Goal: Task Accomplishment & Management: Manage account settings

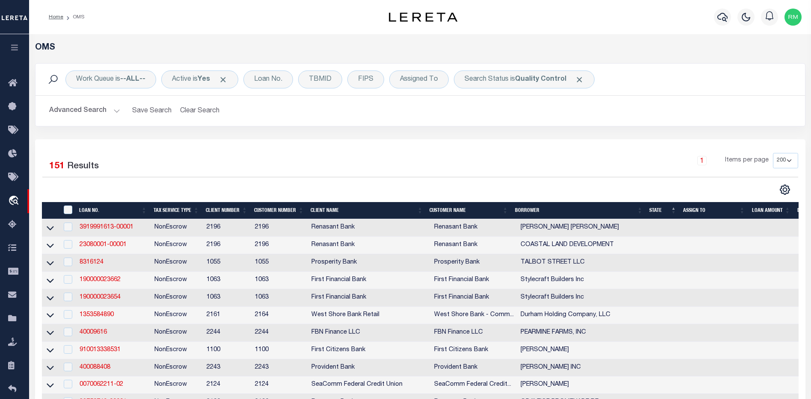
select select "200"
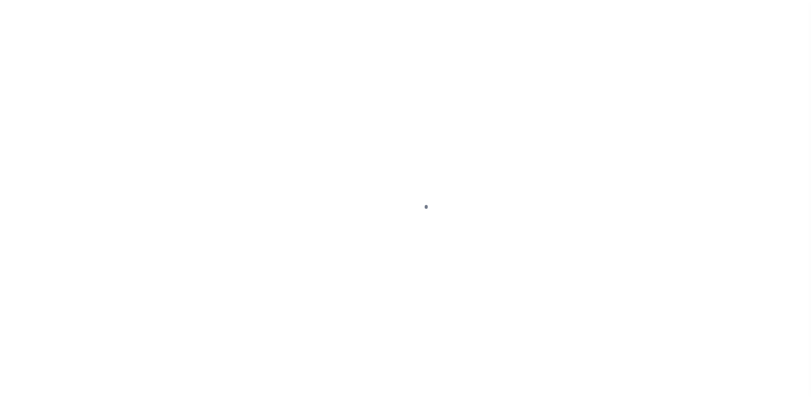
scroll to position [17, 0]
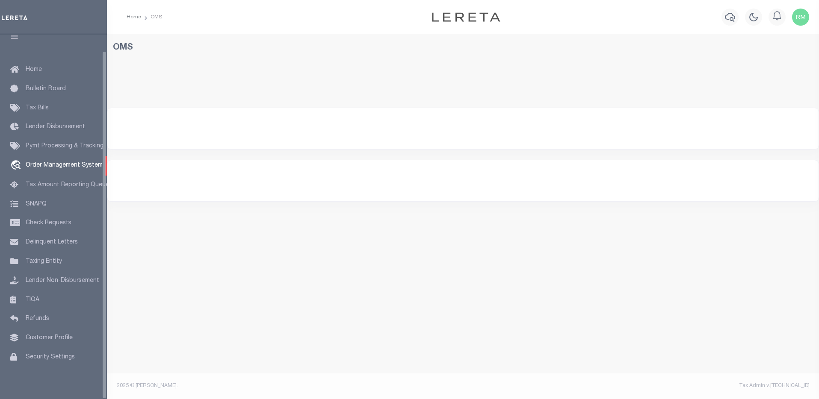
select select "200"
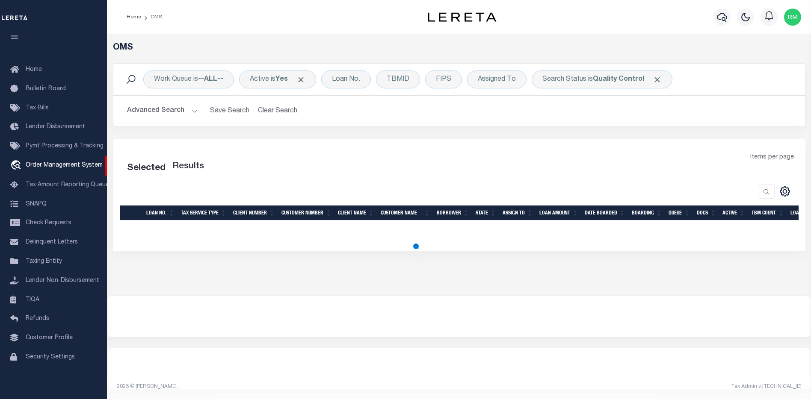
select select "200"
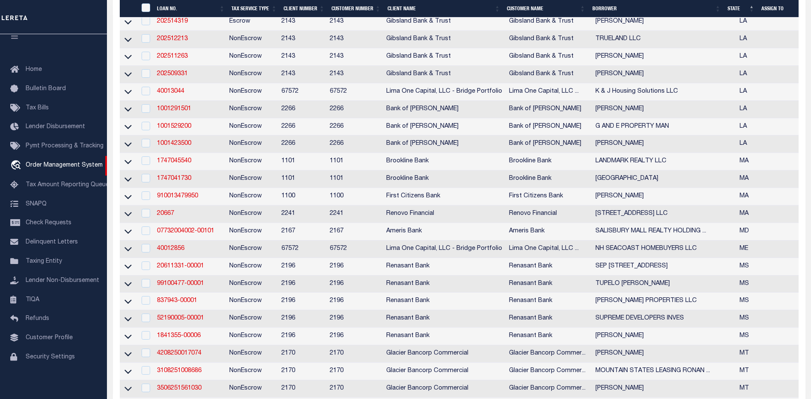
scroll to position [828, 0]
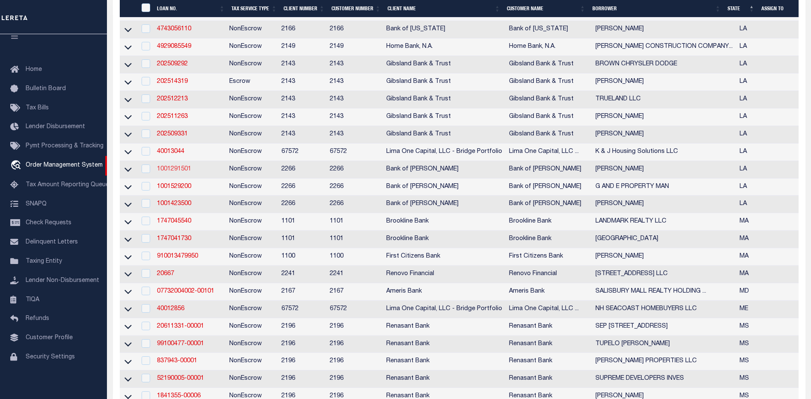
click at [170, 172] on link "1001291501" at bounding box center [174, 169] width 34 height 6
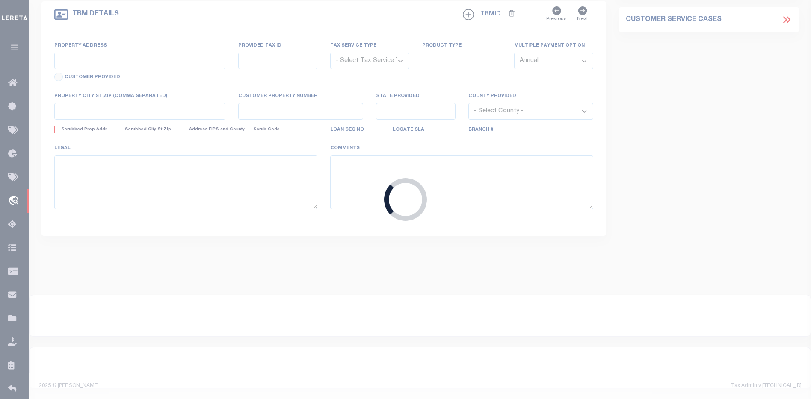
type input "1001291501"
type input "[PERSON_NAME]"
select select
type input "74318 N WESTMORELAND RD"
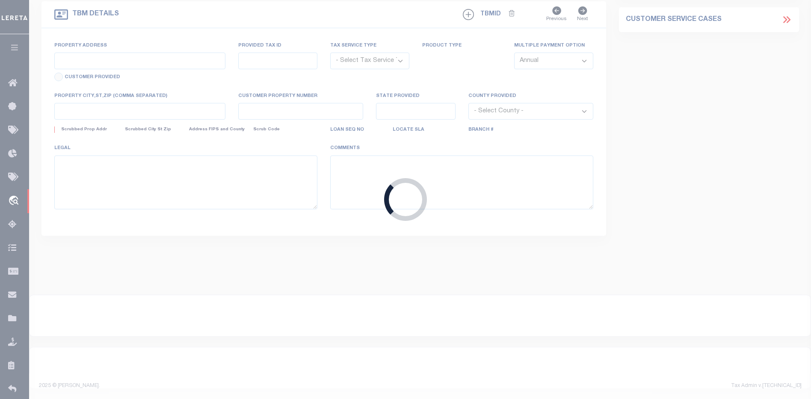
type input "KENTWOOD LA 70444"
select select "100"
select select "NonEscrow"
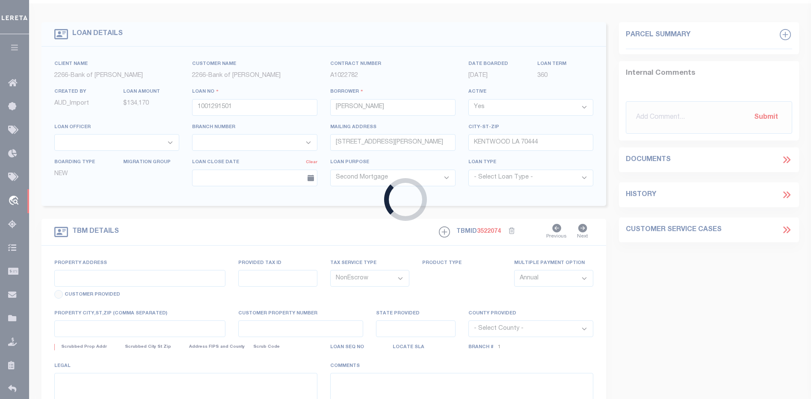
select select "25336"
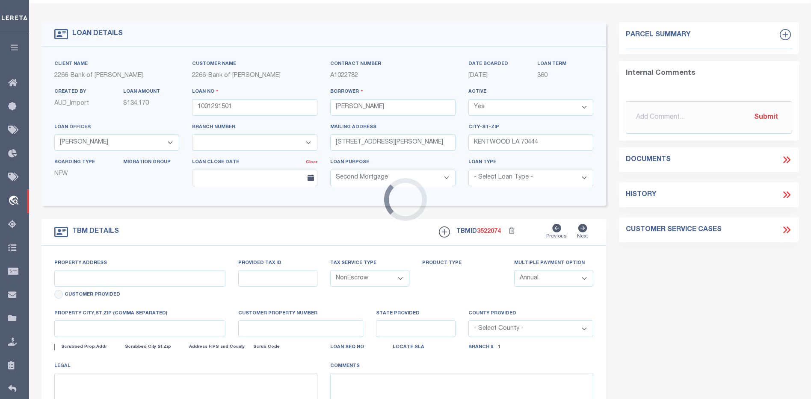
scroll to position [0, 0]
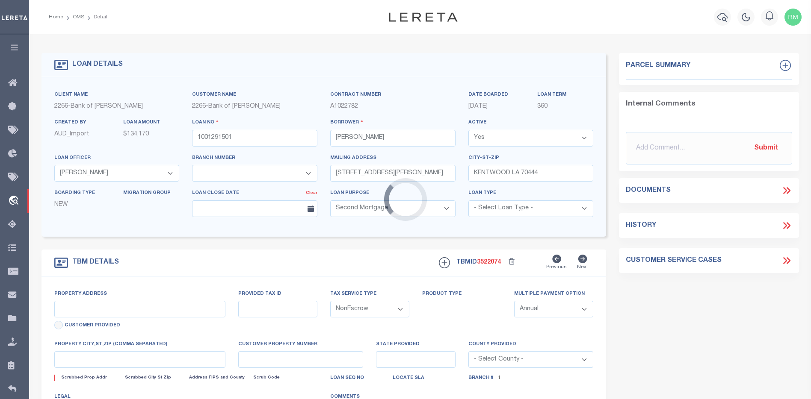
type input "TBD HIGHWAY 38"
type input "6197698"
select select
type input "KENTWOOD LA 70441"
type input "3167"
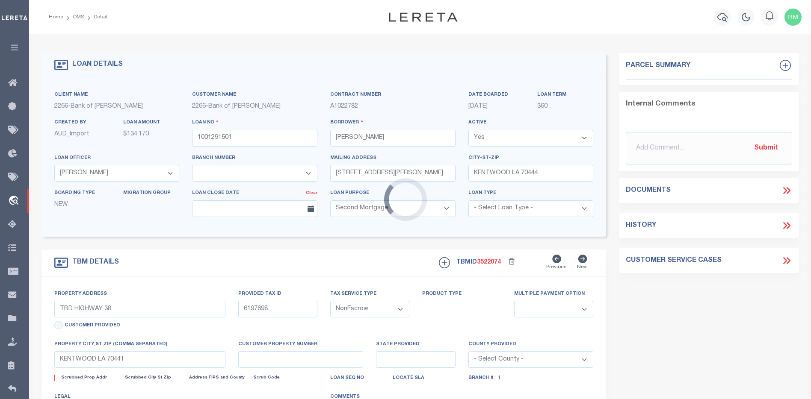
type textarea "9.82AC TRACT 1 & TRACT 2 RESUB OF LOT 3 GLENDALE"
select select "8660"
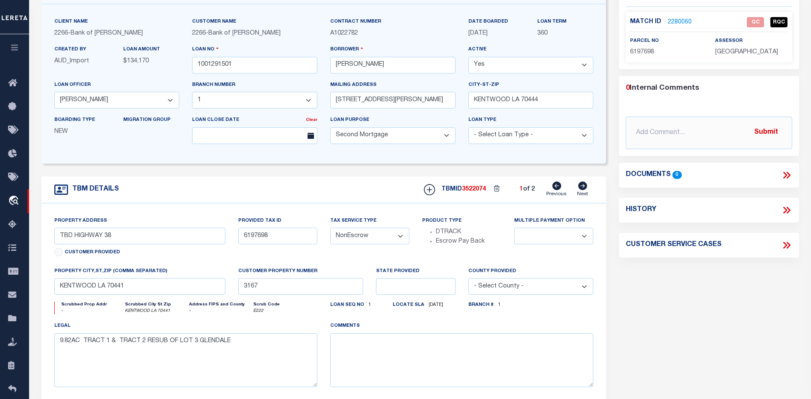
scroll to position [45, 0]
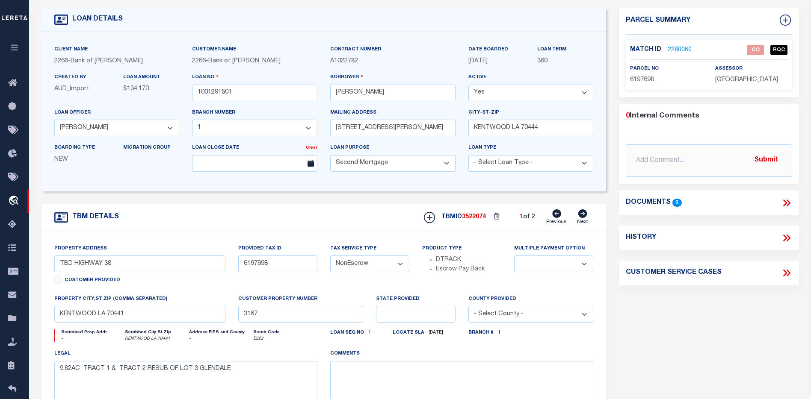
click at [578, 214] on icon at bounding box center [582, 214] width 9 height 9
type input "74318 N WESTMORELAND RD"
type input "6197353"
select select
type input "KENTWOOD LA 70444"
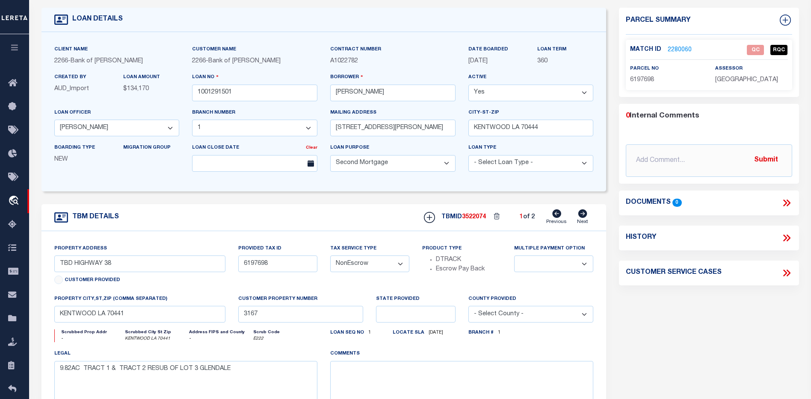
type input "8808"
type input "LA"
select select
type textarea "9.82ACRES TRACT 3 AND TRACT 4 RESUB OF LOT 3 GLENDALE"
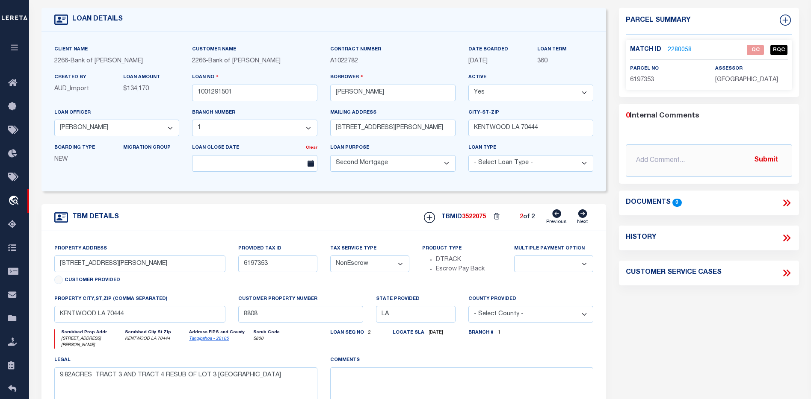
click at [560, 216] on icon at bounding box center [556, 214] width 9 height 9
type input "TBD HIGHWAY 38"
type input "6197698"
select select
type input "KENTWOOD LA 70441"
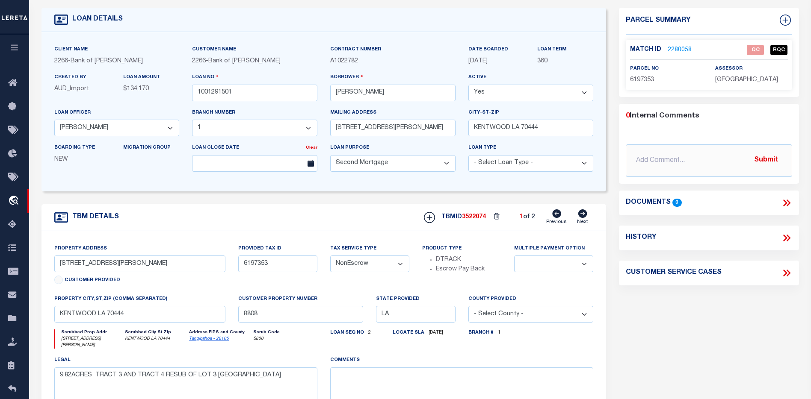
type input "3167"
type textarea "9.82AC TRACT 1 & TRACT 2 RESUB OF LOT 3 GLENDALE"
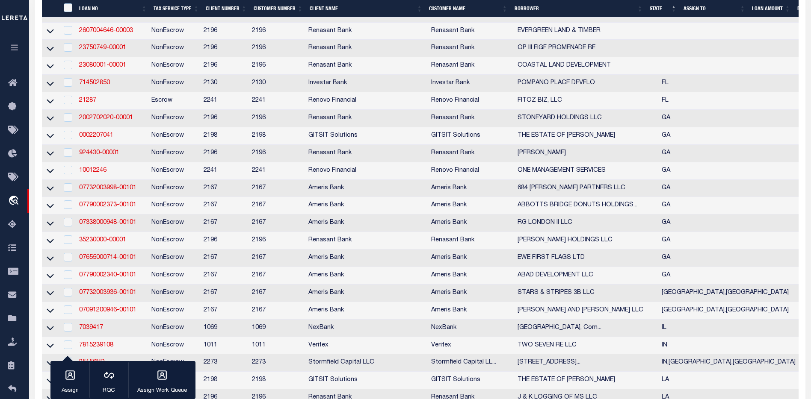
scroll to position [416, 0]
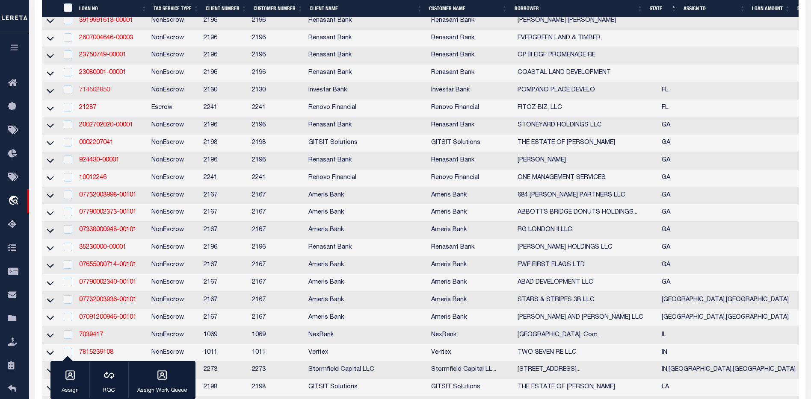
click at [83, 93] on link "714502850" at bounding box center [94, 90] width 31 height 6
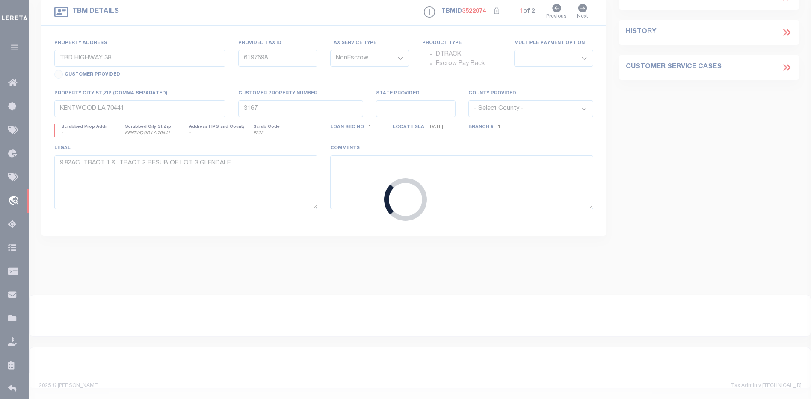
type input "714502850"
type input "POMPANO PLACE DEVELO"
select select
type input "219 BLUE LAKE RD"
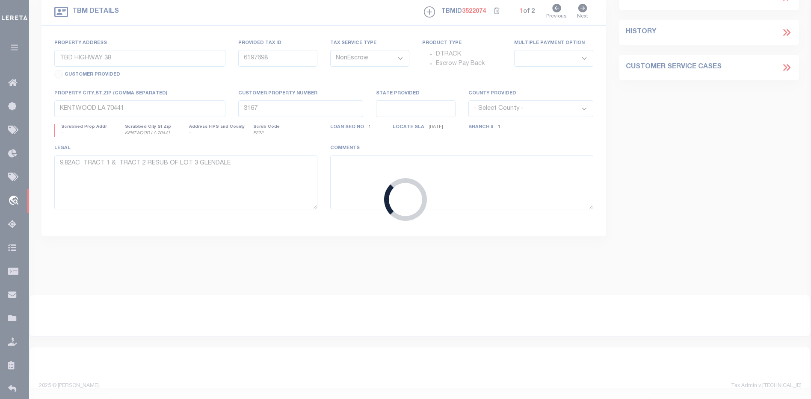
type input "SANTA ROSA BEACH FL 32459"
select select
type input "LOT 177 SEC 36 T3S R18W WALTON COUNTY"
select select
type input "INLET BEACH FL 32461"
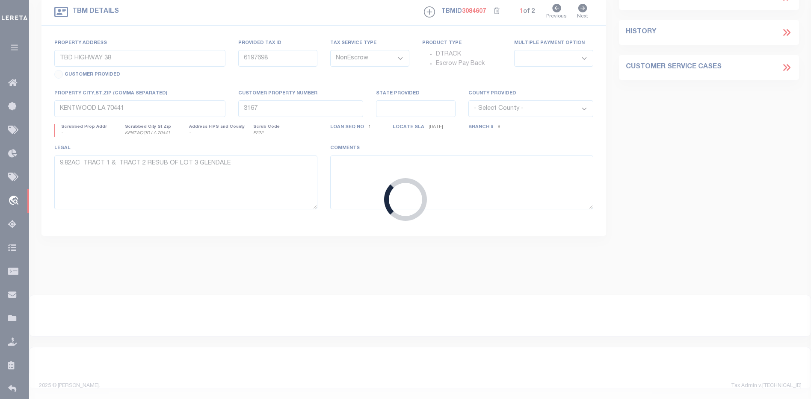
type input "132504"
type input "FL"
select select
select select "4941"
select select "2459"
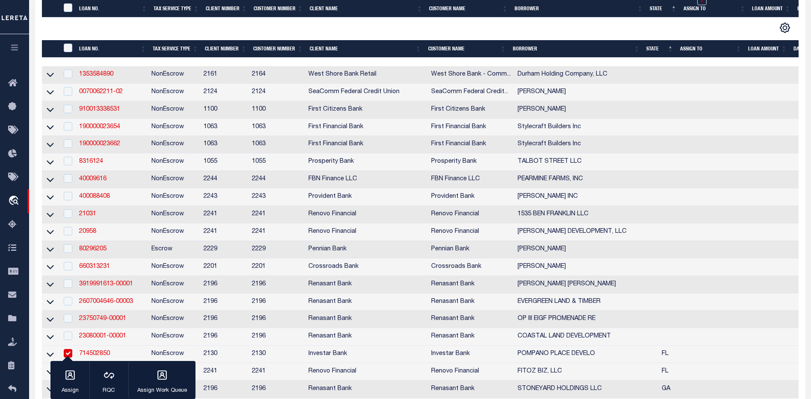
scroll to position [221, 0]
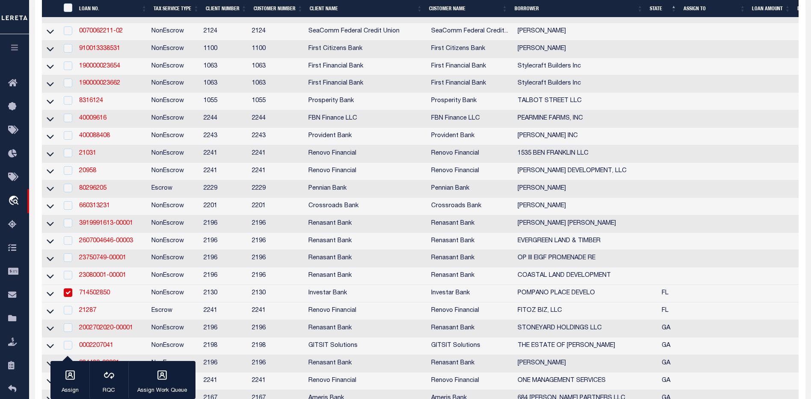
click at [65, 297] on input "checkbox" at bounding box center [68, 293] width 9 height 9
checkbox input "false"
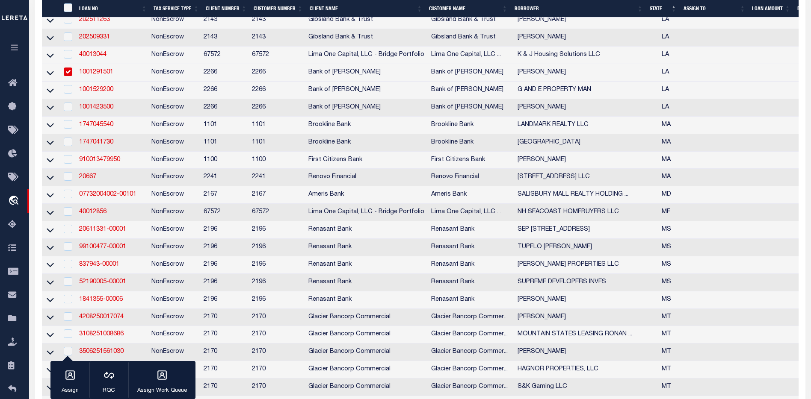
scroll to position [909, 0]
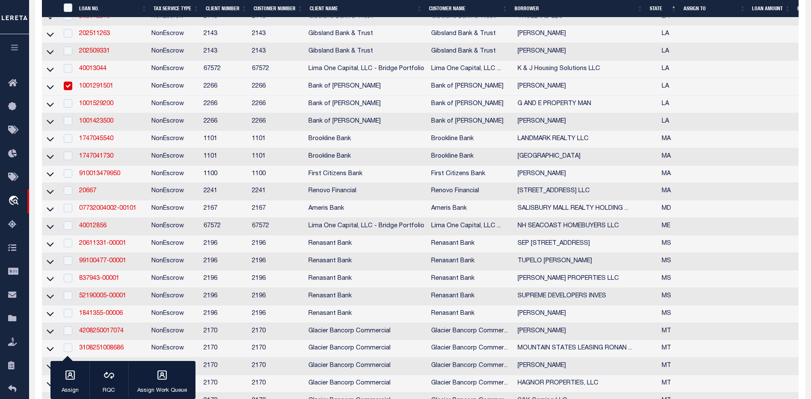
click at [65, 90] on input "checkbox" at bounding box center [68, 86] width 9 height 9
checkbox input "false"
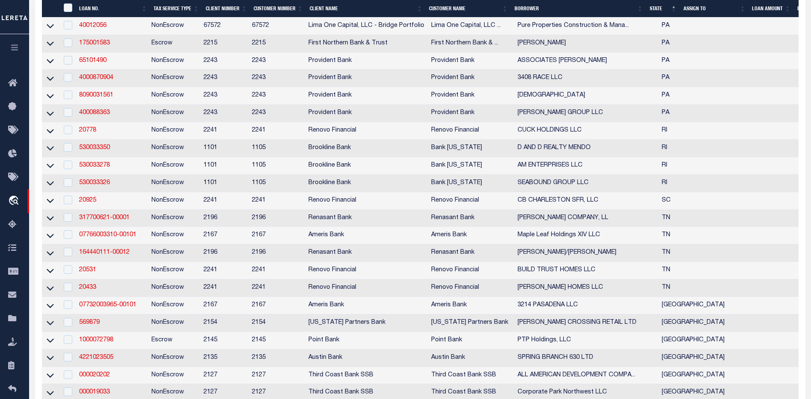
scroll to position [2066, 0]
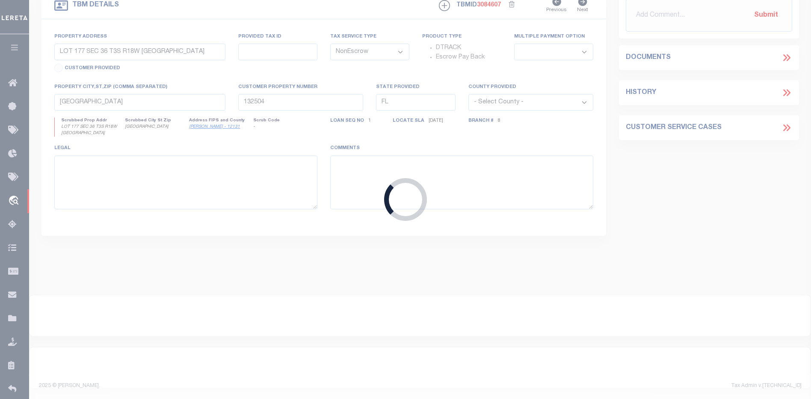
type input "20773"
type input "SNOW AND KERLEY PROPERTIES, LLC"
select select
type input "2365 Crestmont Circle South"
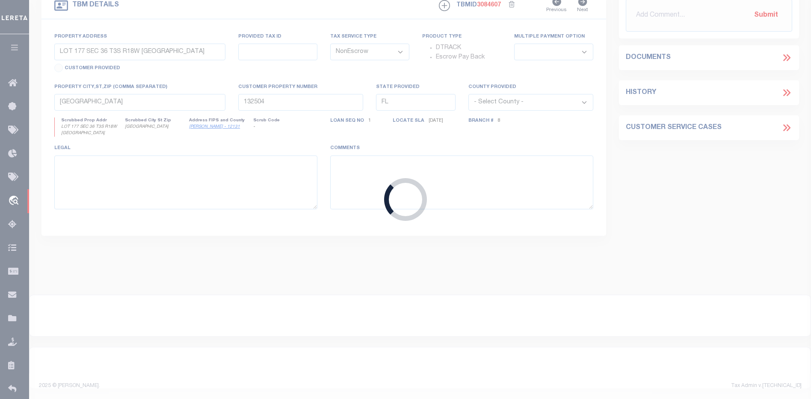
type input "Salem OR 97302"
select select "400"
select select "Escrow"
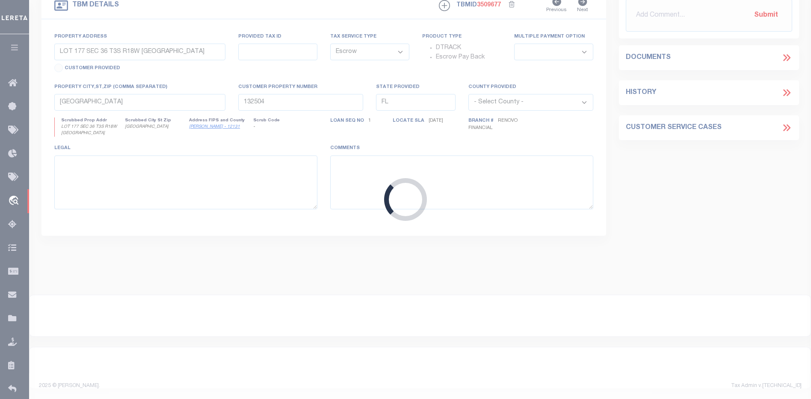
type input "3080 Evergreen Avenue NE"
type input "Salem, OR 97301"
type input "a0kUS00000Cu4V3"
type input "OR"
select select
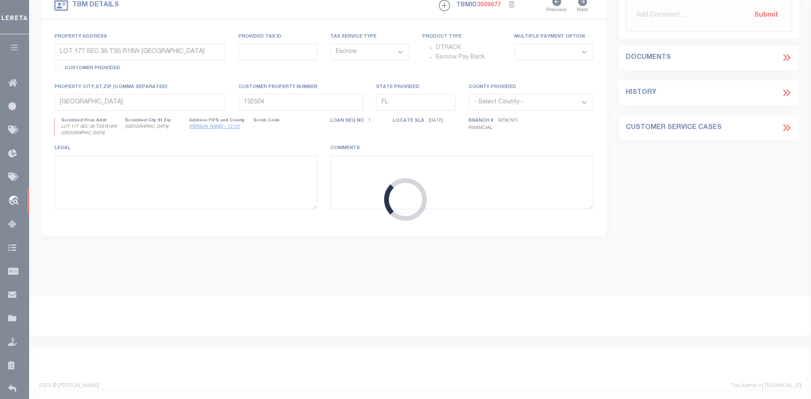
type textarea "LEGAL REQUIRED"
select select "164194"
select select "25066"
select select "1"
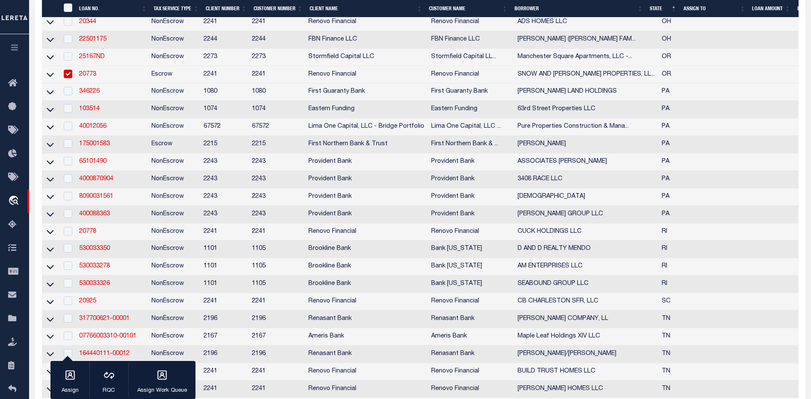
scroll to position [1977, 0]
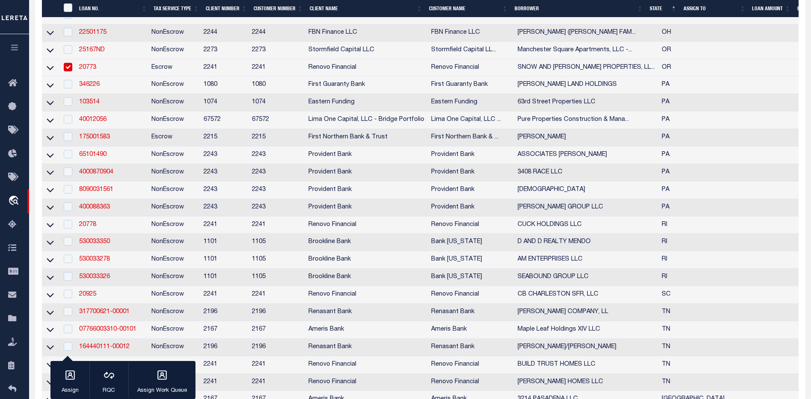
click at [68, 72] on div at bounding box center [67, 67] width 11 height 9
checkbox input "false"
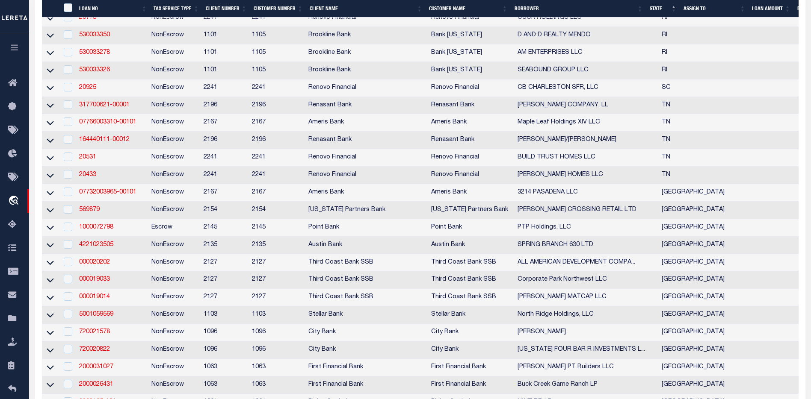
scroll to position [2257, 0]
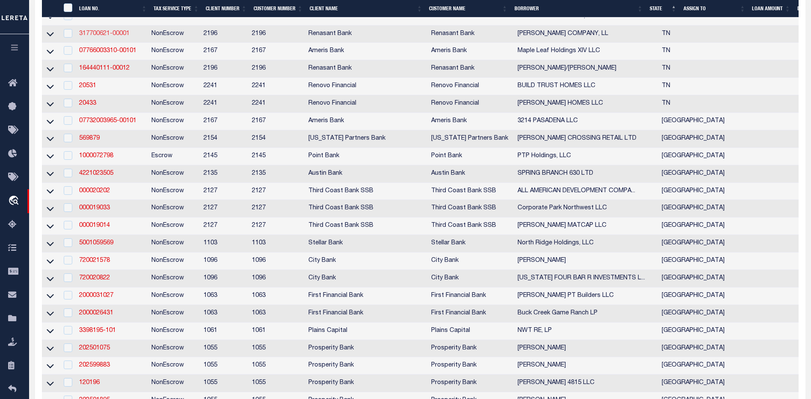
click at [92, 37] on link "317700621-00001" at bounding box center [104, 34] width 50 height 6
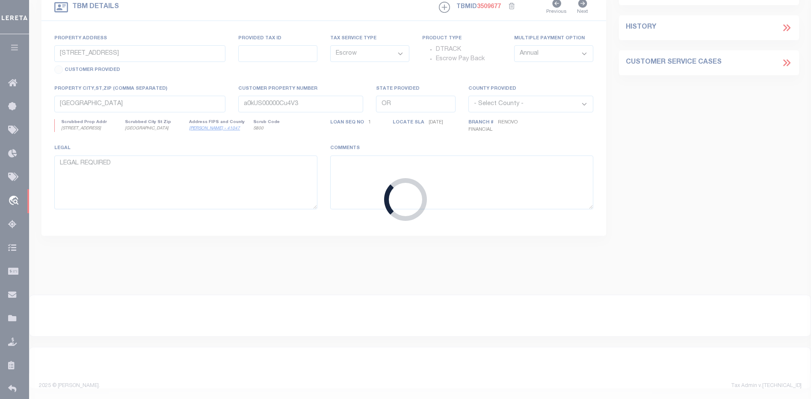
type input "317700621-00001"
type input "K. P. GAGNON COMPANY, LL"
select select
select select "NonEscrow"
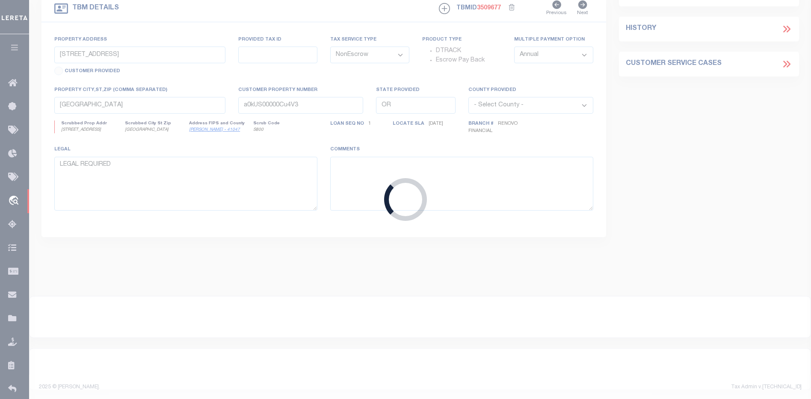
type input "2960-2964 MILLER PLACE WAY"
select select
type input "KNOXVILLE TN 37922"
type input "TN"
select select
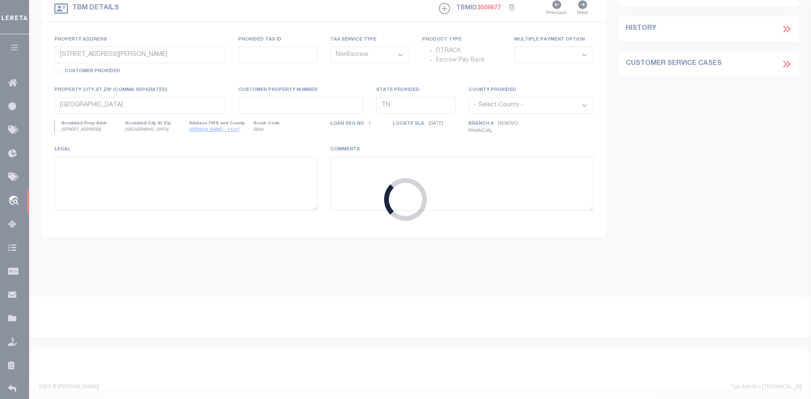
select select "164191"
select select "5179"
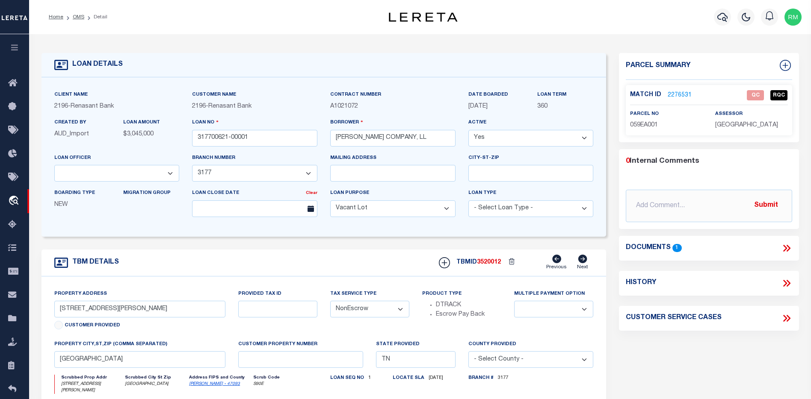
click at [675, 249] on span "1" at bounding box center [676, 248] width 9 height 8
click at [675, 247] on span "1" at bounding box center [676, 248] width 9 height 8
click at [786, 244] on icon at bounding box center [786, 248] width 11 height 11
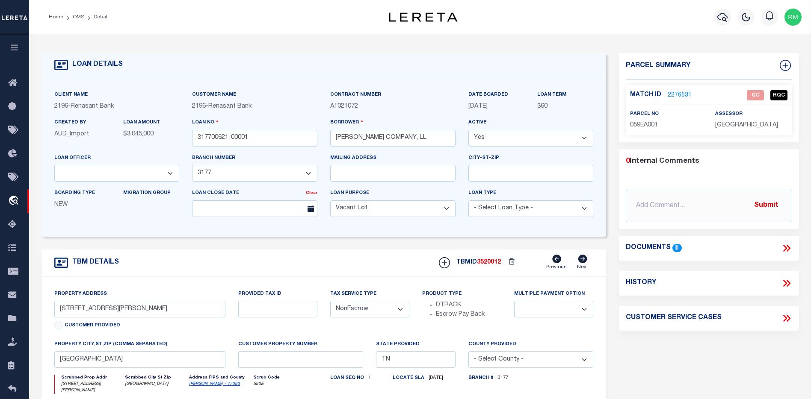
click at [786, 244] on icon at bounding box center [786, 248] width 11 height 11
click at [678, 248] on span "1" at bounding box center [676, 248] width 9 height 8
click at [789, 248] on icon at bounding box center [788, 248] width 4 height 7
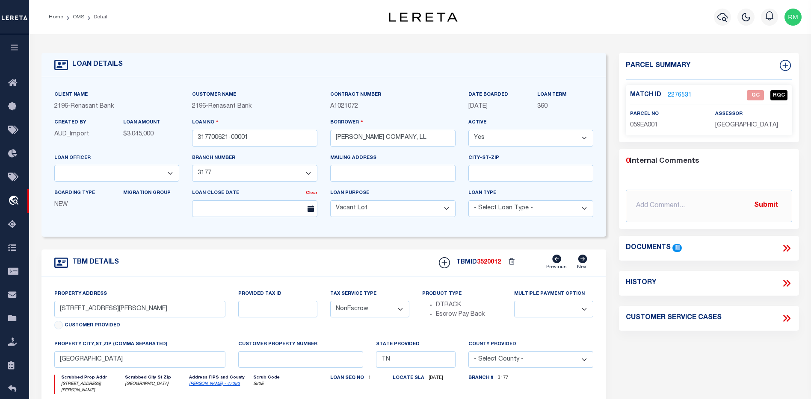
click at [787, 248] on icon at bounding box center [786, 248] width 11 height 11
click at [790, 246] on icon at bounding box center [786, 248] width 11 height 11
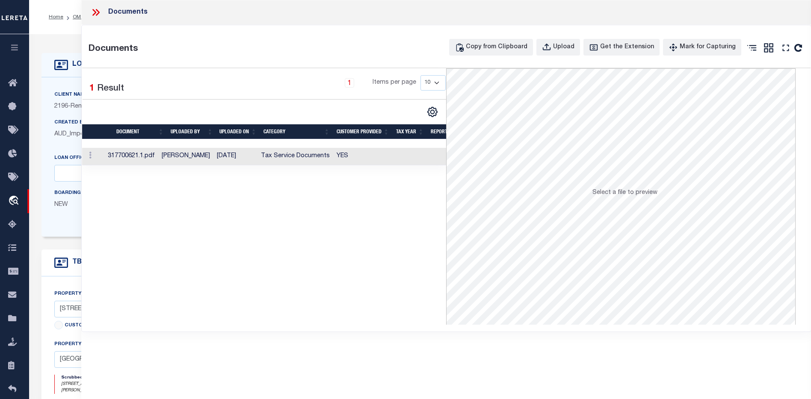
click at [135, 156] on td "317700621.1.pdf" at bounding box center [131, 157] width 54 height 18
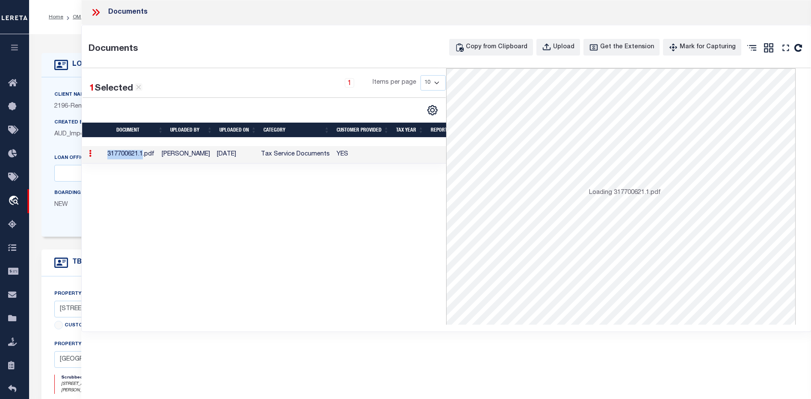
click at [135, 156] on td "317700621.1.pdf" at bounding box center [131, 155] width 54 height 18
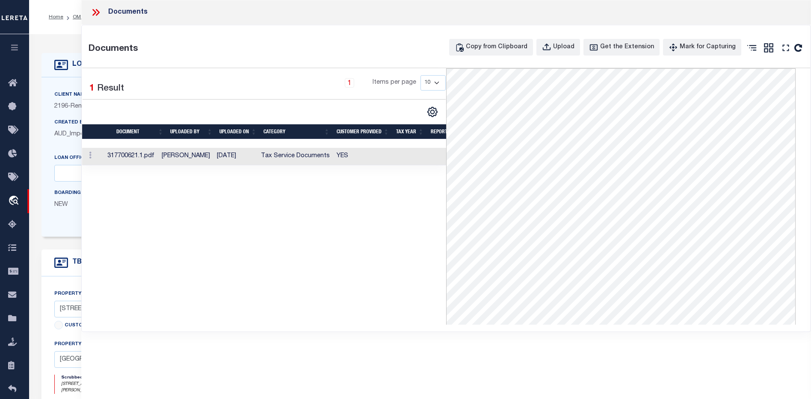
click at [96, 12] on icon at bounding box center [94, 12] width 4 height 7
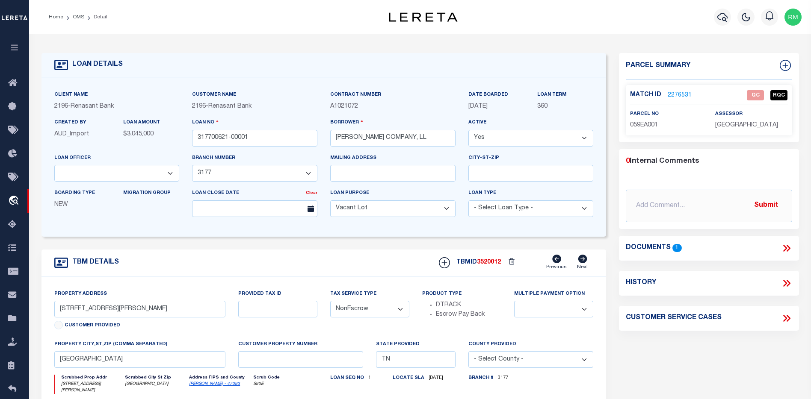
click at [674, 94] on link "2276531" at bounding box center [679, 95] width 24 height 9
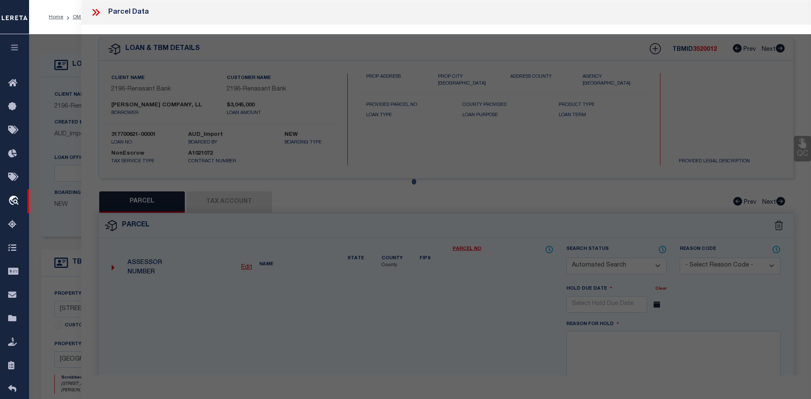
checkbox input "false"
select select "QC"
type input "KP GAGNON COMPANY"
select select "AGW"
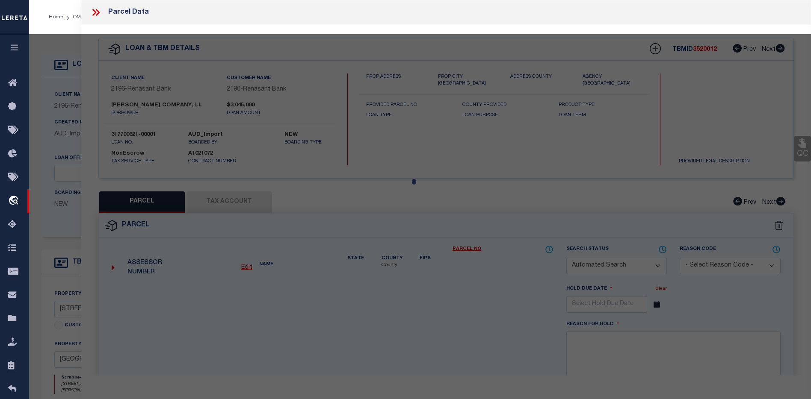
select select "LEG"
type input "2960 MILLER PLACE WAY"
type input "KNOXVILLE TN 37922"
type textarea "DIMENSIONS 221.43 X 221.20 X IRR LOWLOT 1R SUBDIVISIONN"
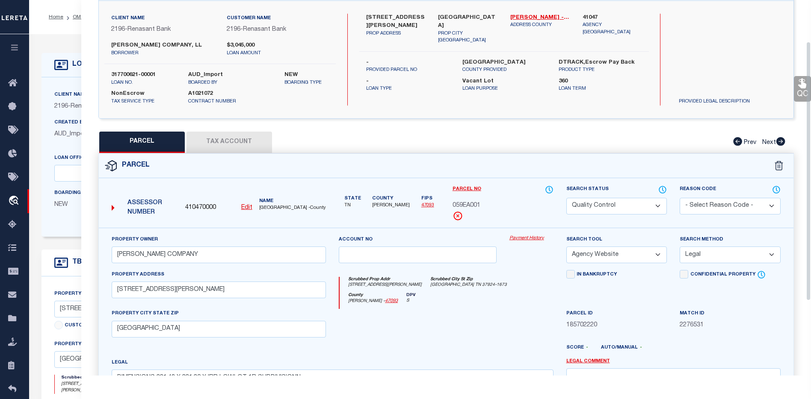
scroll to position [77, 0]
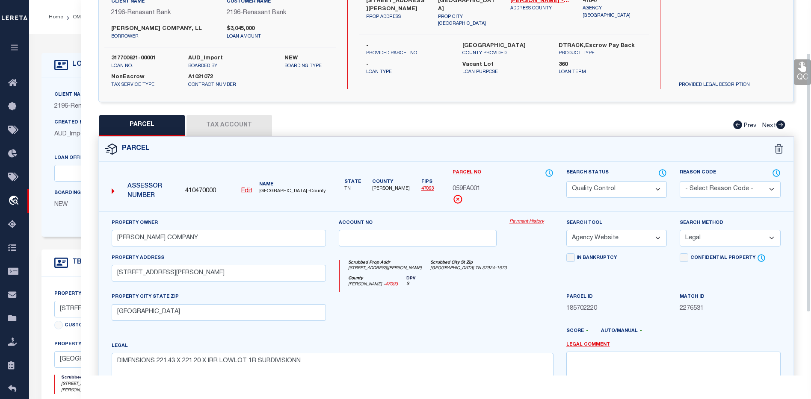
drag, startPoint x: 808, startPoint y: 112, endPoint x: 820, endPoint y: 165, distance: 54.4
click at [811, 165] on html "Home OMS Detail" at bounding box center [405, 328] width 811 height 657
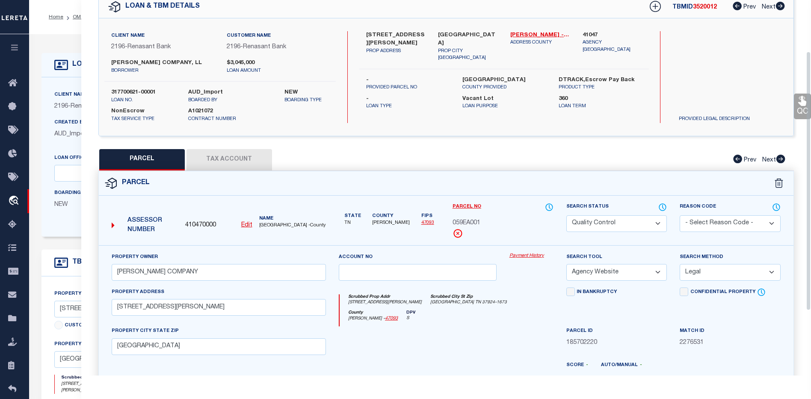
scroll to position [0, 0]
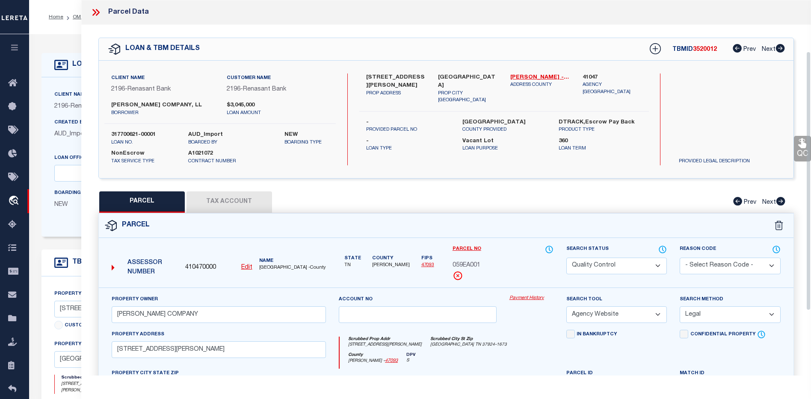
drag, startPoint x: 810, startPoint y: 160, endPoint x: 810, endPoint y: 99, distance: 61.1
click at [809, 100] on div "Parcel Data QC QC QC - Select Status - Ready to QC" at bounding box center [445, 188] width 729 height 376
click at [801, 147] on icon at bounding box center [802, 144] width 8 height 10
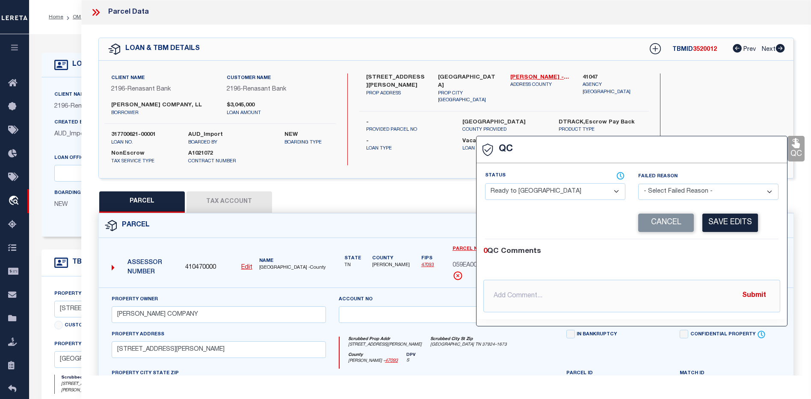
click at [616, 189] on select "- Select Status - Ready to QC Correct Incorrect" at bounding box center [555, 191] width 140 height 17
select select "COR"
click at [485, 184] on select "- Select Status - Ready to QC Correct Incorrect" at bounding box center [555, 191] width 140 height 17
click at [606, 293] on input "text" at bounding box center [631, 296] width 297 height 32
type input "p"
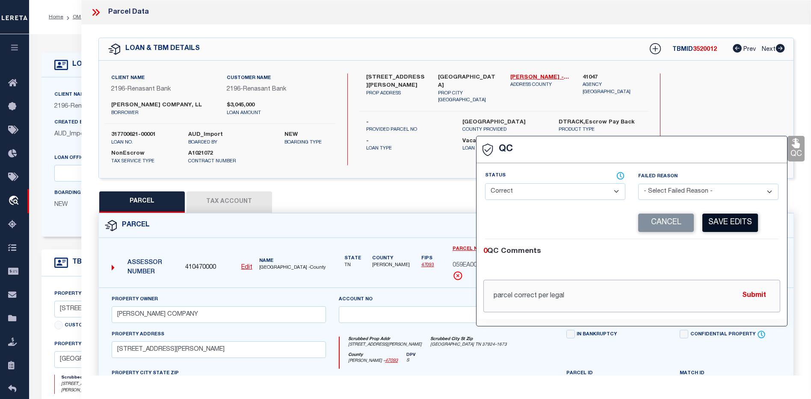
type input "parcel correct per legal"
click at [731, 227] on button "Save Edits" at bounding box center [730, 223] width 56 height 18
click at [754, 292] on button "Submit" at bounding box center [753, 296] width 35 height 18
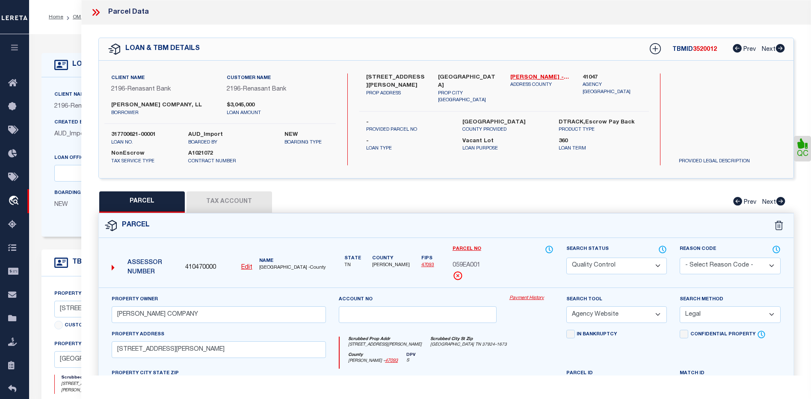
click at [661, 267] on select "Automated Search Bad Parcel Complete Duplicate Parcel High Dollar Reporting In …" at bounding box center [616, 266] width 101 height 17
click at [566, 258] on select "Automated Search Bad Parcel Complete Duplicate Parcel High Dollar Reporting In …" at bounding box center [616, 266] width 101 height 17
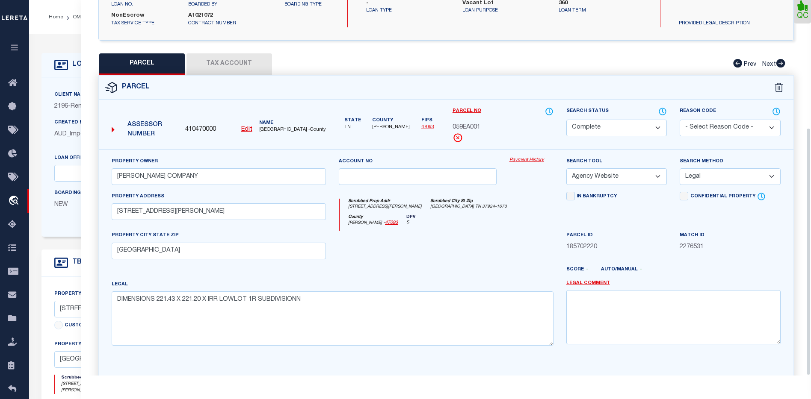
scroll to position [193, 0]
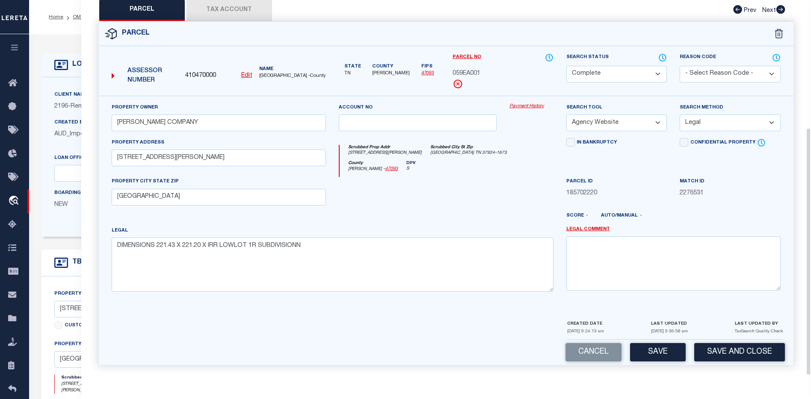
drag, startPoint x: 808, startPoint y: 198, endPoint x: 804, endPoint y: 374, distance: 176.2
click at [804, 374] on div "Parcel Data QC" at bounding box center [445, 188] width 729 height 376
click at [664, 349] on button "Save" at bounding box center [658, 352] width 56 height 18
select select "AS"
select select
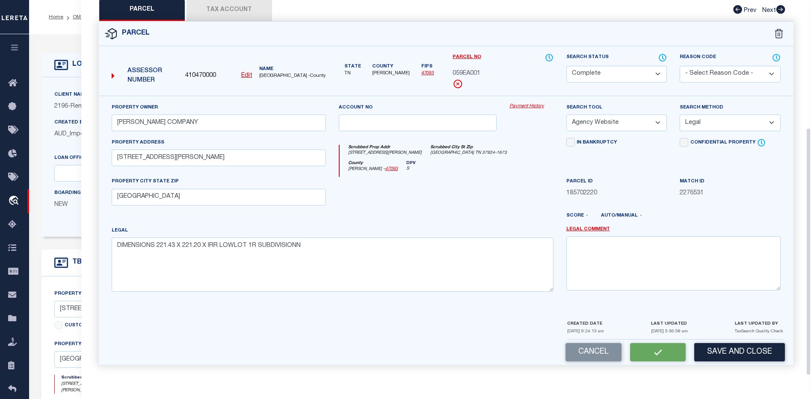
select select
checkbox input "false"
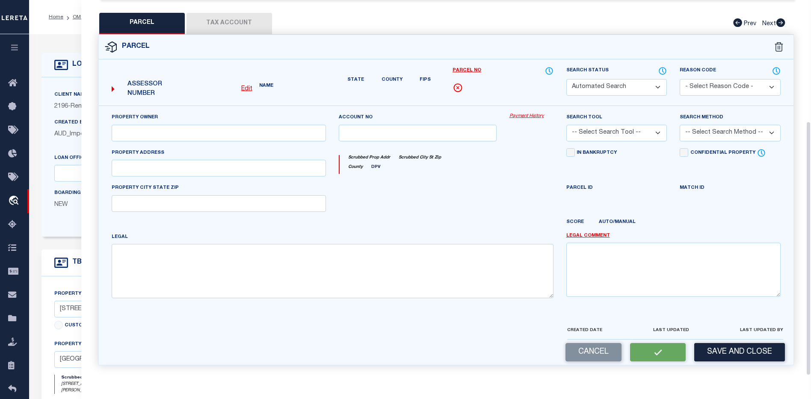
select select "CP"
type input "KP GAGNON COMPANY"
select select "AGW"
select select "LEG"
type input "2960 MILLER PLACE WAY"
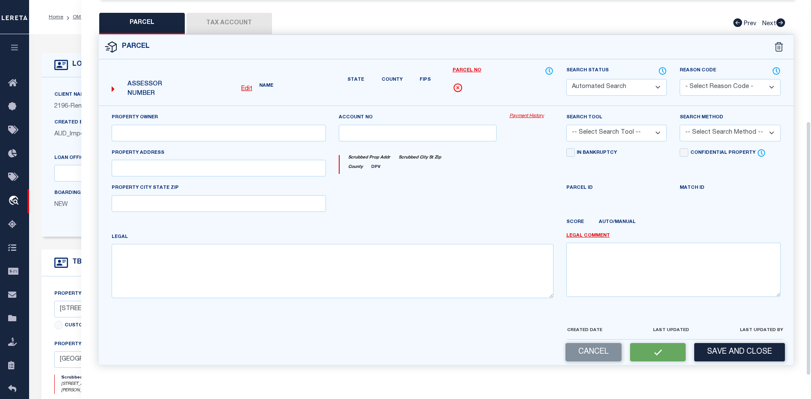
type input "KNOXVILLE TN 37922"
type textarea "DIMENSIONS 221.43 X 221.20 X IRR LOWLOT 1R SUBDIVISIONN"
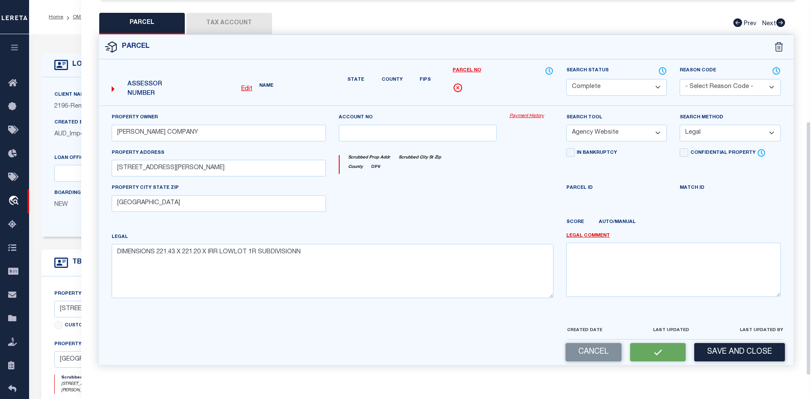
scroll to position [168, 0]
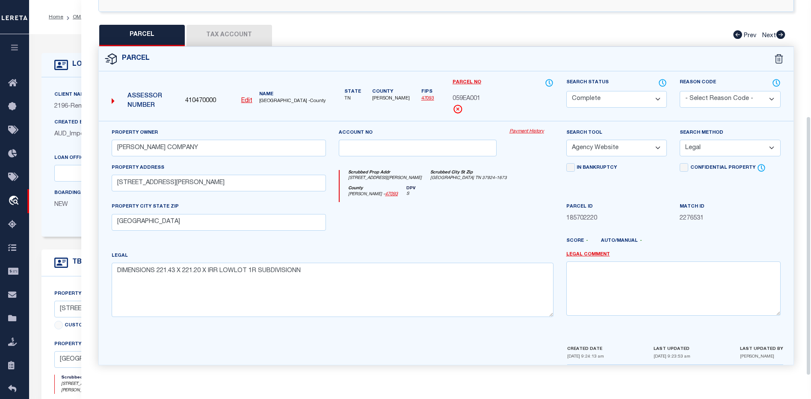
drag, startPoint x: 809, startPoint y: 252, endPoint x: 806, endPoint y: 259, distance: 7.6
click at [806, 264] on div "Parcel Data QC" at bounding box center [445, 188] width 729 height 376
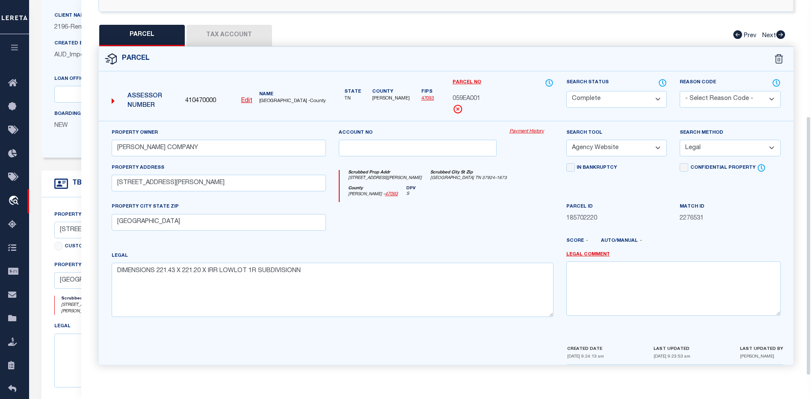
scroll to position [70, 0]
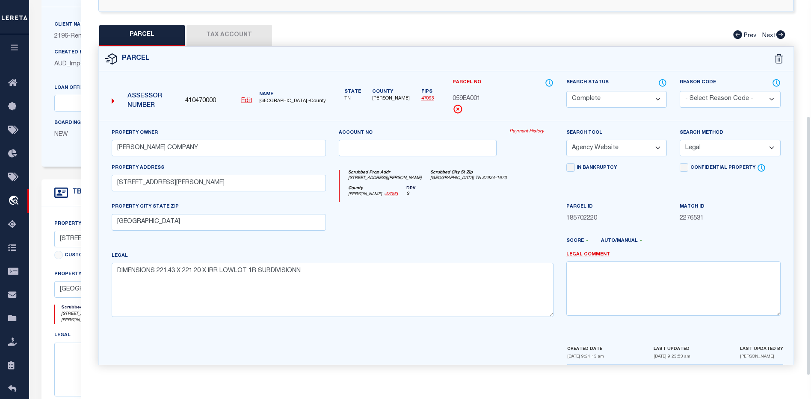
drag, startPoint x: 809, startPoint y: 249, endPoint x: 806, endPoint y: 275, distance: 26.7
click at [806, 275] on div "Parcel Data QC" at bounding box center [445, 188] width 729 height 376
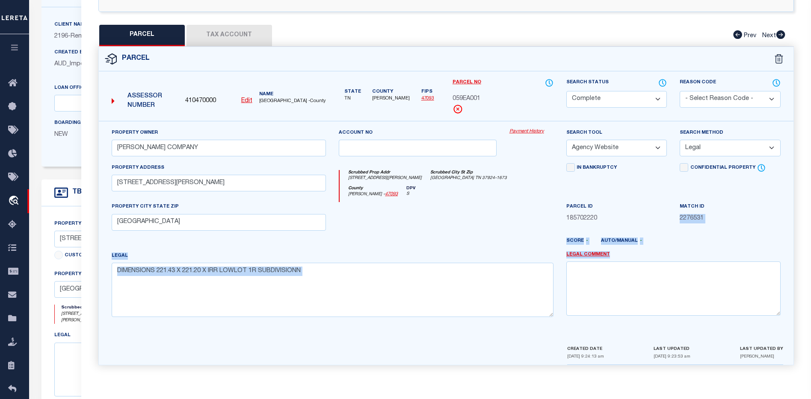
drag, startPoint x: 806, startPoint y: 267, endPoint x: 797, endPoint y: 207, distance: 60.4
click at [797, 207] on div "QC" at bounding box center [445, 117] width 729 height 518
click at [792, 211] on div "Property Owner KP GAGNON COMPANY Account no Payment History Search Tool -- Sele…" at bounding box center [446, 233] width 694 height 224
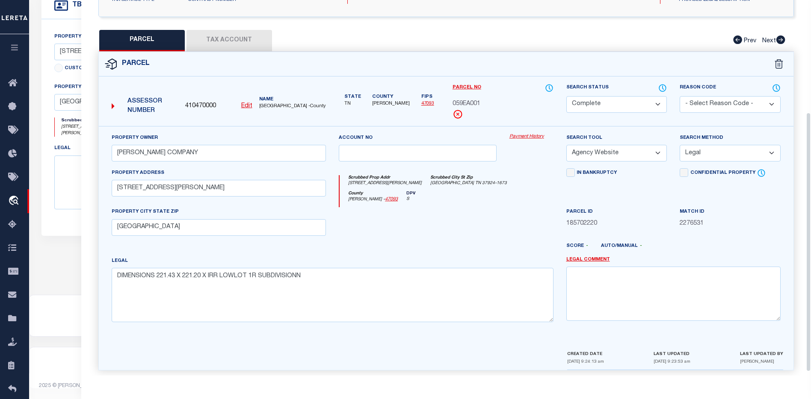
scroll to position [168, 0]
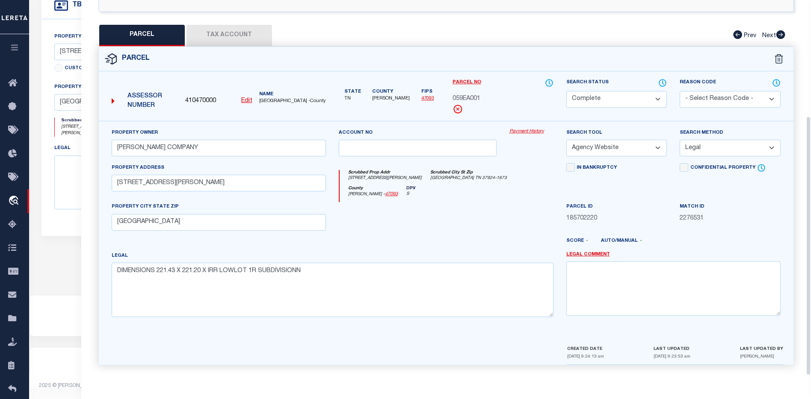
drag, startPoint x: 808, startPoint y: 331, endPoint x: 821, endPoint y: 369, distance: 39.8
click at [811, 369] on html "Home OMS Detail" at bounding box center [405, 71] width 811 height 657
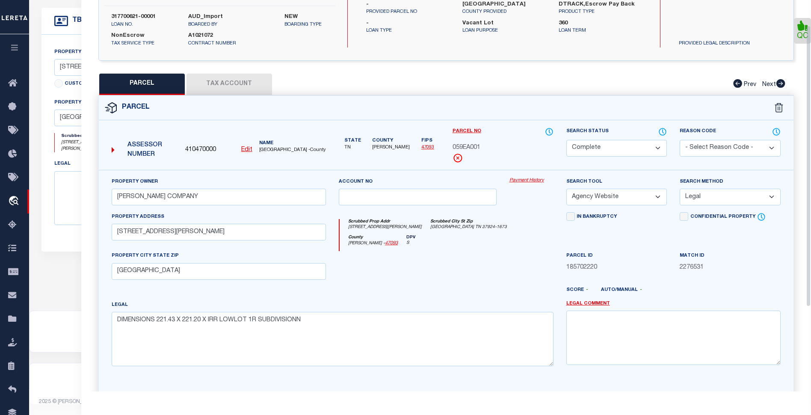
scroll to position [0, 0]
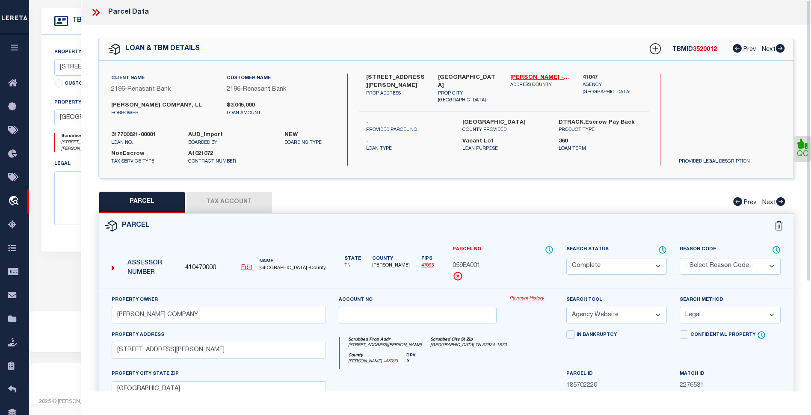
drag, startPoint x: 808, startPoint y: 360, endPoint x: 821, endPoint y: 97, distance: 263.7
click at [811, 97] on html "Home OMS Detail" at bounding box center [405, 86] width 811 height 657
click at [231, 205] on button "Tax Account" at bounding box center [229, 202] width 86 height 21
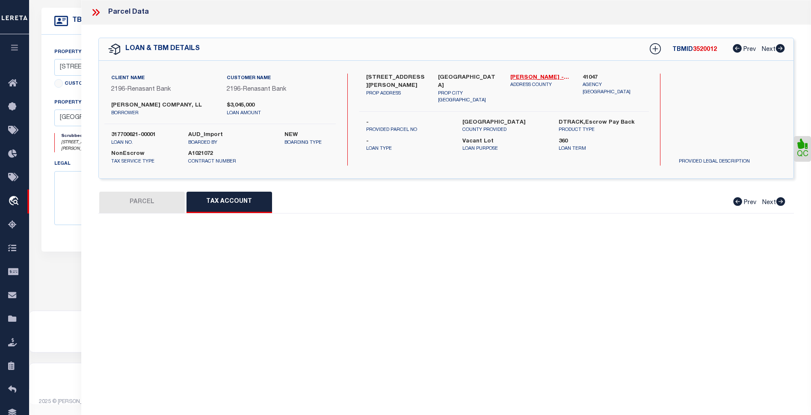
select select "100"
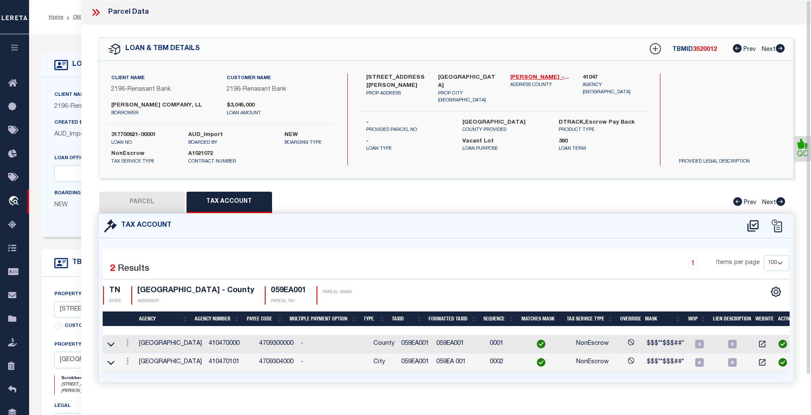
click at [806, 150] on link "QC" at bounding box center [802, 149] width 17 height 26
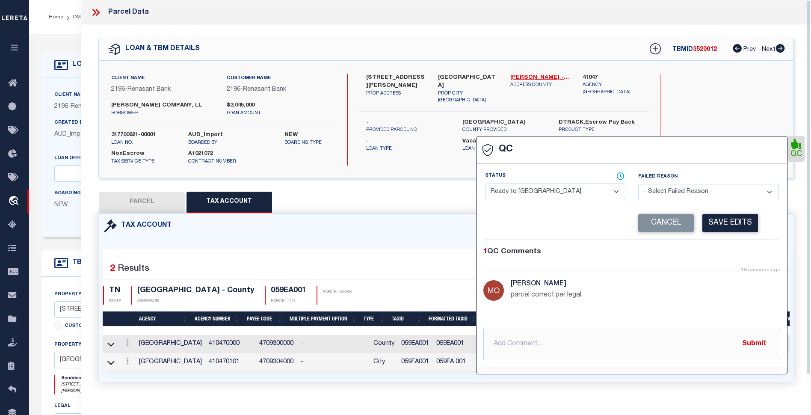
select select "COR"
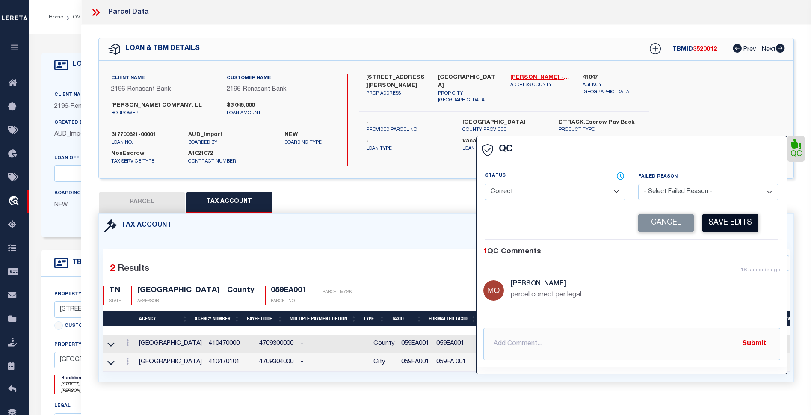
click at [721, 226] on button "Save Edits" at bounding box center [730, 223] width 56 height 18
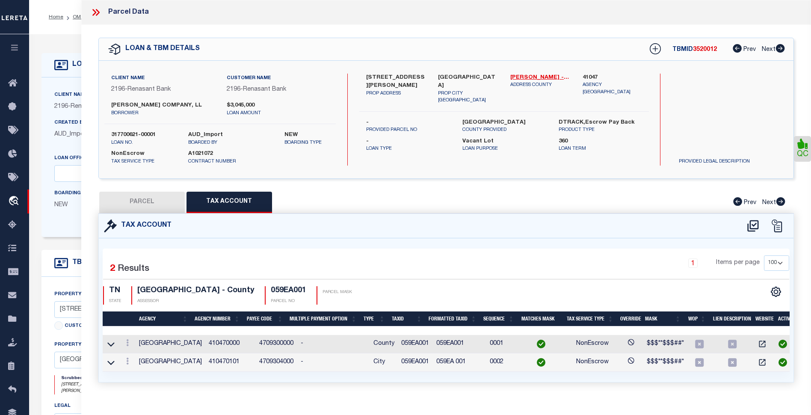
click at [141, 198] on button "PARCEL" at bounding box center [142, 202] width 86 height 21
select select "AS"
select select
checkbox input "false"
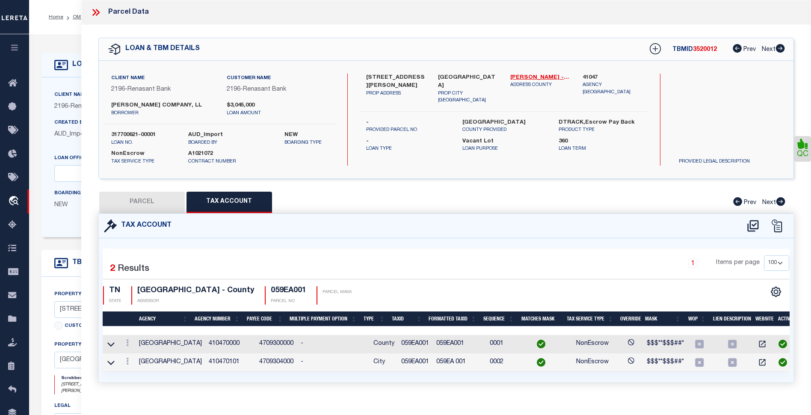
checkbox input "false"
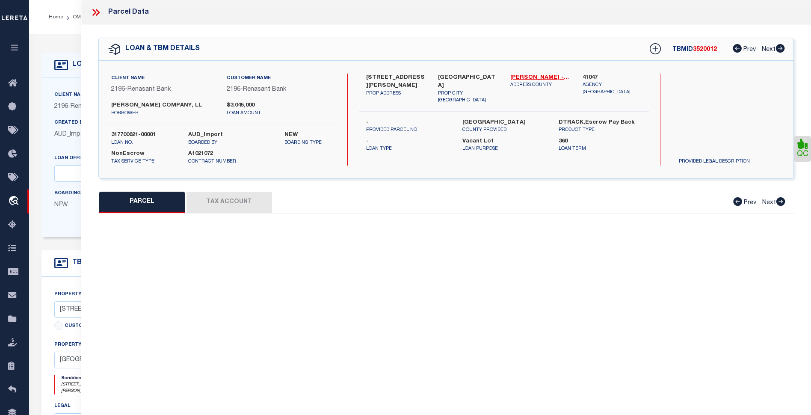
select select "CP"
type input "KP GAGNON COMPANY"
select select "AGW"
select select "LEG"
type input "2960 MILLER PLACE WAY"
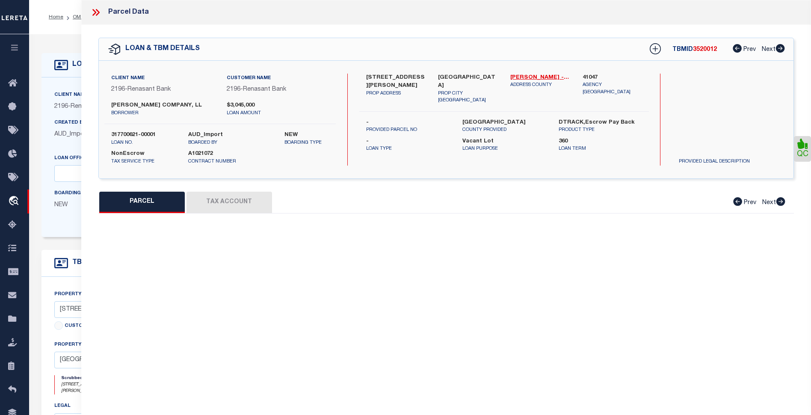
type input "KNOXVILLE TN 37922"
type textarea "DIMENSIONS 221.43 X 221.20 X IRR LOWLOT 1R SUBDIVISIONN"
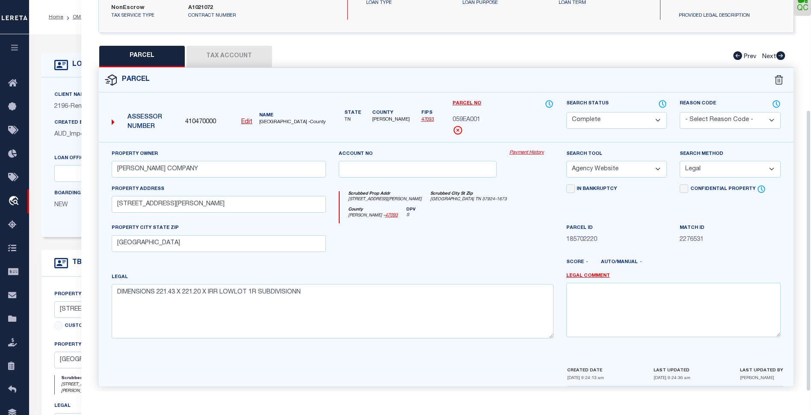
scroll to position [152, 0]
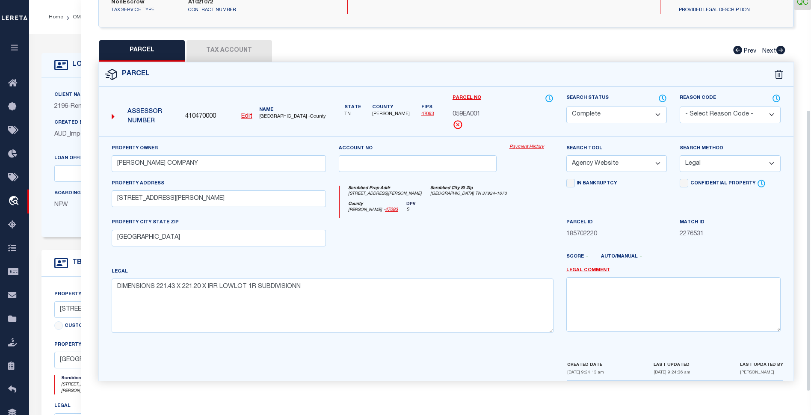
drag, startPoint x: 807, startPoint y: 228, endPoint x: 797, endPoint y: 369, distance: 141.9
click at [797, 369] on div "Parcel Data QC" at bounding box center [445, 195] width 729 height 391
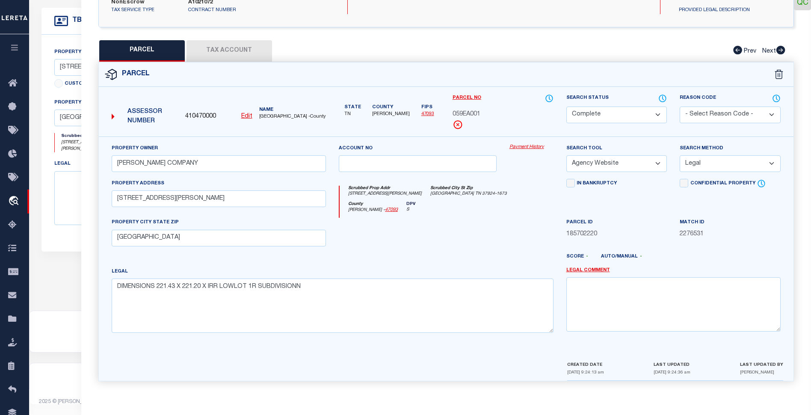
scroll to position [0, 0]
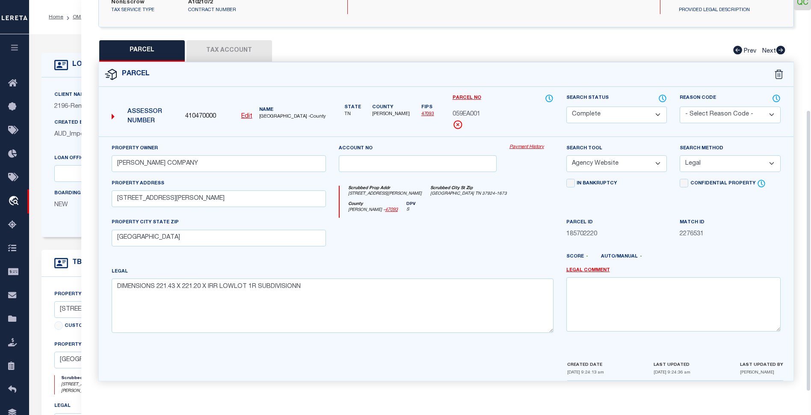
click at [773, 112] on select "- Select Reason Code - 099 - Other (Provide additional detail) ACT - Agency Cha…" at bounding box center [729, 114] width 101 height 17
select select "099"
click at [679, 106] on select "- Select Reason Code - 099 - Other (Provide additional detail) ACT - Agency Cha…" at bounding box center [729, 114] width 101 height 17
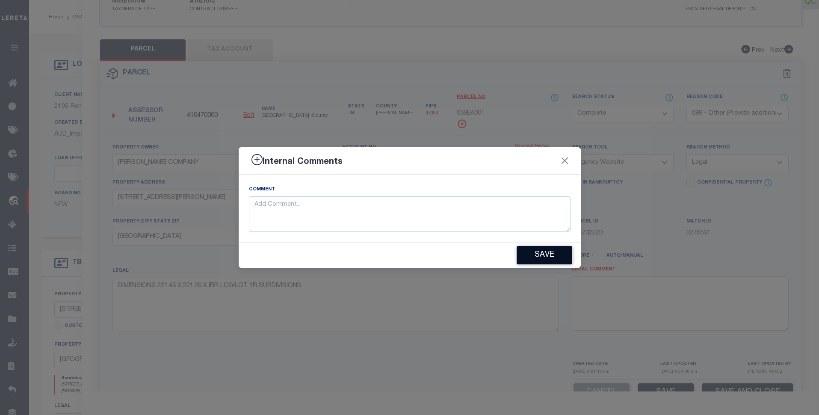
click at [546, 252] on button "Save" at bounding box center [544, 255] width 56 height 18
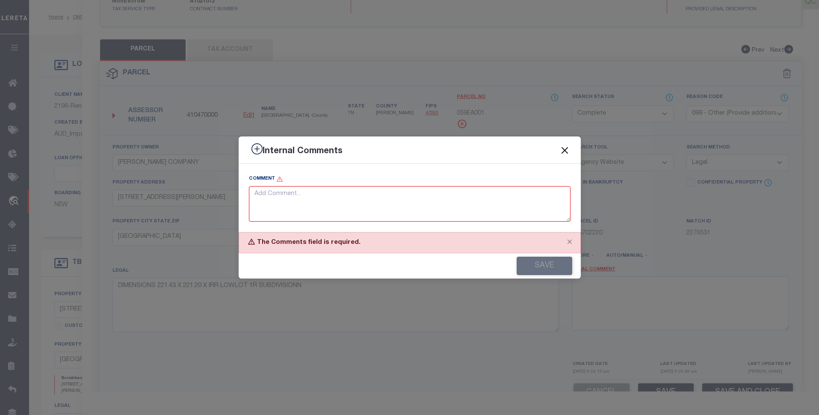
click at [561, 150] on button "Close" at bounding box center [564, 150] width 11 height 11
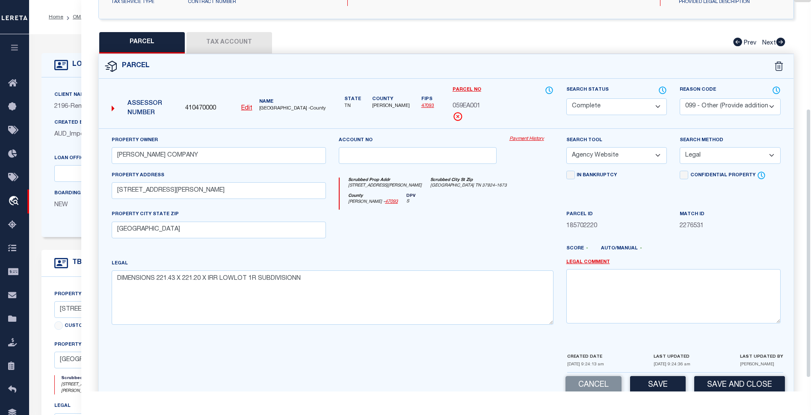
scroll to position [177, 0]
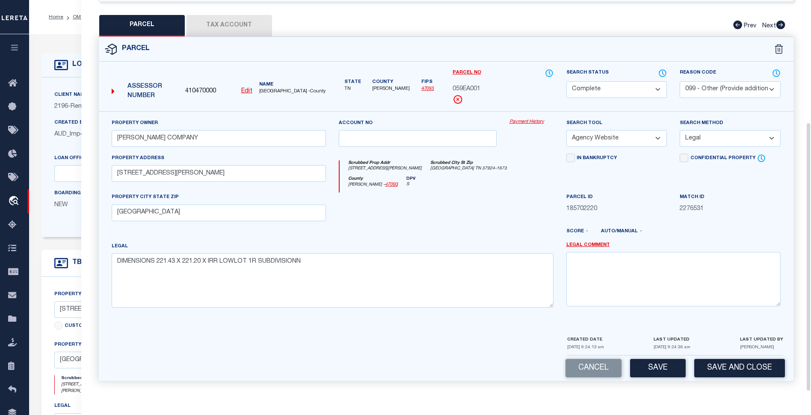
drag, startPoint x: 807, startPoint y: 298, endPoint x: 802, endPoint y: 339, distance: 40.9
click at [802, 339] on div "Parcel Data QC" at bounding box center [445, 195] width 729 height 391
click at [661, 367] on button "Save" at bounding box center [658, 368] width 56 height 18
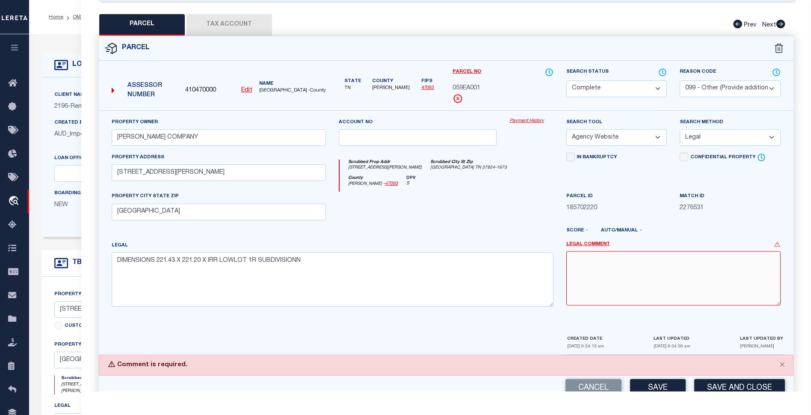
click at [594, 259] on textarea at bounding box center [673, 278] width 214 height 54
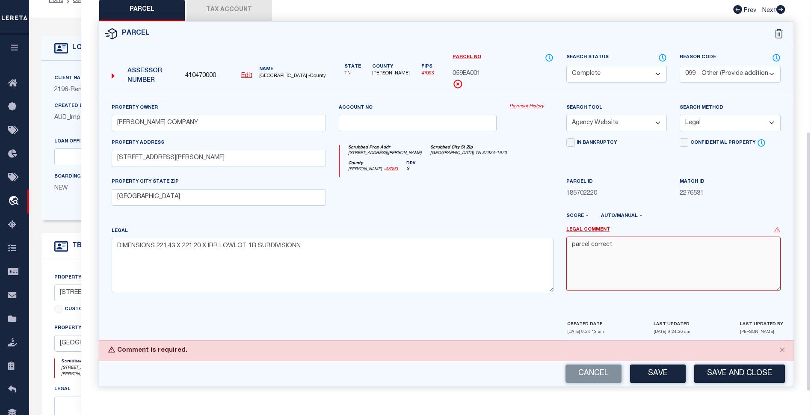
scroll to position [198, 0]
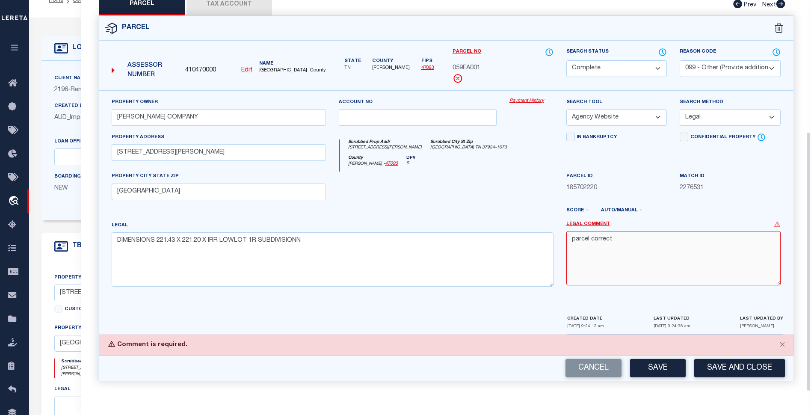
drag, startPoint x: 808, startPoint y: 219, endPoint x: 730, endPoint y: 299, distance: 111.9
click at [806, 238] on div "Parcel Data QC" at bounding box center [445, 195] width 729 height 391
type textarea "parcel correct"
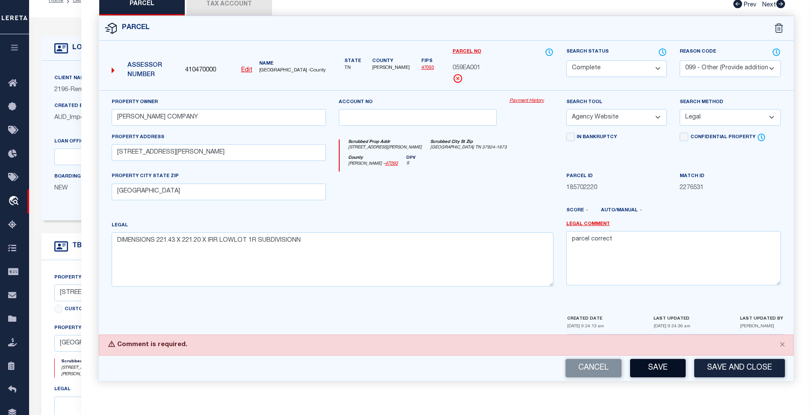
click at [660, 363] on button "Save" at bounding box center [658, 368] width 56 height 18
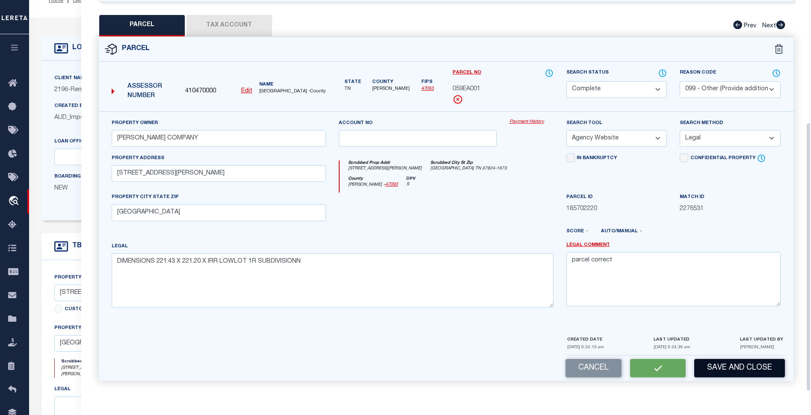
click at [740, 370] on button "Save and Close" at bounding box center [739, 368] width 91 height 18
select select "AS"
select select
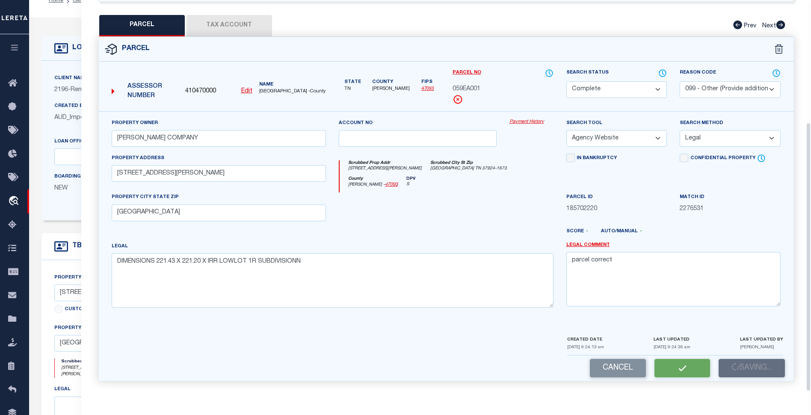
checkbox input "false"
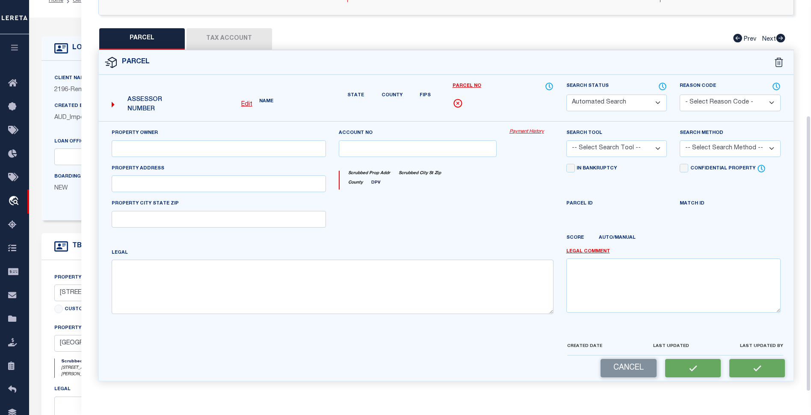
select select "CP"
select select "099"
type input "KP GAGNON COMPANY"
select select "AGW"
select select "LEG"
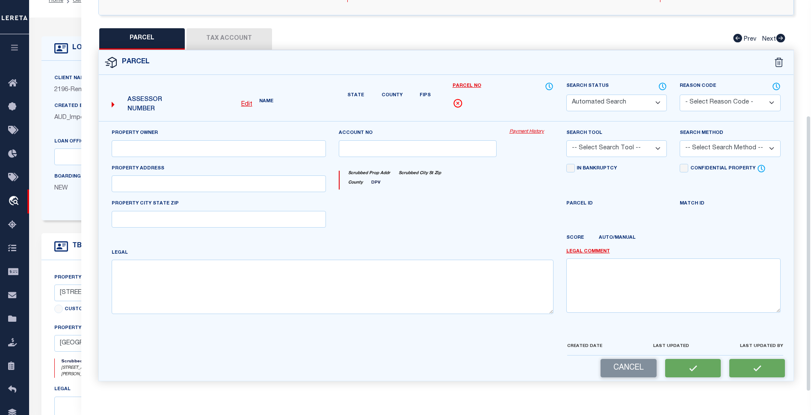
type input "2960 MILLER PLACE WAY"
type input "KNOXVILLE TN 37922"
type textarea "DIMENSIONS 221.43 X 221.20 X IRR LOWLOT 1R SUBDIVISIONN"
type textarea "parcel correct"
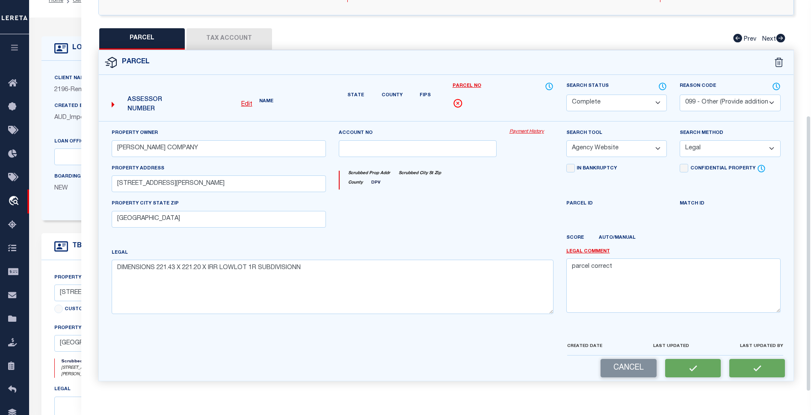
scroll to position [152, 0]
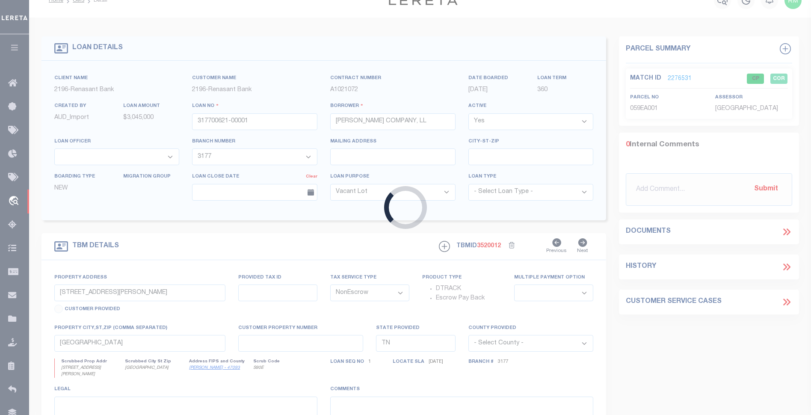
select select
select select "5179"
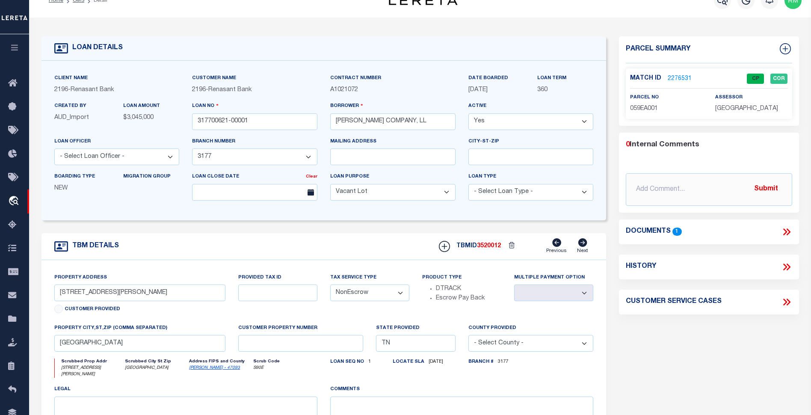
scroll to position [0, 0]
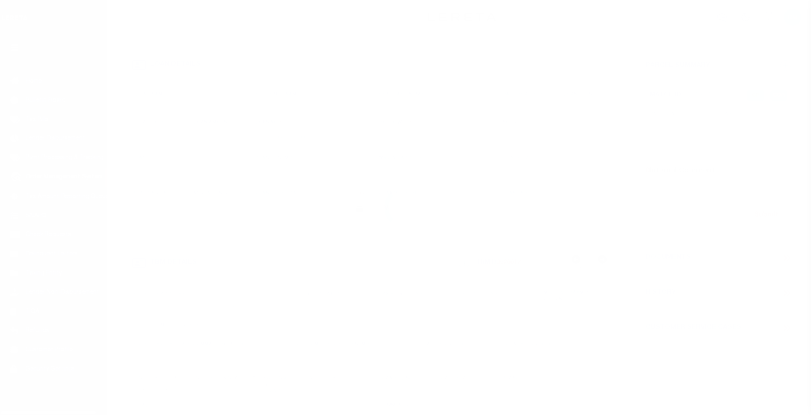
select select "164191"
select select "5179"
select select "400"
select select "NonEscrow"
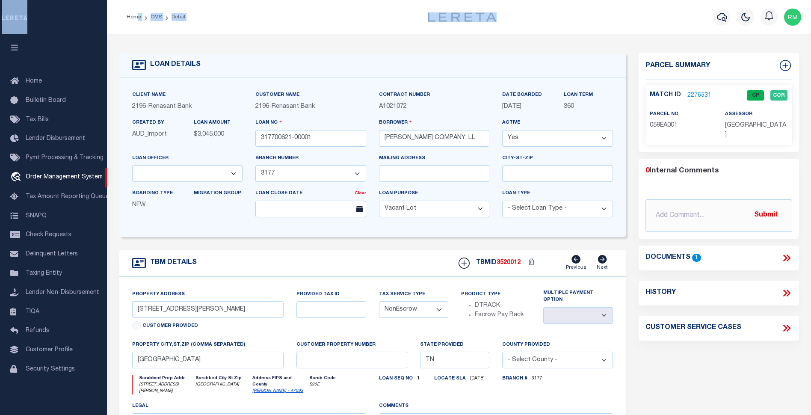
drag, startPoint x: 138, startPoint y: 35, endPoint x: 162, endPoint y: 38, distance: 23.7
click at [158, 36] on div "LOAN DETAILS Client Name 2196" at bounding box center [459, 293] width 704 height 518
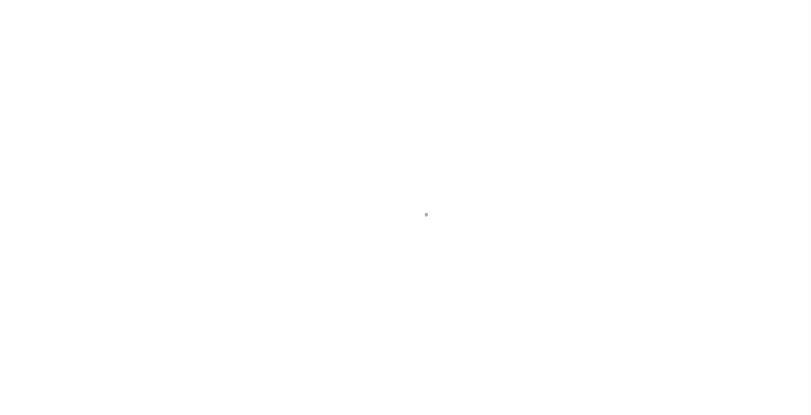
select select "400"
select select "NonEscrow"
type input "[STREET_ADDRESS][PERSON_NAME]"
select select
type input "[GEOGRAPHIC_DATA]"
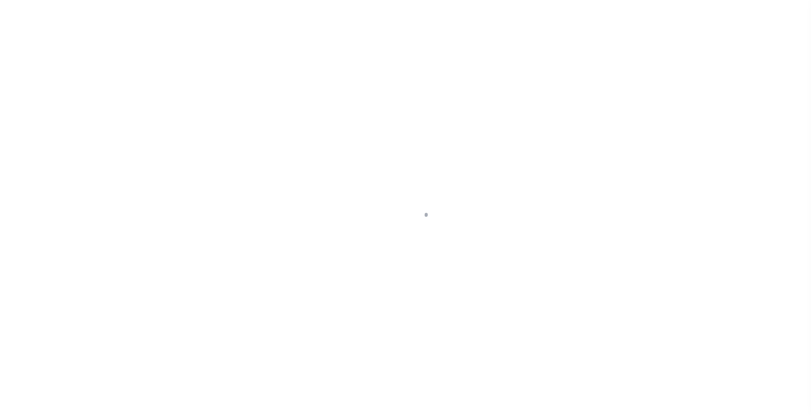
type input "TN"
select select
select select "164191"
select select "5179"
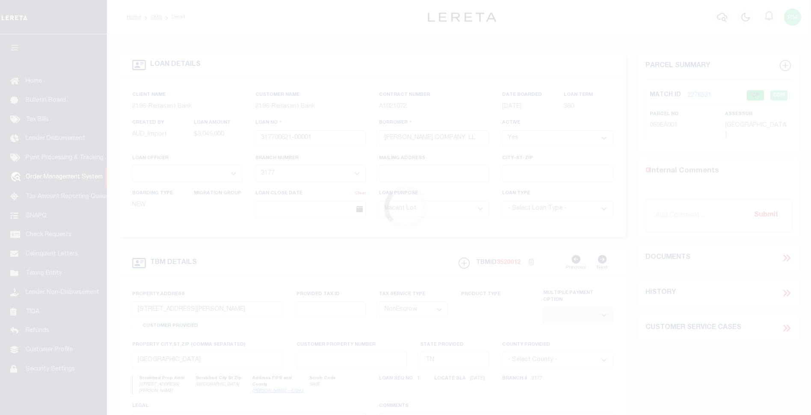
scroll to position [2, 0]
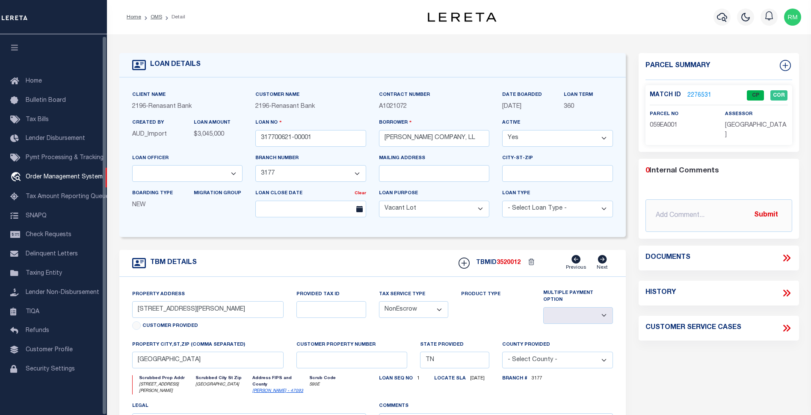
select select "200"
click at [151, 16] on link "OMS" at bounding box center [157, 17] width 12 height 5
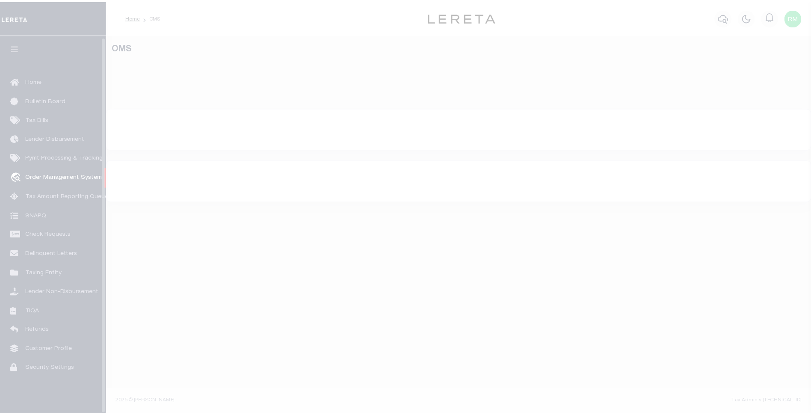
scroll to position [2, 0]
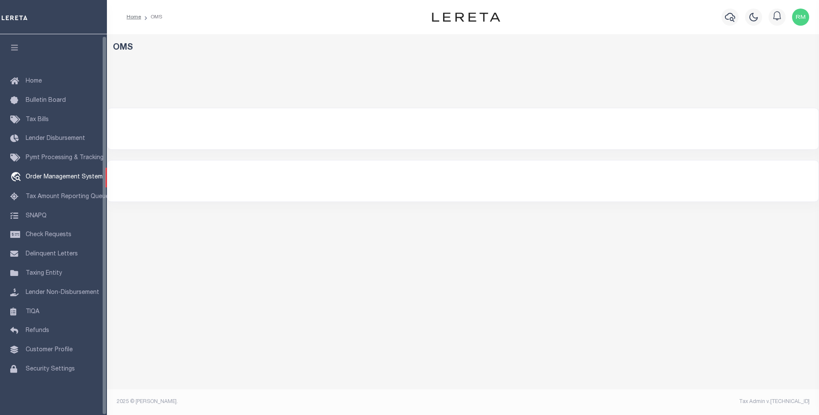
select select "200"
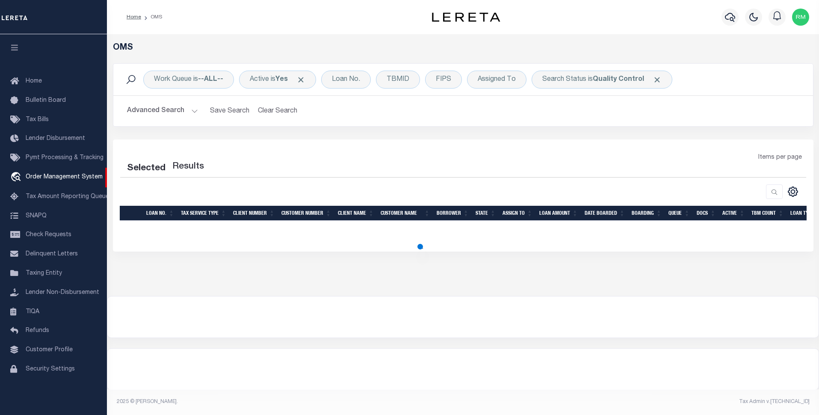
select select "200"
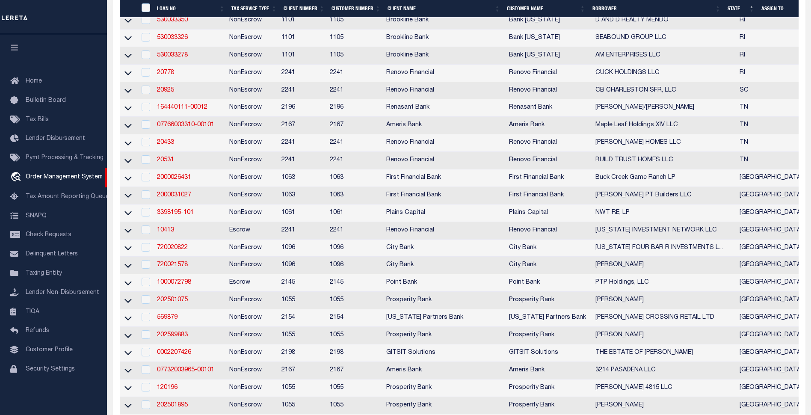
scroll to position [2204, 0]
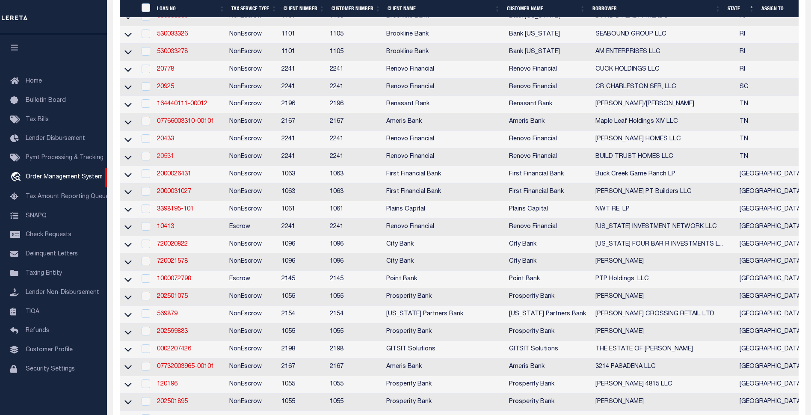
click at [165, 159] on link "20531" at bounding box center [165, 156] width 17 height 6
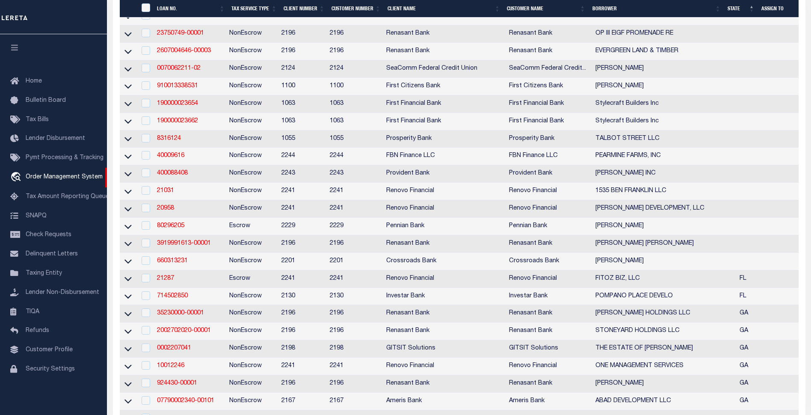
type input "20531"
type input "BUILD TRUST HOMES LLC"
select select
type input "5629 Deer Valley Trail"
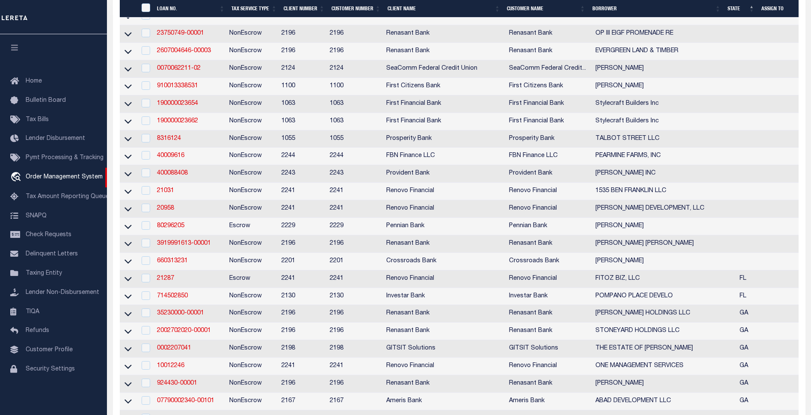
type input "Antioch TN 37013"
select select "400"
select select "NonEscrow"
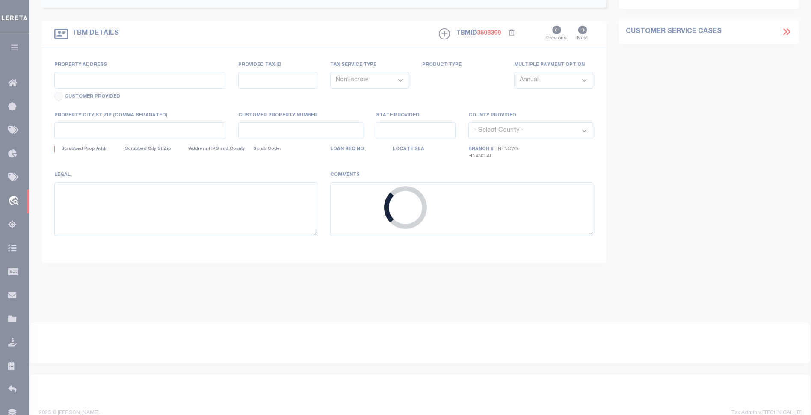
type input "2013a Sultana Avenue"
select select
type input "Nashville, TN 37207"
type input "a0kUS00000CTg6b"
type input "TN"
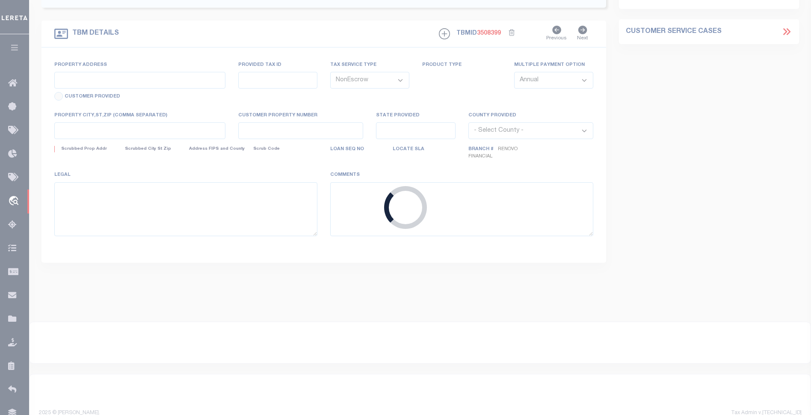
select select
type textarea "LEGAL REQUIRED"
select select "164194"
select select "25066"
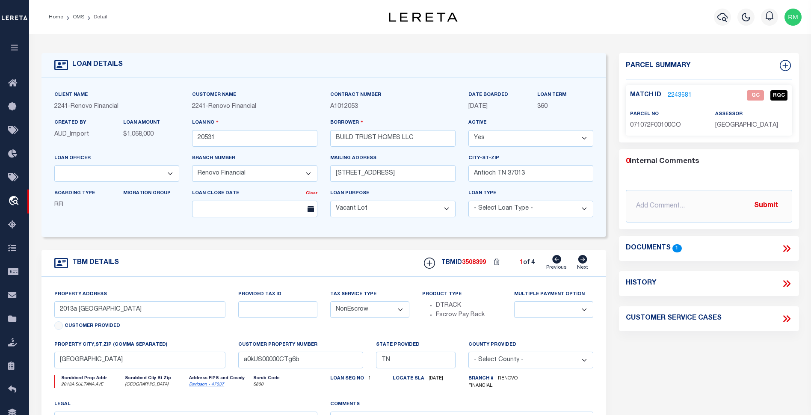
click at [781, 248] on icon at bounding box center [786, 248] width 11 height 11
click at [783, 246] on icon at bounding box center [786, 248] width 11 height 11
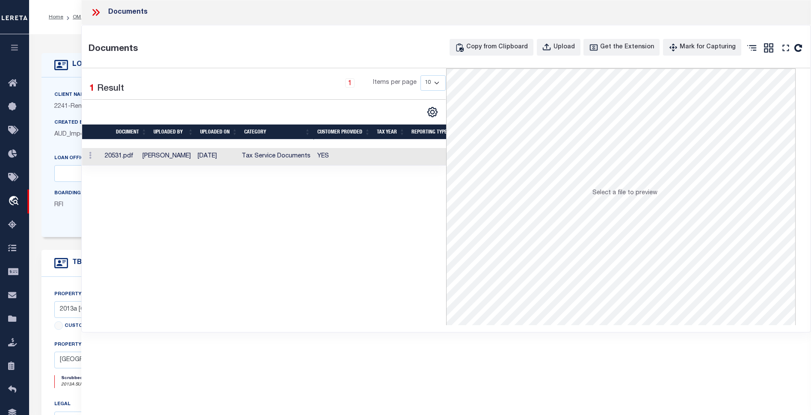
click at [115, 154] on td "20531.pdf" at bounding box center [120, 157] width 38 height 18
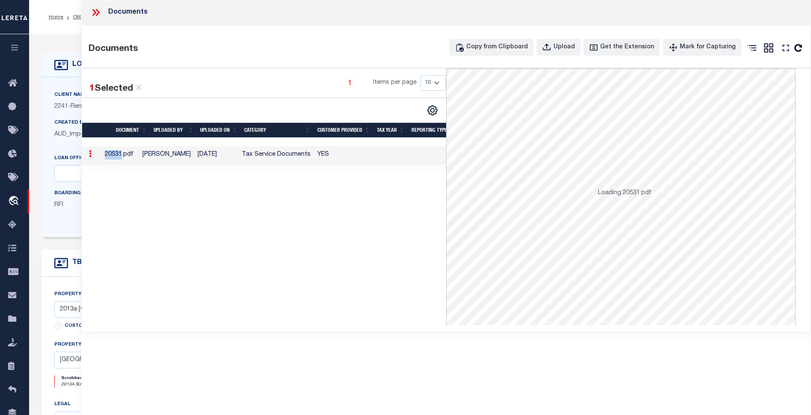
click at [115, 154] on td "20531.pdf" at bounding box center [120, 155] width 38 height 18
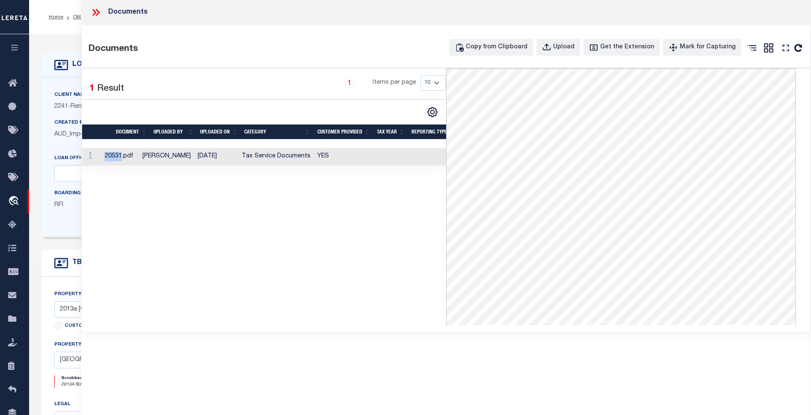
drag, startPoint x: 112, startPoint y: 24, endPoint x: 133, endPoint y: 33, distance: 22.8
click at [120, 25] on div "Documents Copy from Clipboard Upload Get the Extension Mark for Capturing Got i…" at bounding box center [446, 178] width 729 height 307
click at [91, 3] on div "Documents" at bounding box center [445, 12] width 729 height 25
click at [93, 10] on icon at bounding box center [95, 12] width 11 height 11
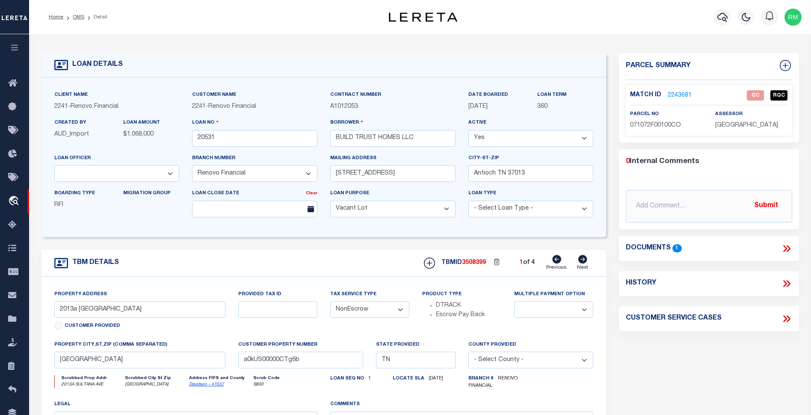
drag, startPoint x: 683, startPoint y: 12, endPoint x: 711, endPoint y: 20, distance: 29.8
click at [694, 2] on div "Profile Sign out" at bounding box center [646, 17] width 318 height 30
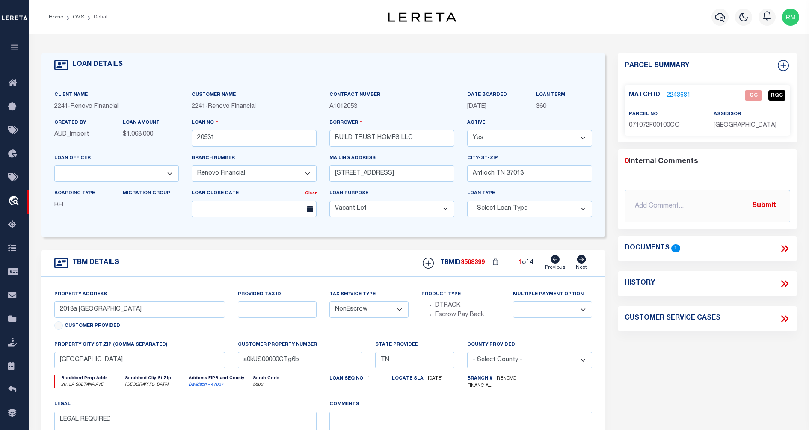
click at [581, 259] on icon at bounding box center [580, 259] width 9 height 9
type input "2013b Sultana Avenue"
select select
type input "a0kUS00000DEXkc"
select select
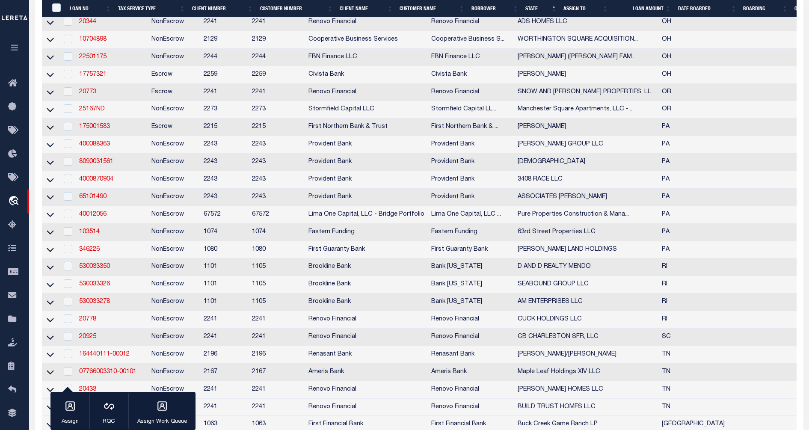
scroll to position [2219, 0]
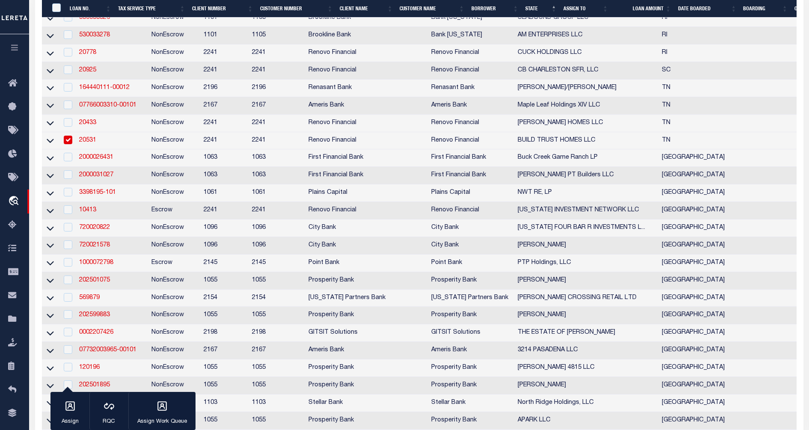
click at [66, 144] on input "checkbox" at bounding box center [68, 140] width 9 height 9
checkbox input "false"
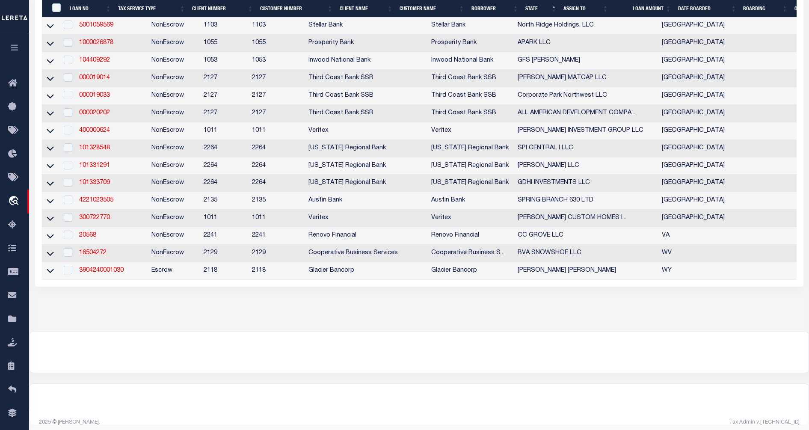
scroll to position [2591, 0]
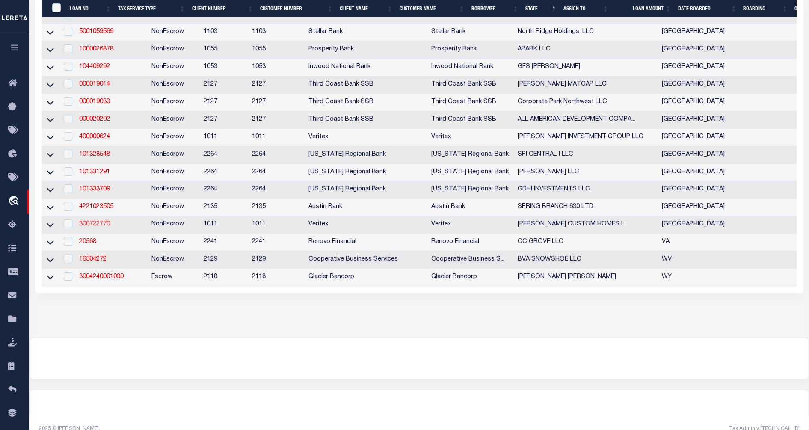
click at [94, 227] on link "300722770" at bounding box center [94, 224] width 31 height 6
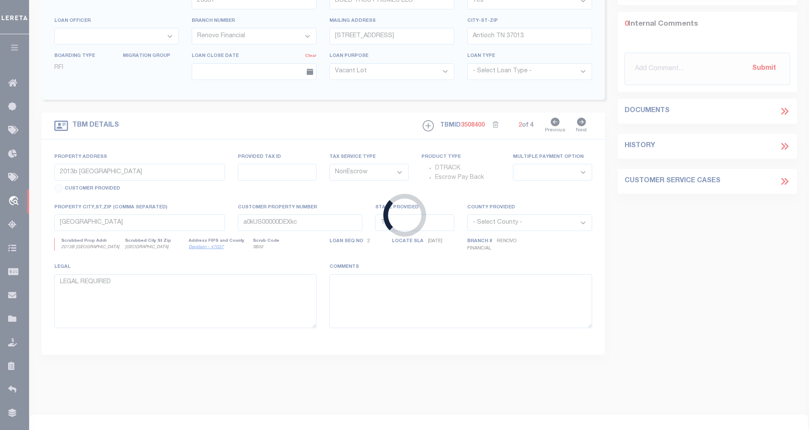
type input "300722770"
type input "FAULKNER PERRIN CUSTOM HOMES INC"
select select
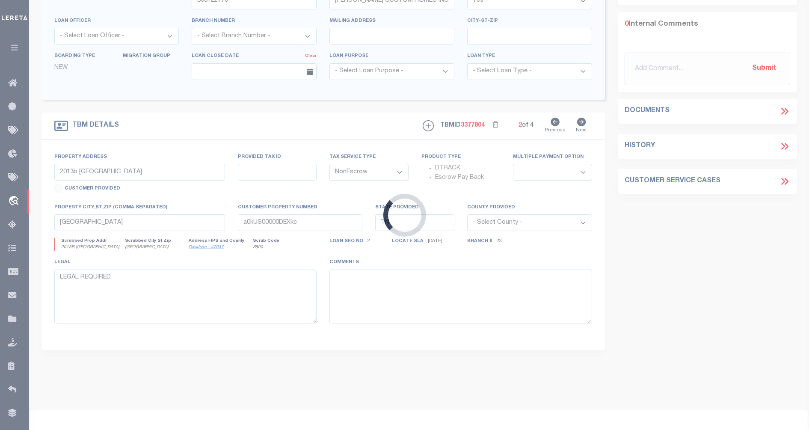
type input "7 RESIDENTIAL LOTS THE PRESERVE NEW RESIDENTIAL DEVELOPMENT ON THE PGA GOLF COU…"
select select
type input "Frisco, TX"
type input "[GEOGRAPHIC_DATA]"
type textarea "Lot 5 in Block A; Lot 4 and 5 in Block B; Lot 4 in Block C; and Lot 17 in Block…"
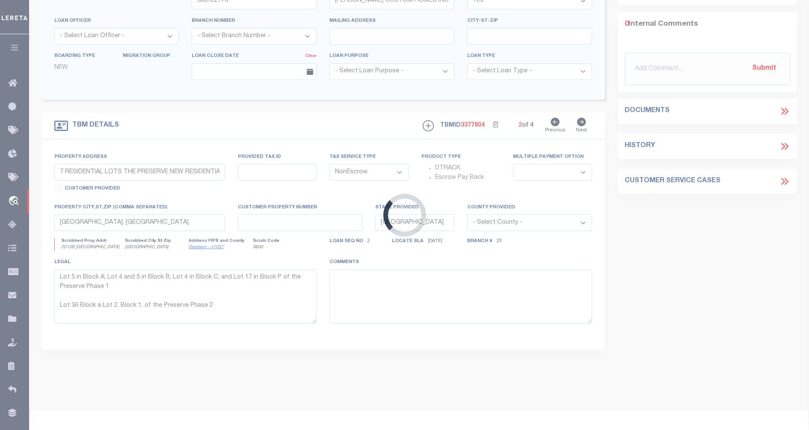
select select "7439"
select select "65"
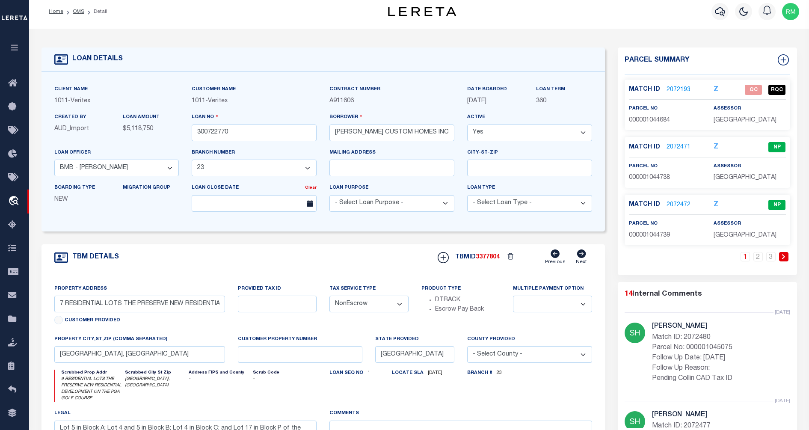
scroll to position [2, 0]
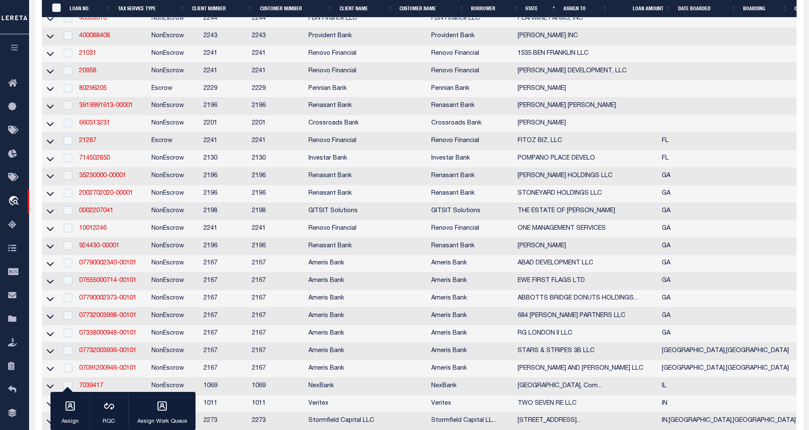
scroll to position [2683, 0]
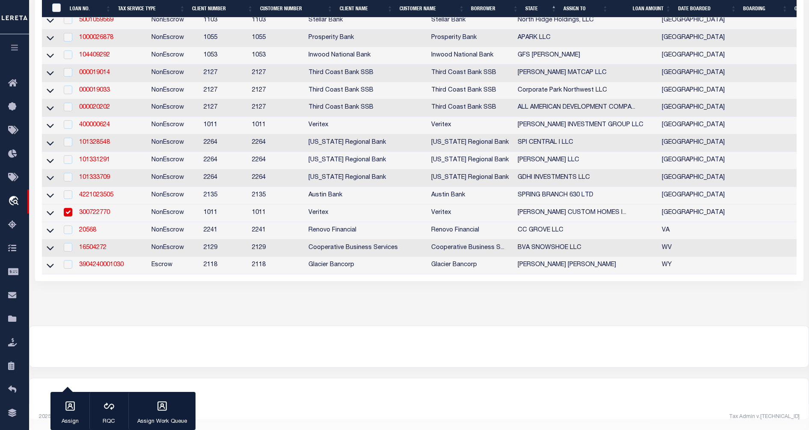
click at [65, 208] on input "checkbox" at bounding box center [68, 212] width 9 height 9
checkbox input "false"
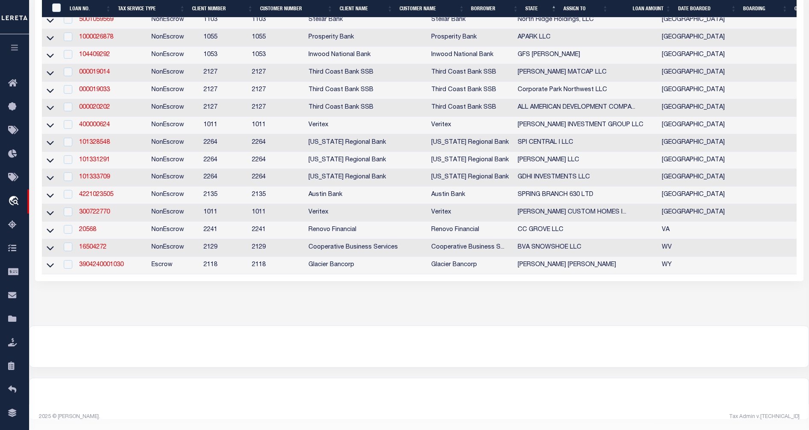
click at [73, 135] on td at bounding box center [68, 143] width 18 height 18
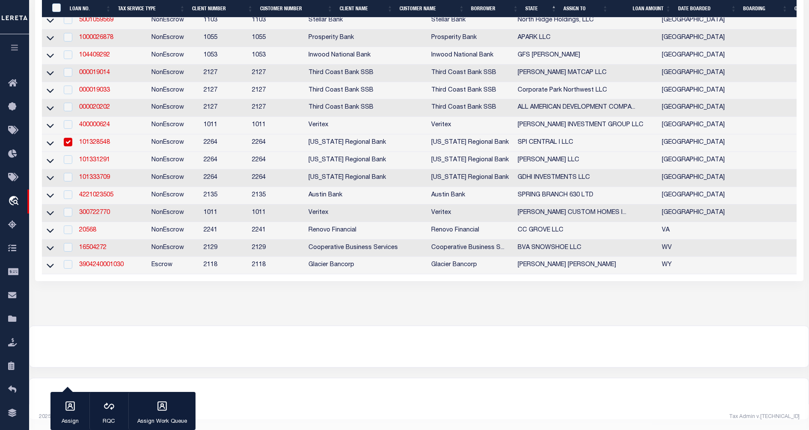
scroll to position [2665, 0]
click at [71, 146] on input "checkbox" at bounding box center [68, 142] width 9 height 9
checkbox input "false"
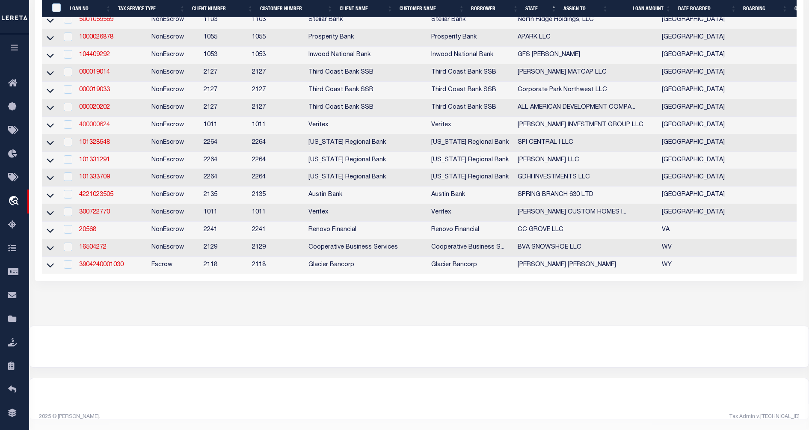
click at [92, 128] on link "400000624" at bounding box center [94, 125] width 31 height 6
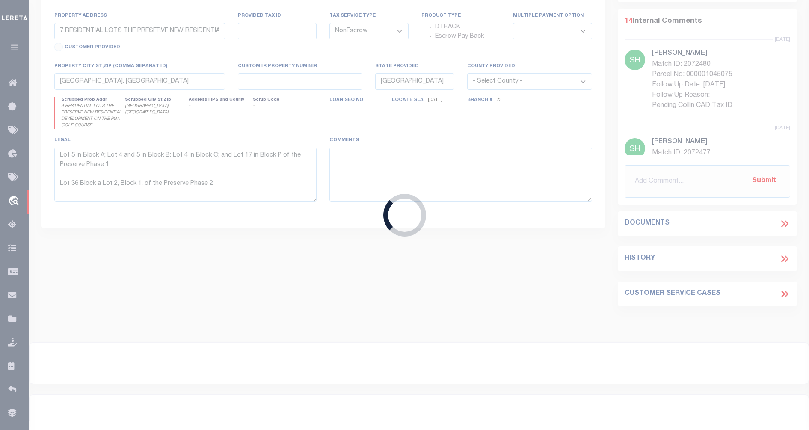
type input "400000624"
type input "[PERSON_NAME] INVESTMENT GROUP LLC"
select select "127523"
select select "2347"
select select "100"
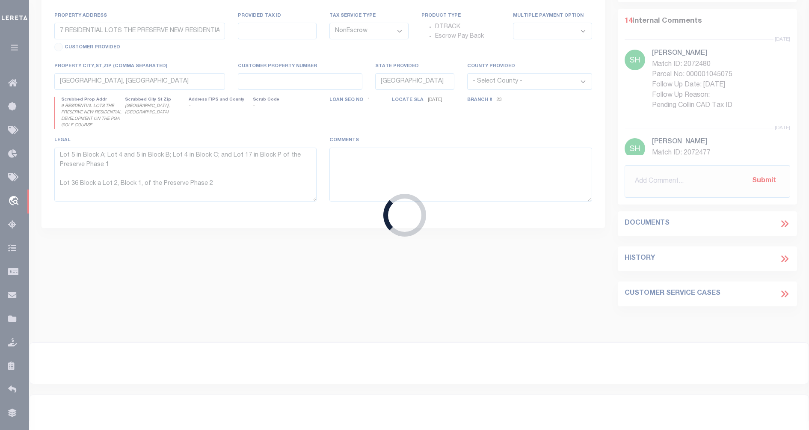
type input "1804 PERIGO ST"
select select
type input "WICHITA FALLS TX 76301"
select select
type textarea "SEE EXHIBIT A, WICHITA CO"
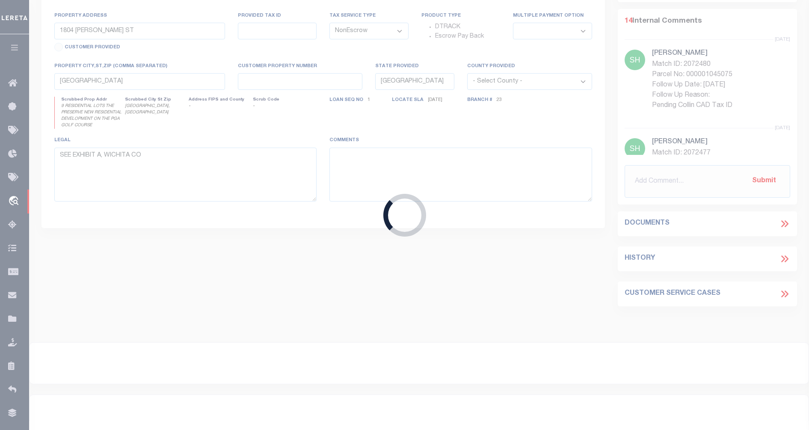
select select "127523"
select select "2347"
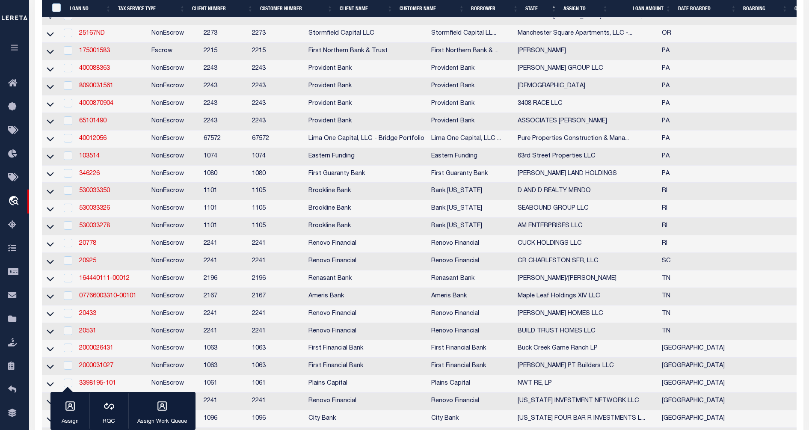
scroll to position [1906, 0]
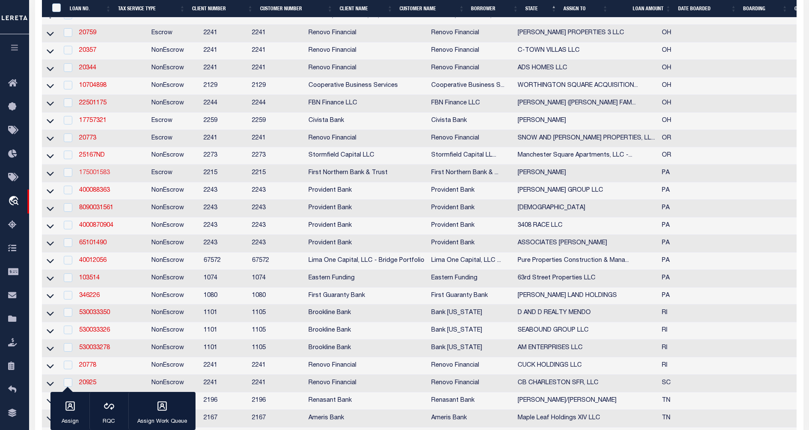
click at [101, 176] on link "175001583" at bounding box center [94, 173] width 31 height 6
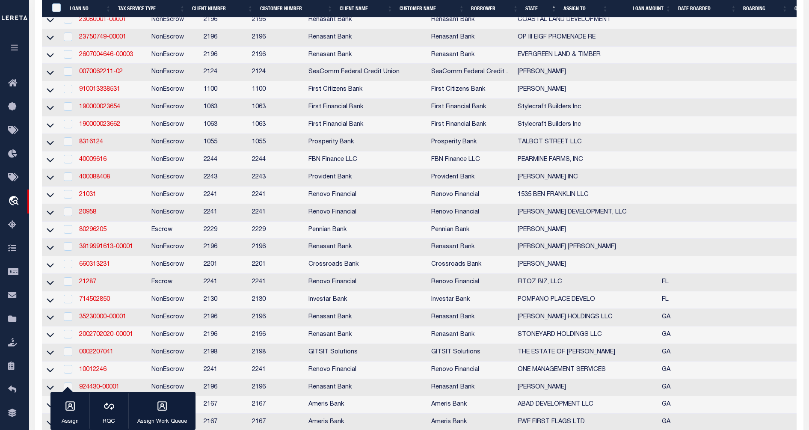
type input "175001583"
type input "VINCENT M DAVID"
select select
type input "536 DOTTERS CORNER RD"
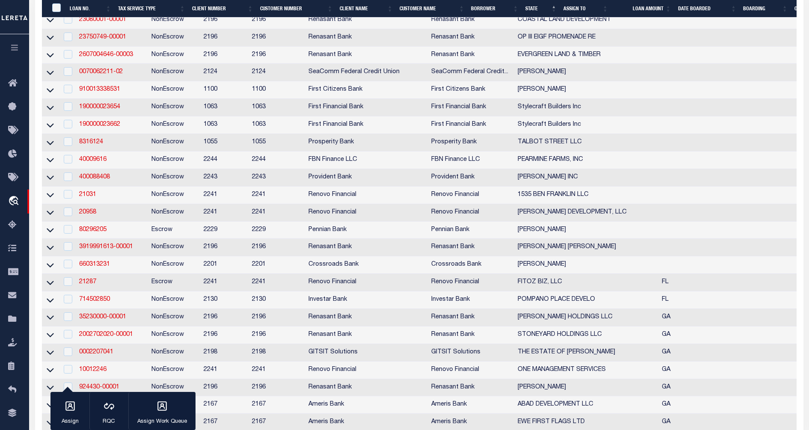
type input "KUNKLETOWN PA 18058-7865"
type input "09/25/2025"
select select
select select "10"
select select "Escrow"
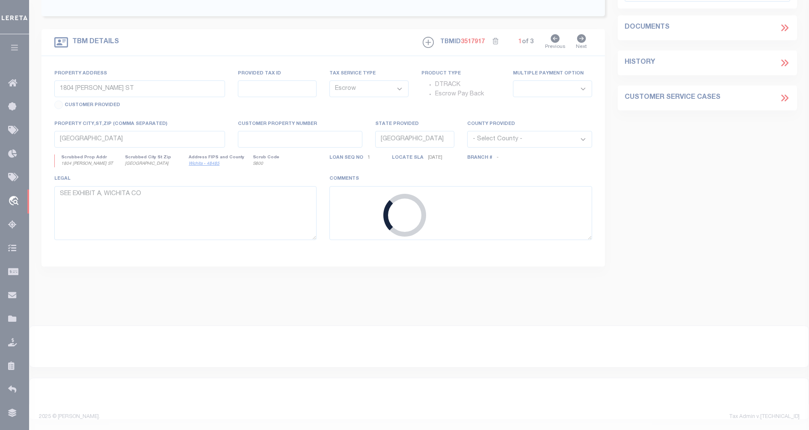
type input "536 DOTTERS CORNER RD"
type input "13.11.2.1-10"
select select
type input "KUNKLETOWN PA 18058-7865"
type input "PA"
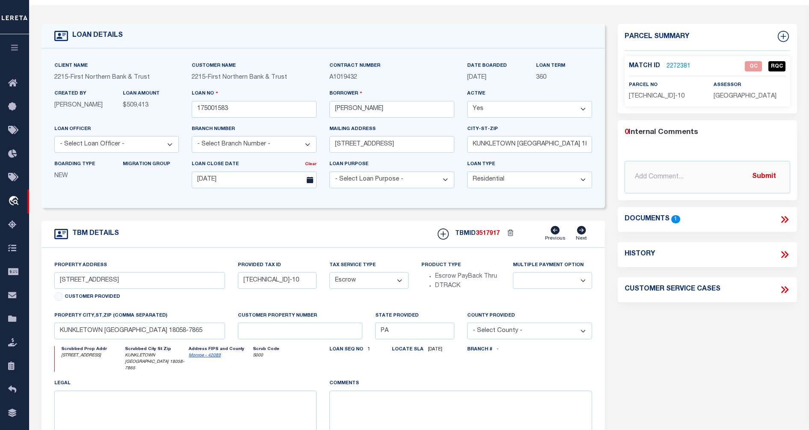
scroll to position [32, 0]
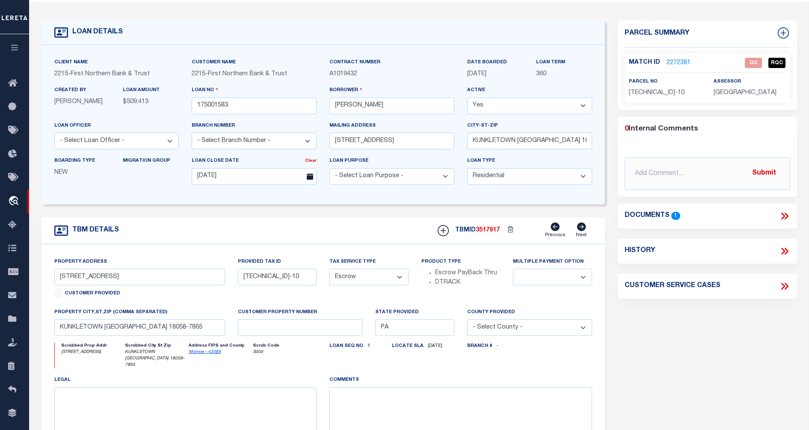
click at [784, 214] on icon at bounding box center [783, 215] width 4 height 7
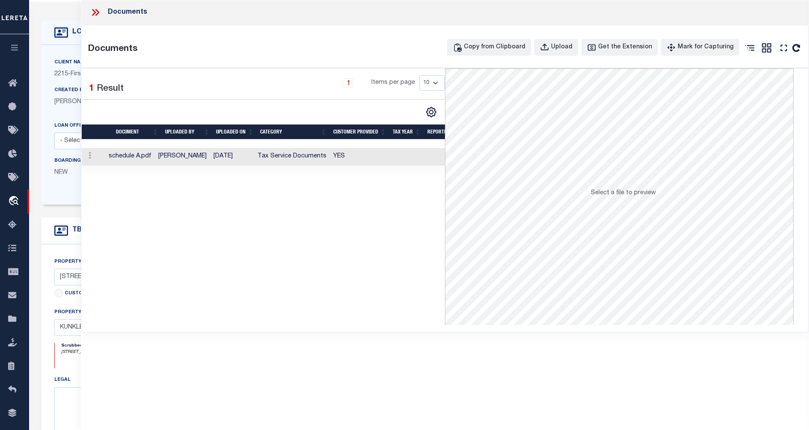
click at [105, 159] on td at bounding box center [94, 157] width 24 height 18
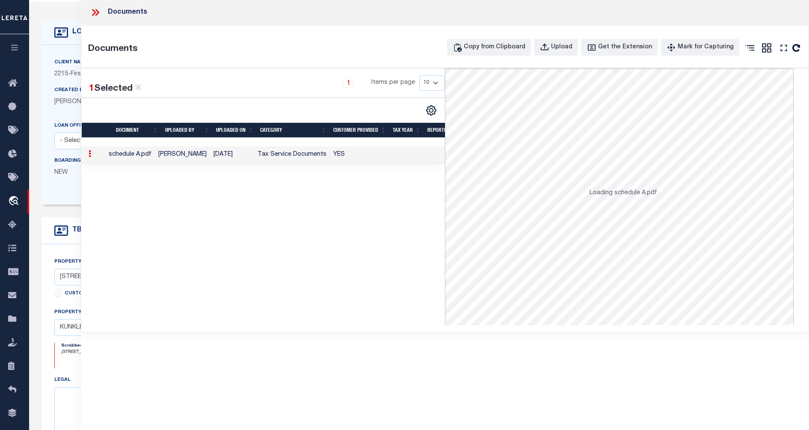
click at [105, 159] on td at bounding box center [94, 155] width 24 height 18
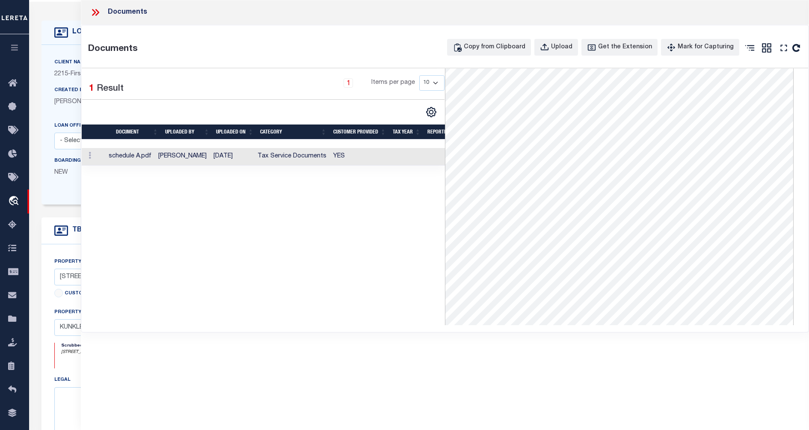
scroll to position [0, 0]
click at [95, 11] on icon at bounding box center [95, 12] width 11 height 11
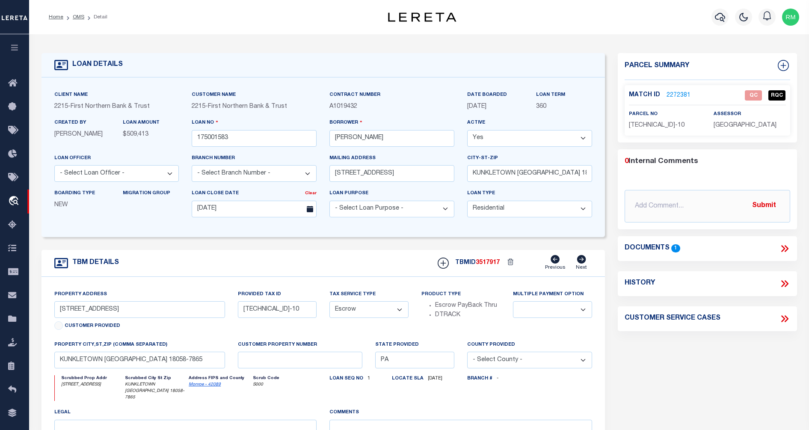
click at [679, 91] on link "2272381" at bounding box center [678, 95] width 24 height 9
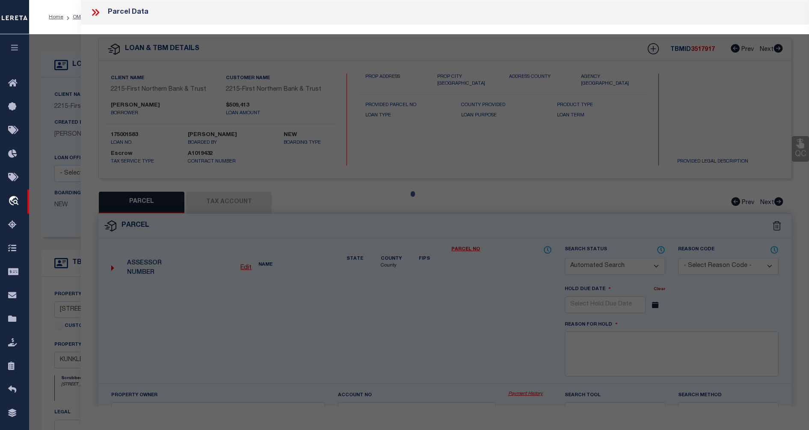
checkbox input "false"
select select "QC"
type input "DAVID VINCENT M"
select select "AGW"
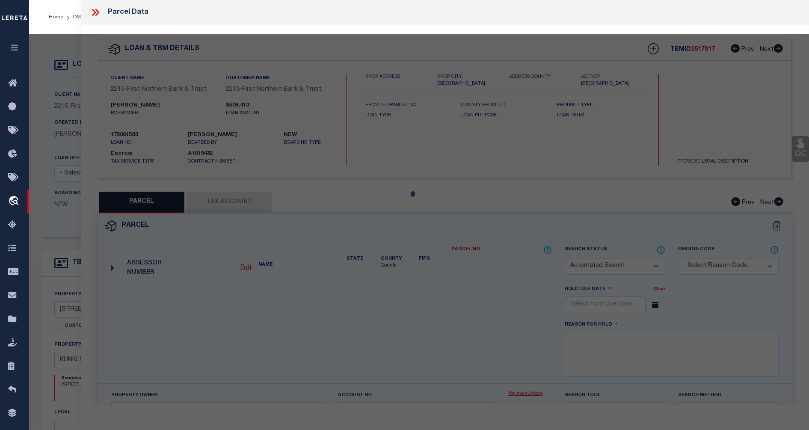
select select "LEG"
type input "566 DOTTERS CORNER RD"
type input "KUNKLETOWN PA 18058-7865"
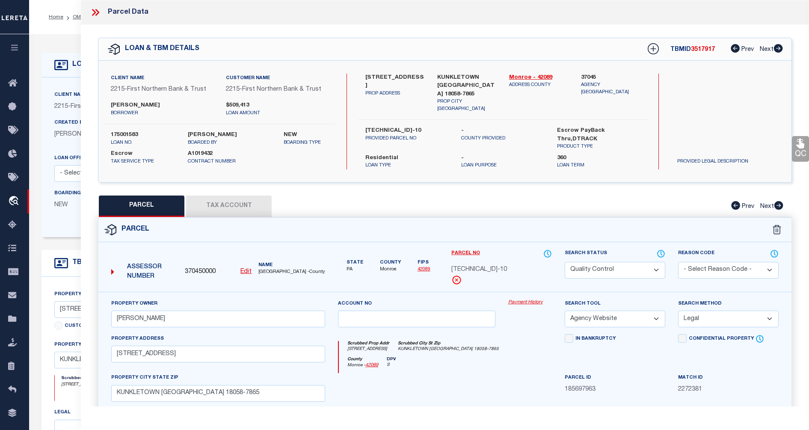
click at [222, 204] on button "Tax Account" at bounding box center [229, 205] width 86 height 21
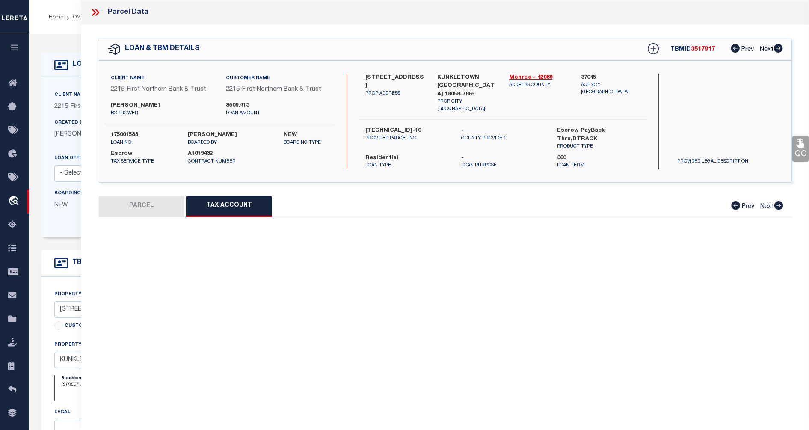
select select "100"
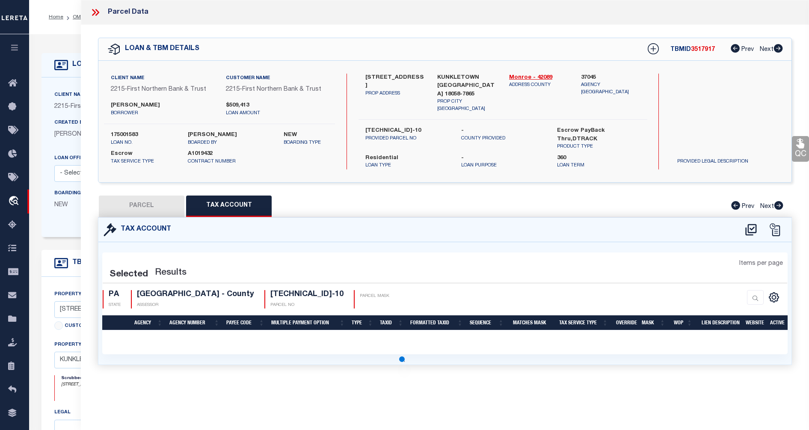
select select "100"
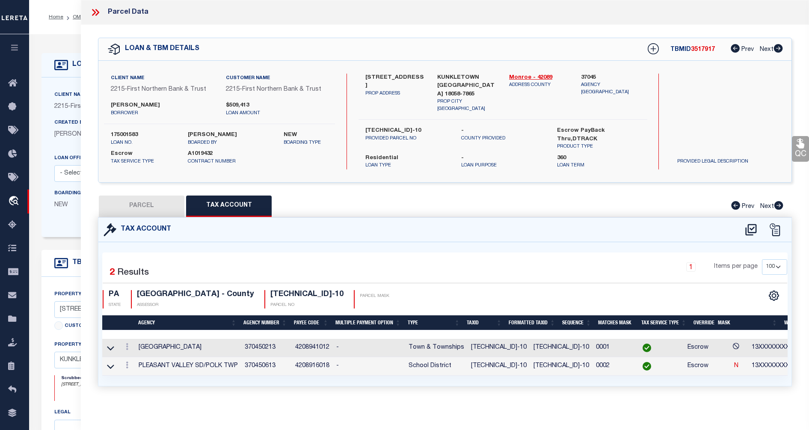
click at [99, 12] on icon at bounding box center [97, 12] width 4 height 7
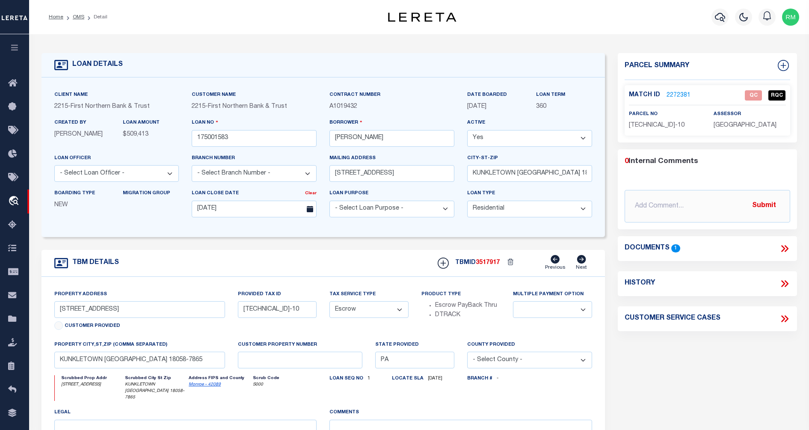
click at [679, 247] on div "Documents 1" at bounding box center [652, 248] width 56 height 8
click at [779, 249] on icon at bounding box center [784, 248] width 11 height 11
click at [780, 249] on icon at bounding box center [784, 248] width 11 height 11
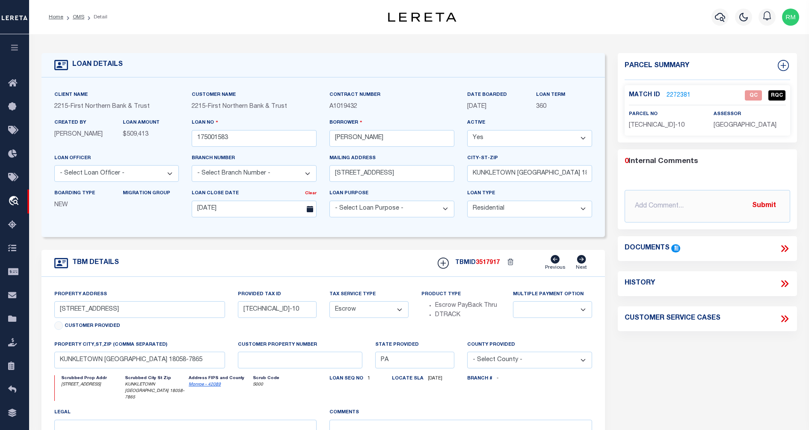
click at [780, 249] on icon at bounding box center [784, 248] width 11 height 11
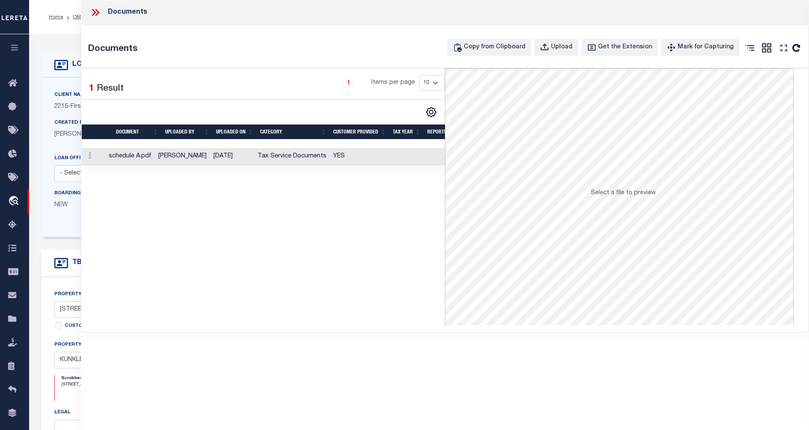
click at [103, 158] on td at bounding box center [94, 157] width 24 height 18
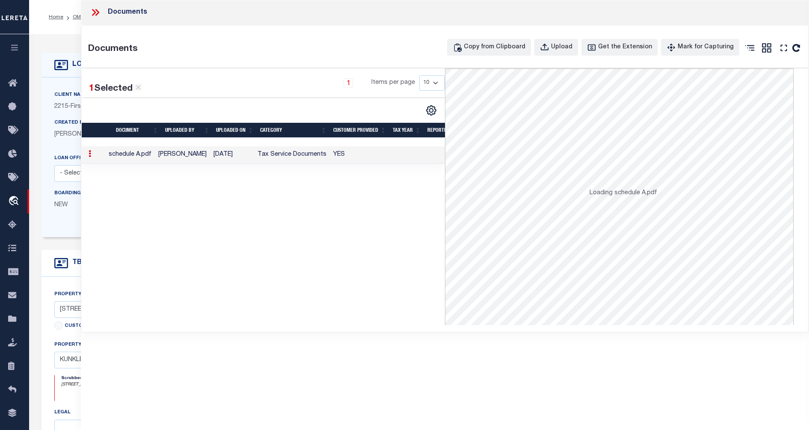
click at [103, 158] on td at bounding box center [94, 155] width 24 height 18
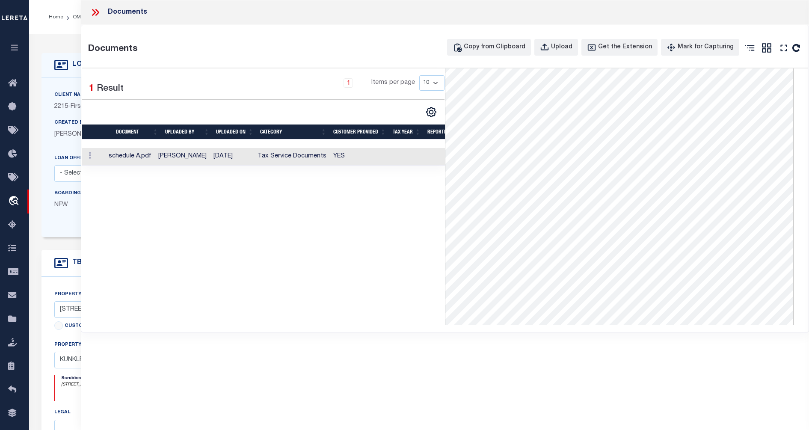
scroll to position [54, 0]
click at [96, 10] on icon at bounding box center [97, 12] width 4 height 7
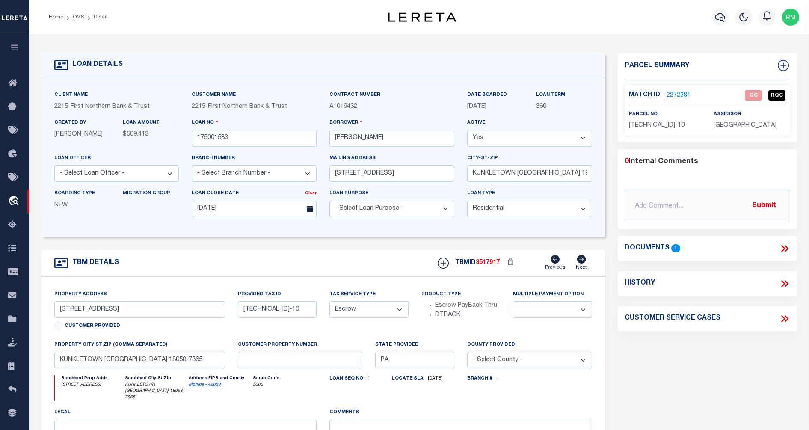
click at [677, 91] on link "2272381" at bounding box center [678, 95] width 24 height 9
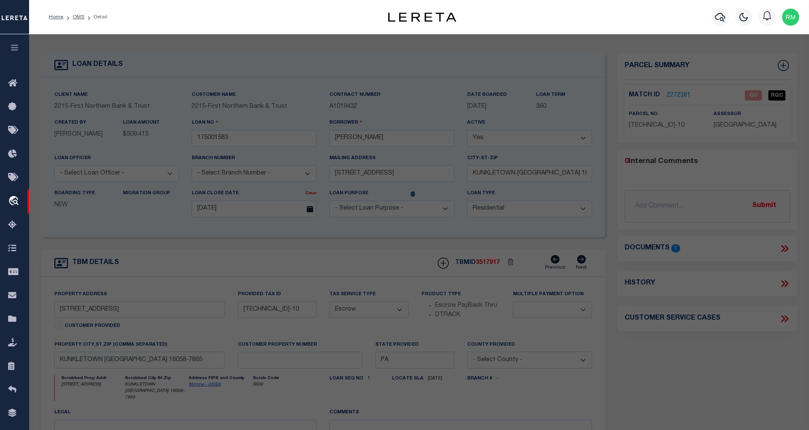
select select "AS"
select select
checkbox input "false"
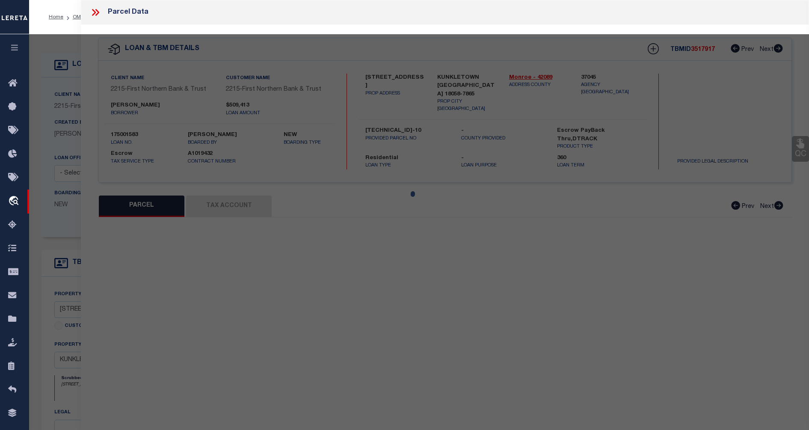
select select "QC"
type input "DAVID VINCENT M"
select select "AGW"
select select "LEG"
type input "566 DOTTERS CORNER RD"
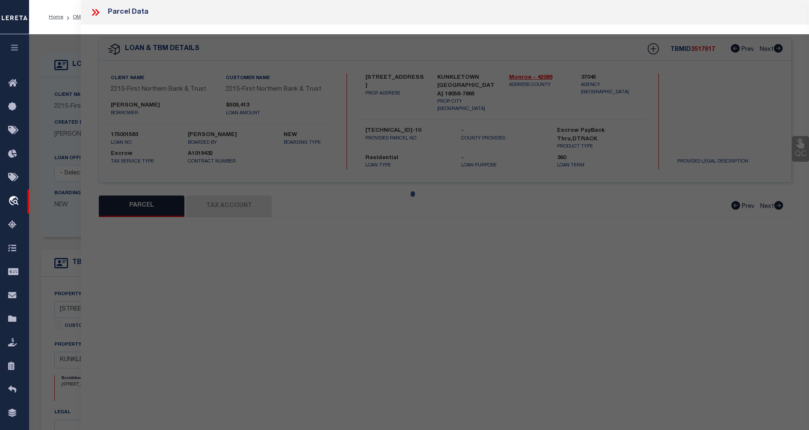
type input "KUNKLETOWN PA 18058-7865"
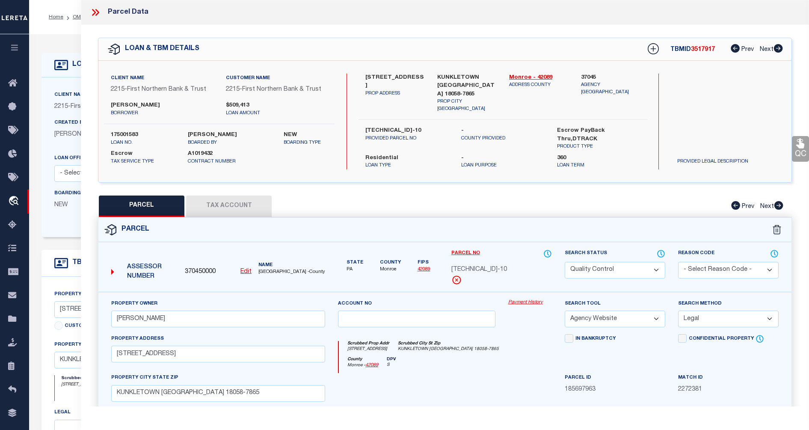
click at [218, 206] on button "Tax Account" at bounding box center [229, 205] width 86 height 21
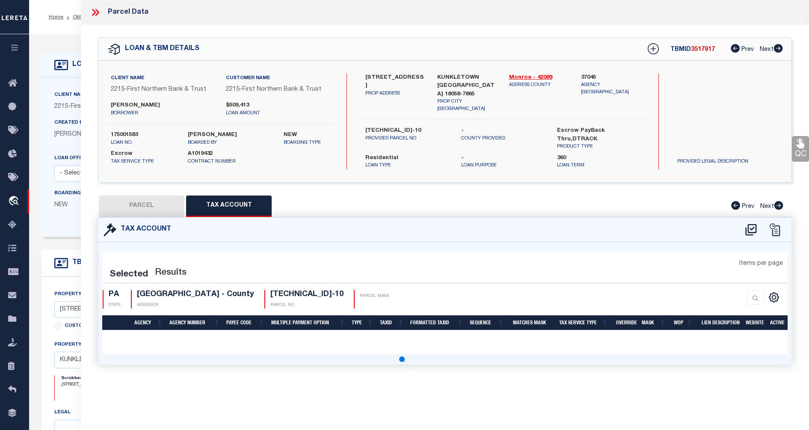
select select "100"
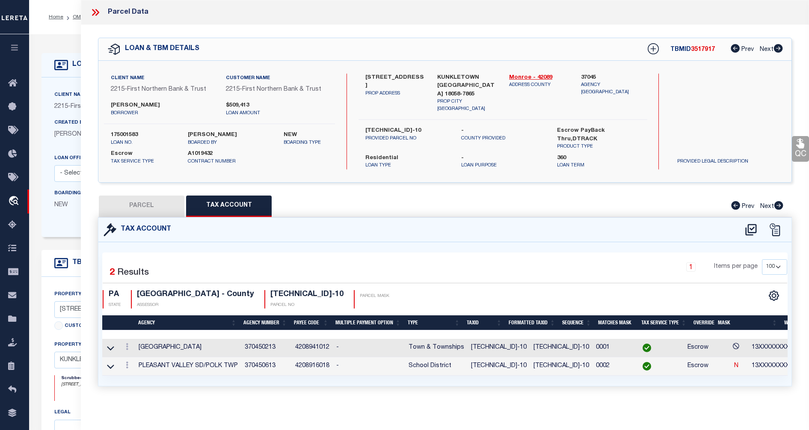
click at [140, 195] on button "PARCEL" at bounding box center [142, 205] width 86 height 21
select select "AS"
select select
checkbox input "false"
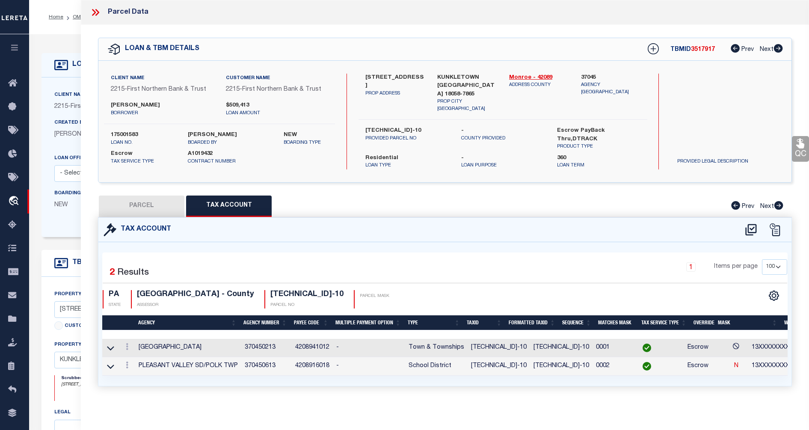
checkbox input "false"
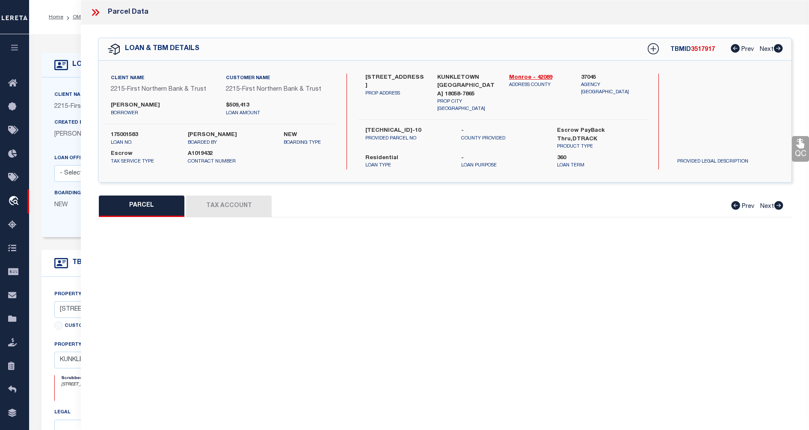
select select "QC"
type input "DAVID VINCENT M"
select select "AGW"
select select "LEG"
type input "566 DOTTERS CORNER RD"
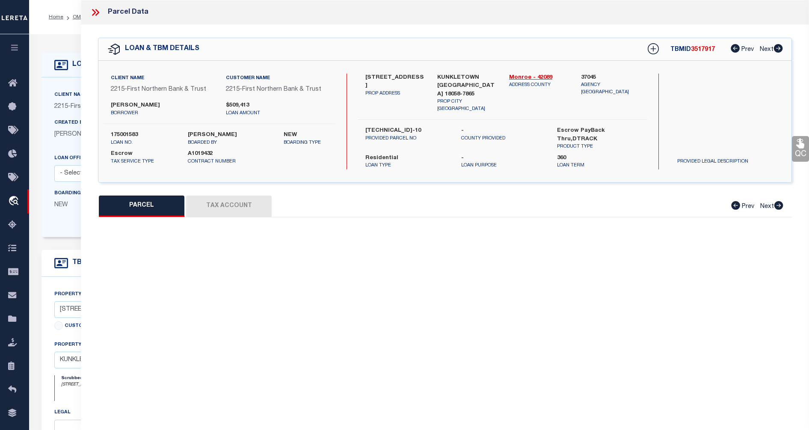
type input "KUNKLETOWN PA 18058-7865"
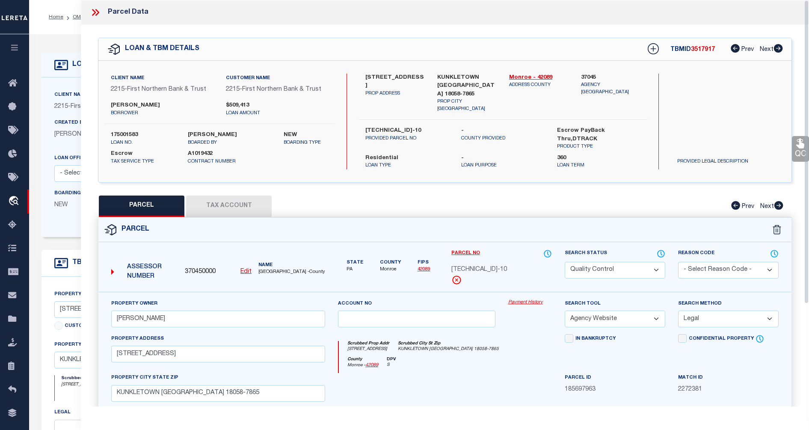
click at [96, 10] on icon at bounding box center [97, 12] width 4 height 7
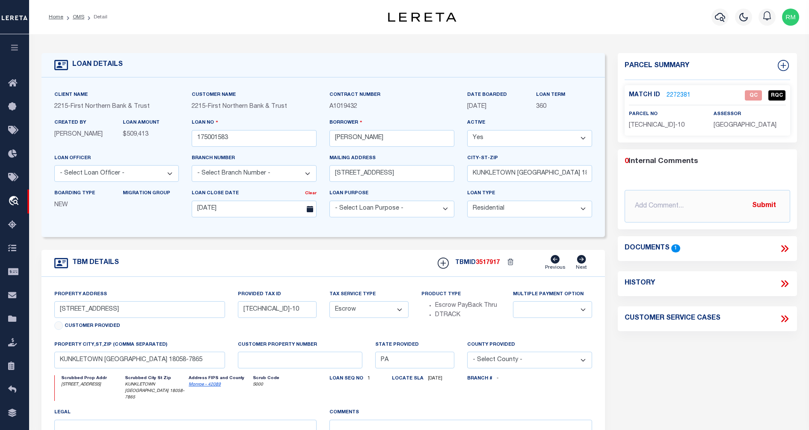
click at [677, 91] on link "2272381" at bounding box center [678, 95] width 24 height 9
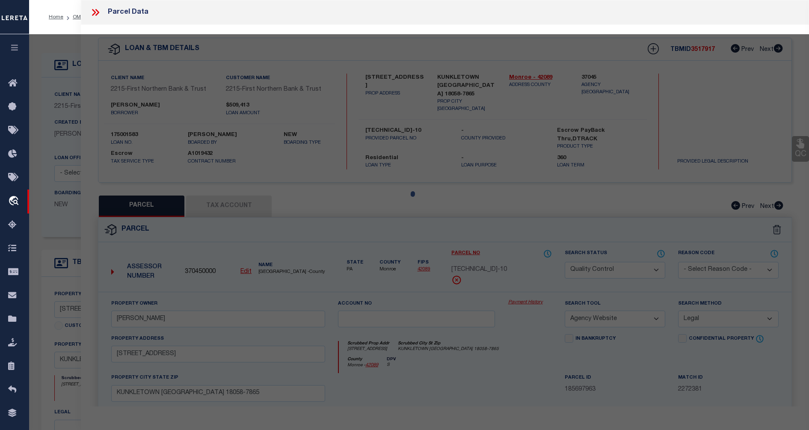
select select "AS"
select select
checkbox input "false"
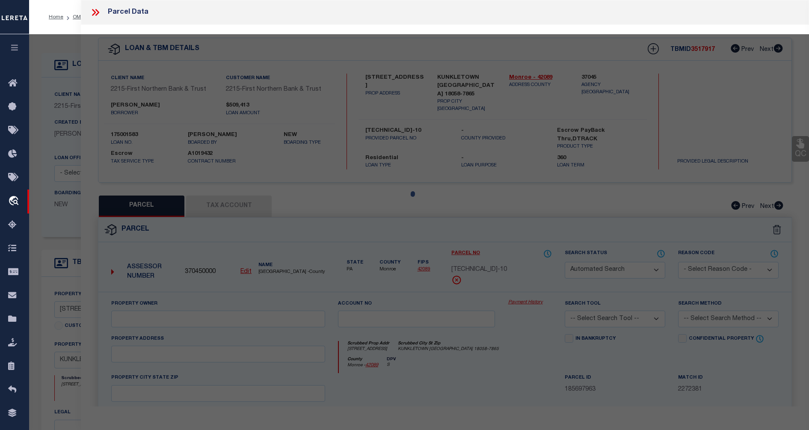
select select "QC"
type input "DAVID VINCENT M"
select select "AGW"
select select "LEG"
type input "566 DOTTERS CORNER RD"
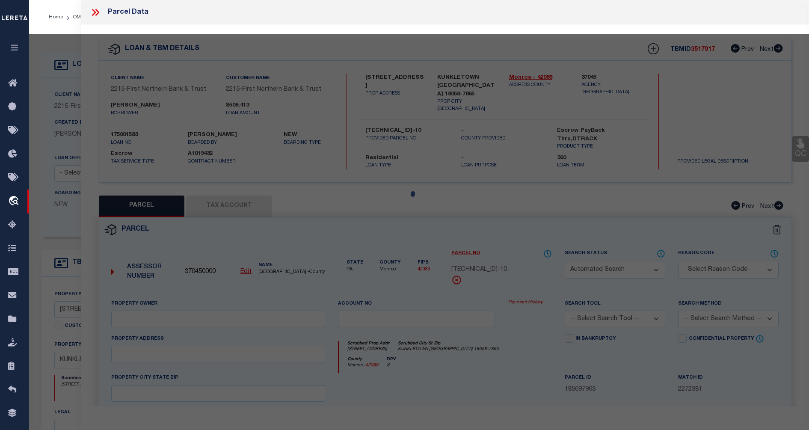
type input "KUNKLETOWN PA 18058-7865"
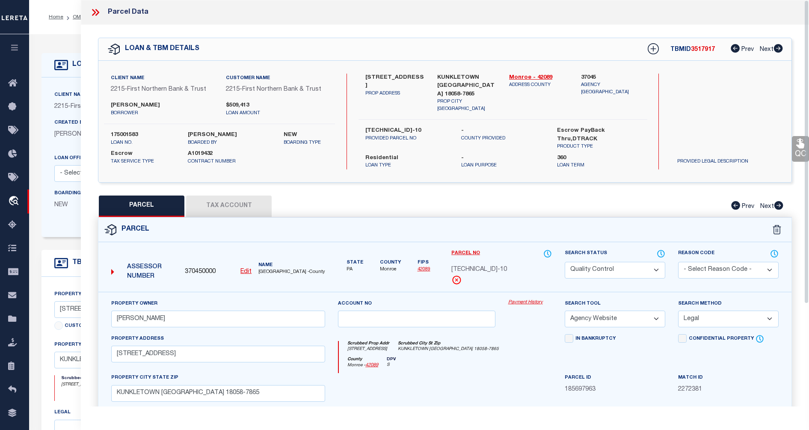
click at [91, 16] on icon at bounding box center [95, 12] width 11 height 11
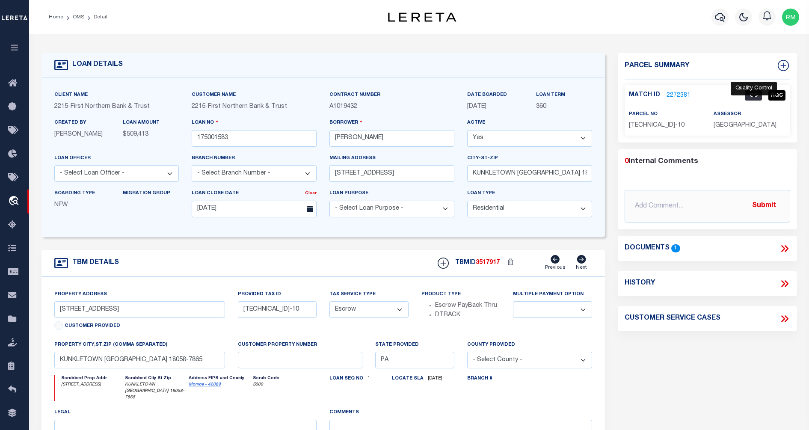
click at [754, 94] on span "QC" at bounding box center [752, 95] width 17 height 10
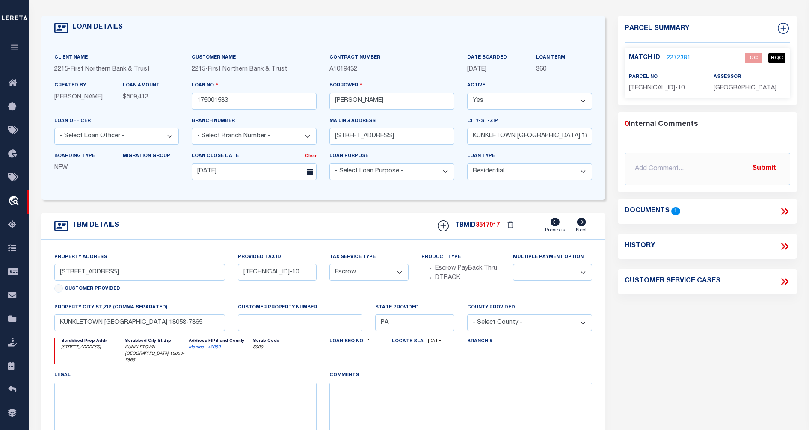
scroll to position [0, 0]
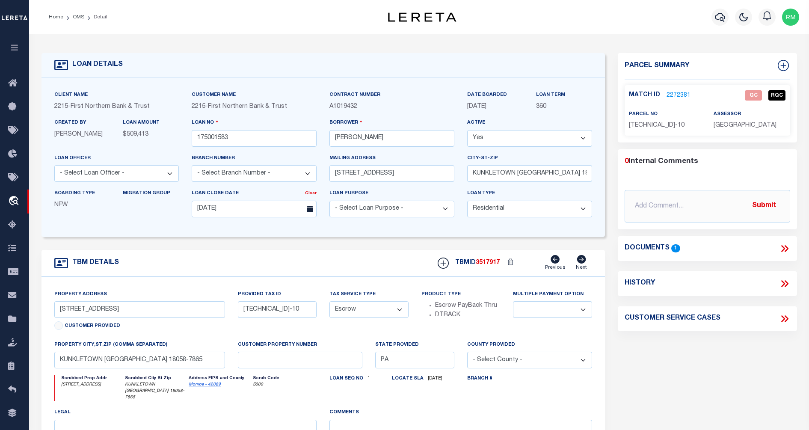
click at [672, 93] on link "2272381" at bounding box center [678, 95] width 24 height 9
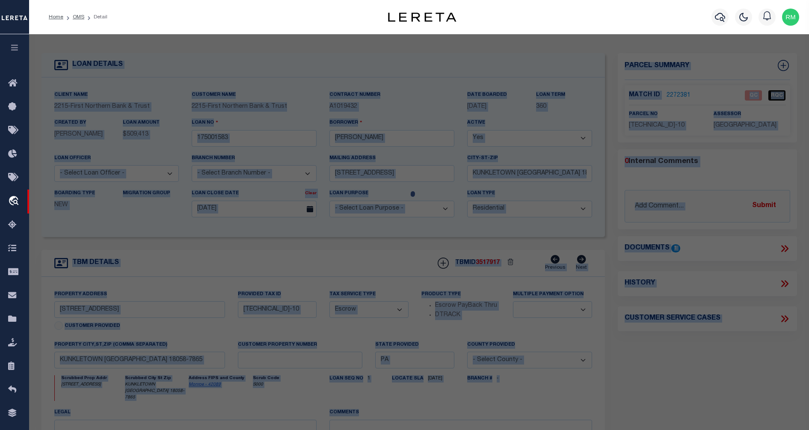
click at [672, 93] on div at bounding box center [418, 343] width 779 height 619
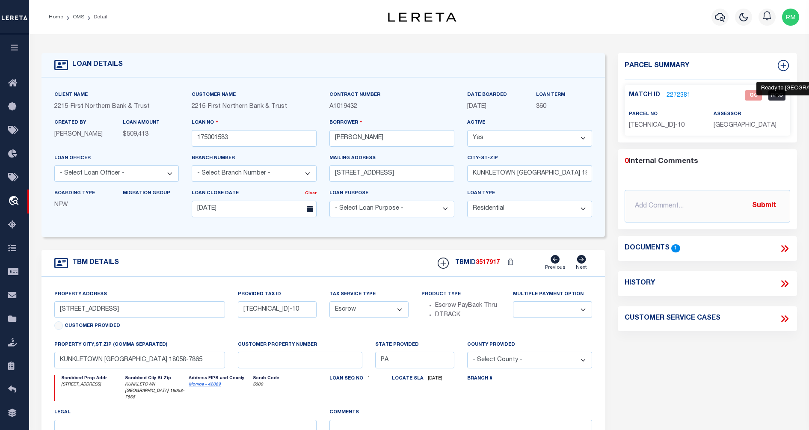
click at [776, 95] on span "RQC" at bounding box center [776, 95] width 17 height 10
click at [748, 93] on span "QC" at bounding box center [752, 95] width 17 height 10
drag, startPoint x: 234, startPoint y: 31, endPoint x: 247, endPoint y: 52, distance: 24.3
click at [243, 49] on div "LOAN DETAILS Client Name 2215" at bounding box center [418, 296] width 779 height 525
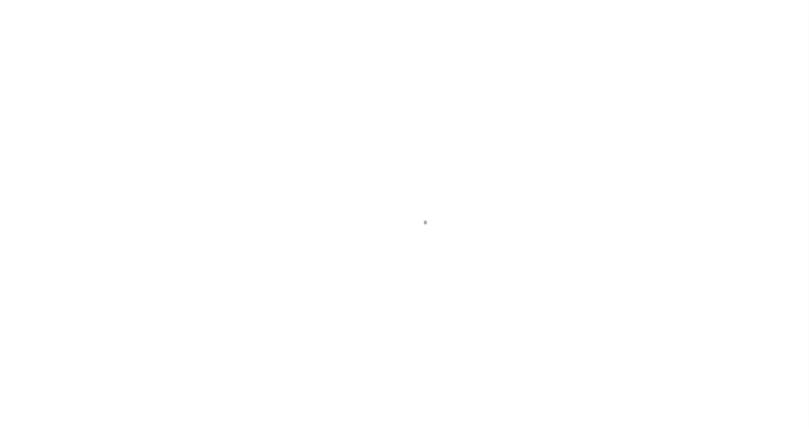
select select "10"
select select "Escrow"
type input "[STREET_ADDRESS]"
type input "[TECHNICAL_ID]-10"
select select
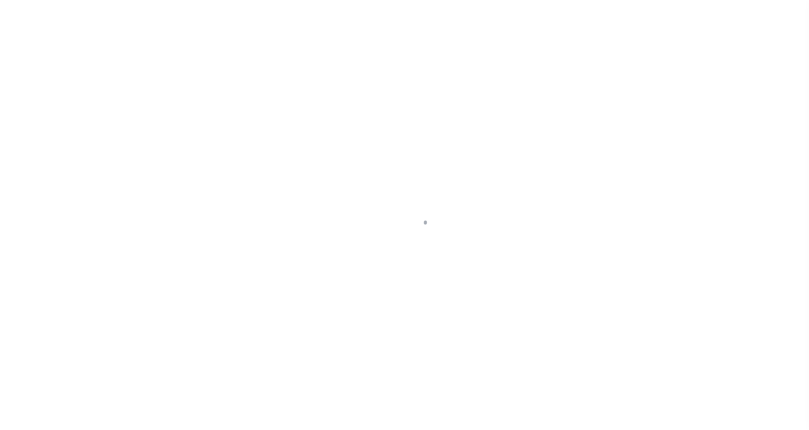
type input "KUNKLETOWN [GEOGRAPHIC_DATA] 18058-7865"
type input "PA"
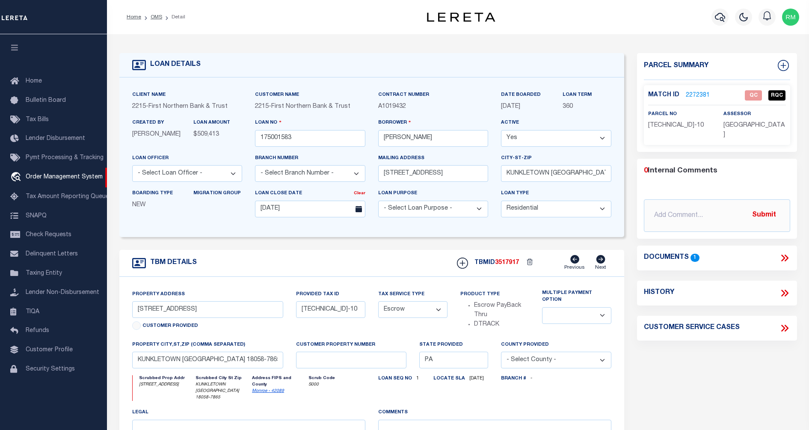
click at [694, 91] on link "2272381" at bounding box center [697, 95] width 24 height 9
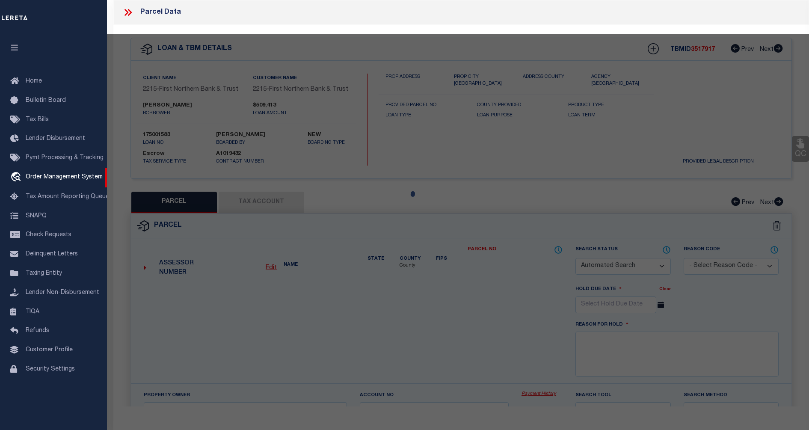
checkbox input "false"
select select "QC"
type input "DAVID VINCENT M"
select select "AGW"
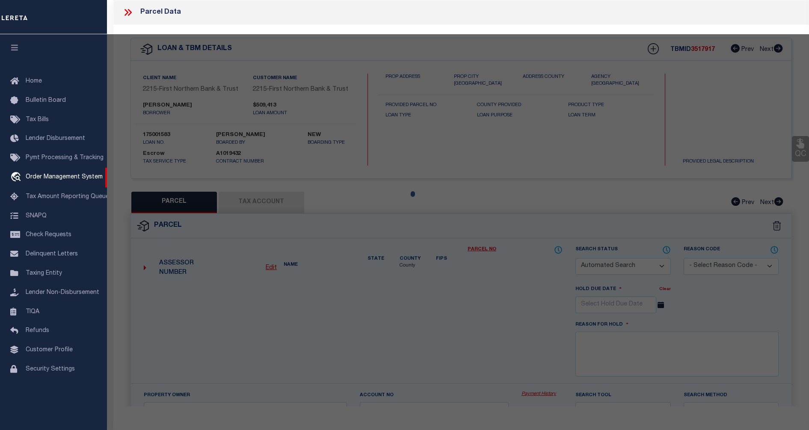
select select "LEG"
type input "566 DOTTERS CORNER RD"
type input "KUNKLETOWN [GEOGRAPHIC_DATA] 18058-7865"
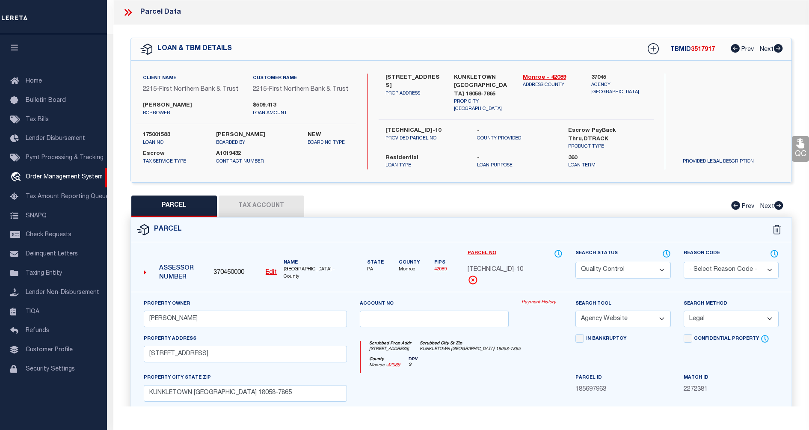
click at [663, 263] on select "Automated Search Bad Parcel Complete Duplicate Parcel High Dollar Reporting In …" at bounding box center [622, 270] width 95 height 17
select select "CP"
click at [575, 262] on select "Automated Search Bad Parcel Complete Duplicate Parcel High Dollar Reporting In …" at bounding box center [622, 270] width 95 height 17
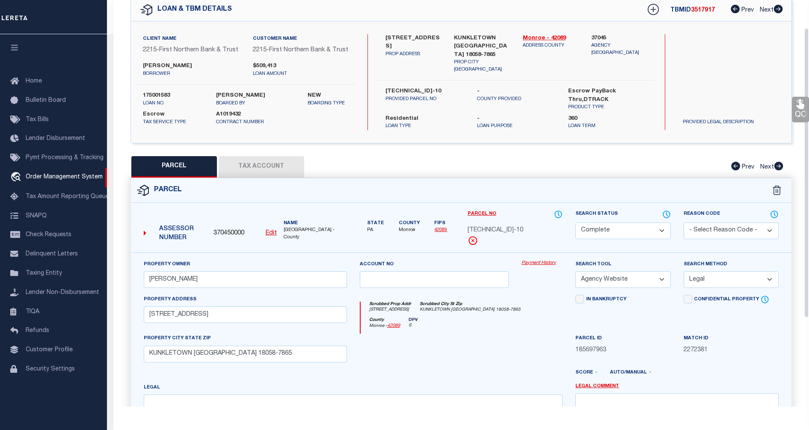
drag, startPoint x: 807, startPoint y: 201, endPoint x: 804, endPoint y: 193, distance: 8.7
click at [806, 224] on div "Parcel Data QC QC QC - Select Status - Ready to QC" at bounding box center [460, 203] width 695 height 406
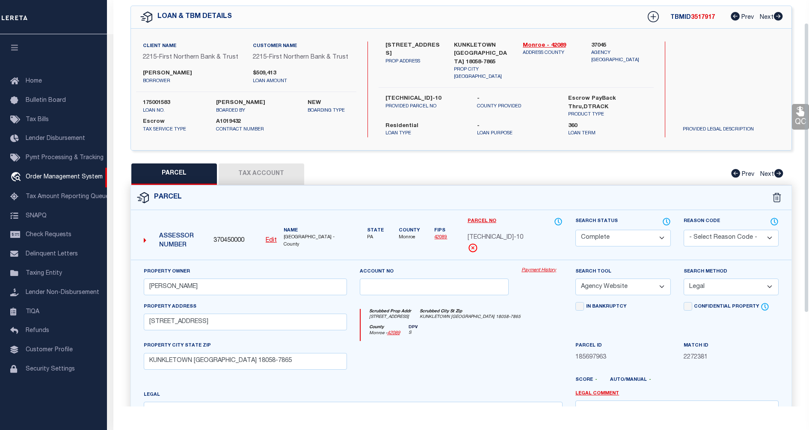
click at [800, 113] on icon at bounding box center [800, 111] width 8 height 10
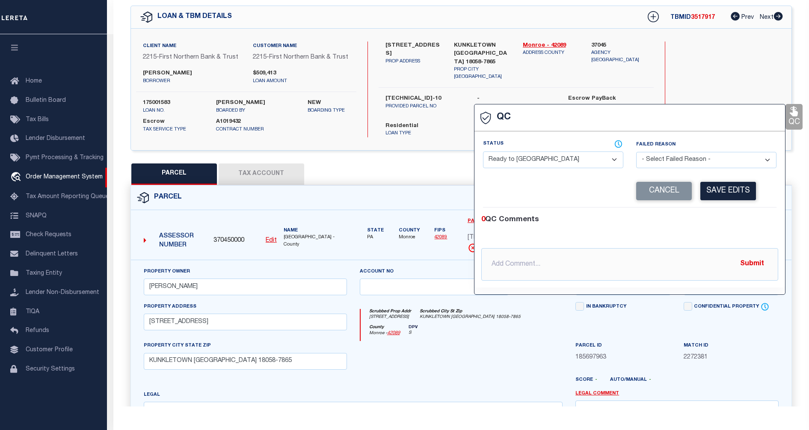
click at [616, 161] on select "- Select Status - Ready to QC Correct Incorrect" at bounding box center [553, 159] width 140 height 17
select select "COR"
click at [483, 152] on select "- Select Status - Ready to QC Correct Incorrect" at bounding box center [553, 159] width 140 height 17
click at [737, 189] on button "Save Edits" at bounding box center [728, 191] width 56 height 18
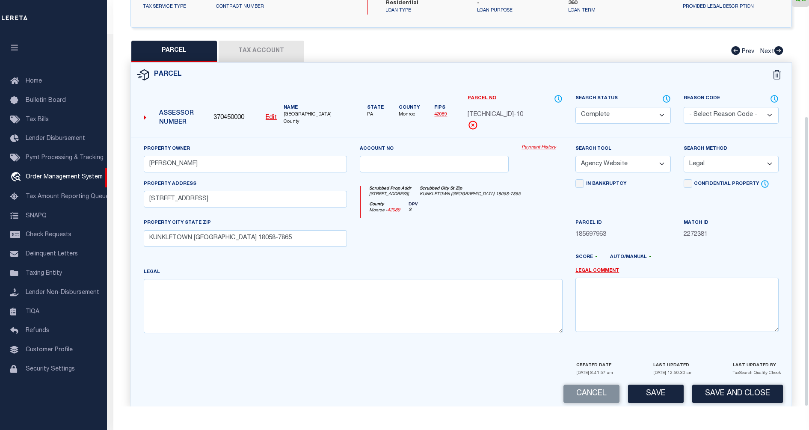
scroll to position [162, 0]
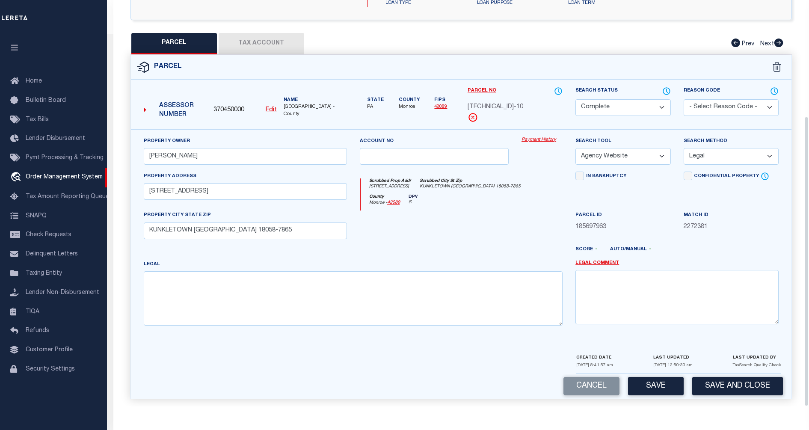
drag, startPoint x: 806, startPoint y: 214, endPoint x: 800, endPoint y: 320, distance: 106.2
click at [800, 320] on div "Parcel Data QC" at bounding box center [460, 203] width 695 height 406
click at [654, 387] on button "Save" at bounding box center [656, 386] width 56 height 18
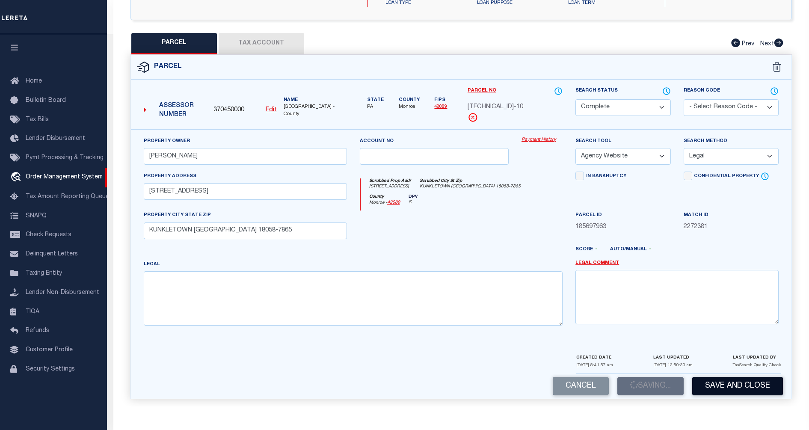
click at [770, 390] on button "Save and Close" at bounding box center [737, 386] width 91 height 18
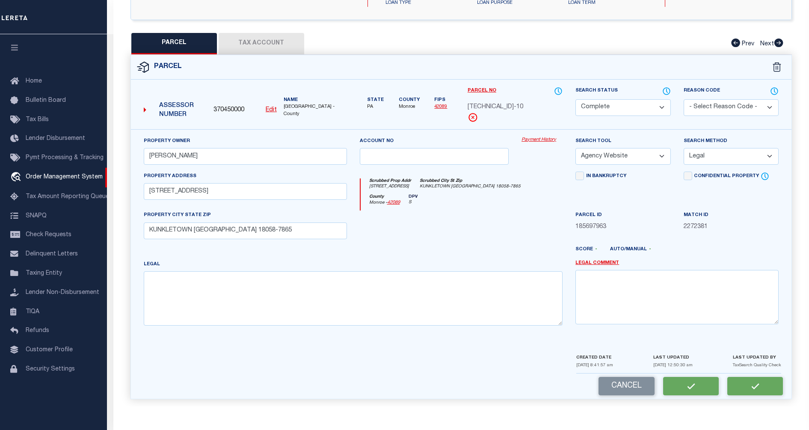
select select "AS"
select select
checkbox input "false"
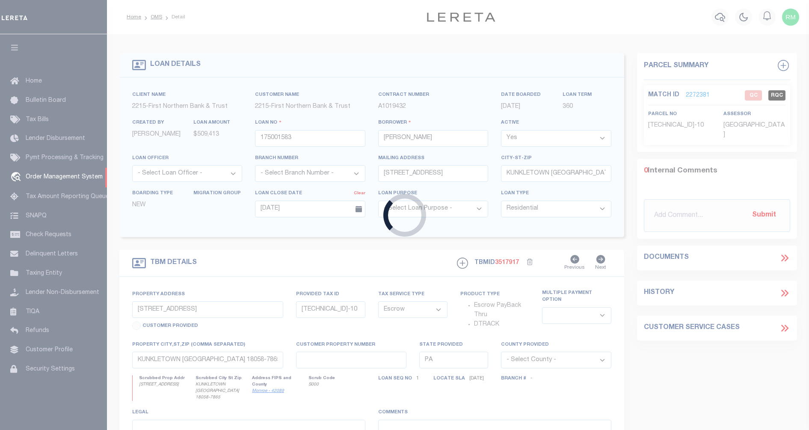
scroll to position [0, 0]
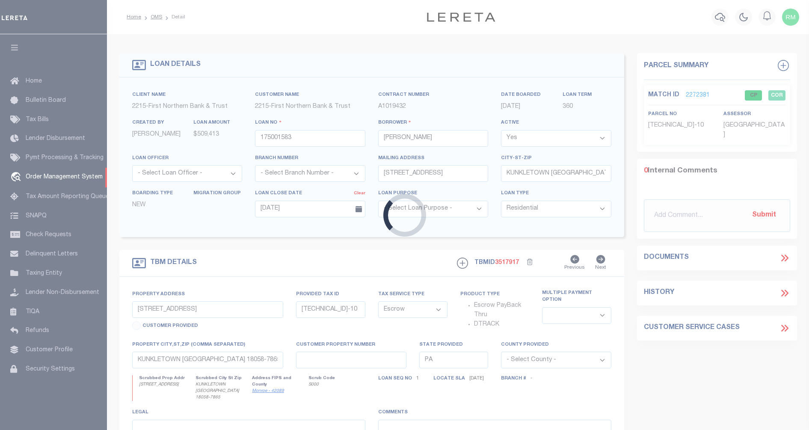
select select
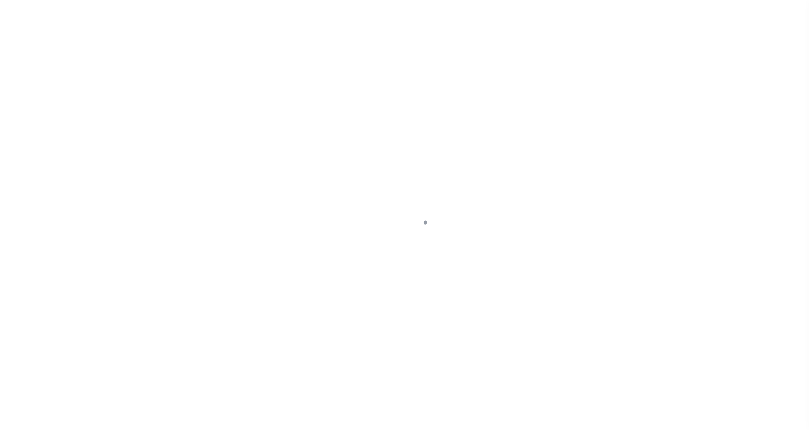
select select "10"
select select "Escrow"
type input "[STREET_ADDRESS]"
type input "[TECHNICAL_ID]-10"
select select
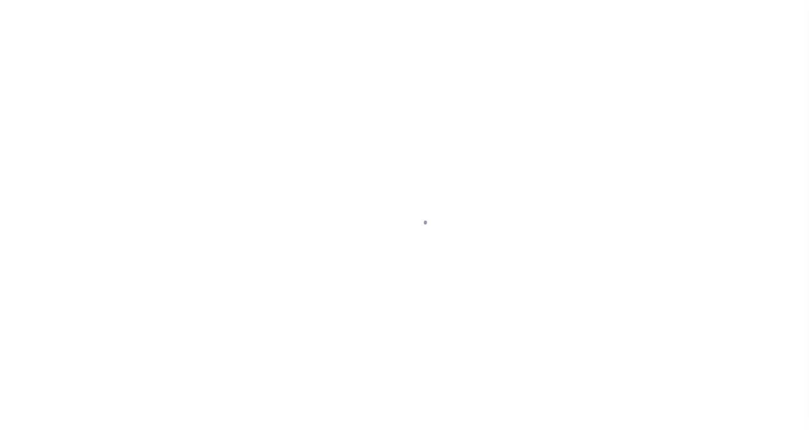
type input "KUNKLETOWN [GEOGRAPHIC_DATA] 18058-7865"
type input "PA"
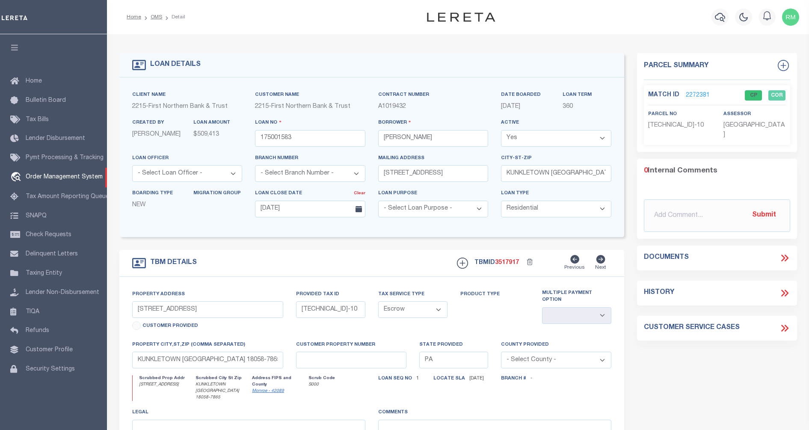
select select "200"
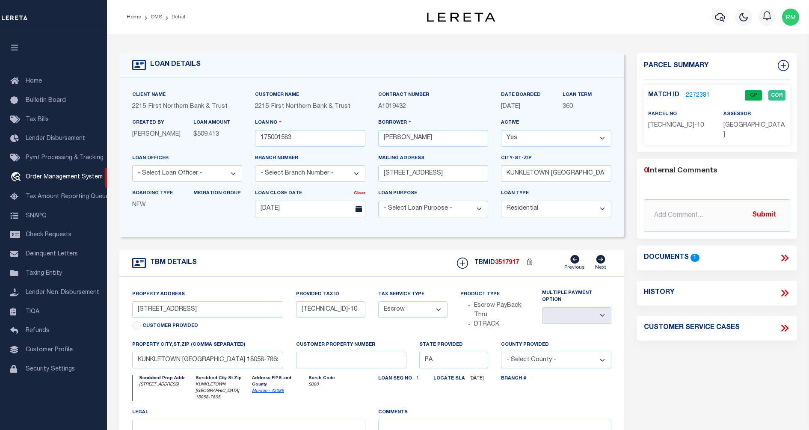
select select "200"
click at [156, 15] on link "OMS" at bounding box center [157, 17] width 12 height 5
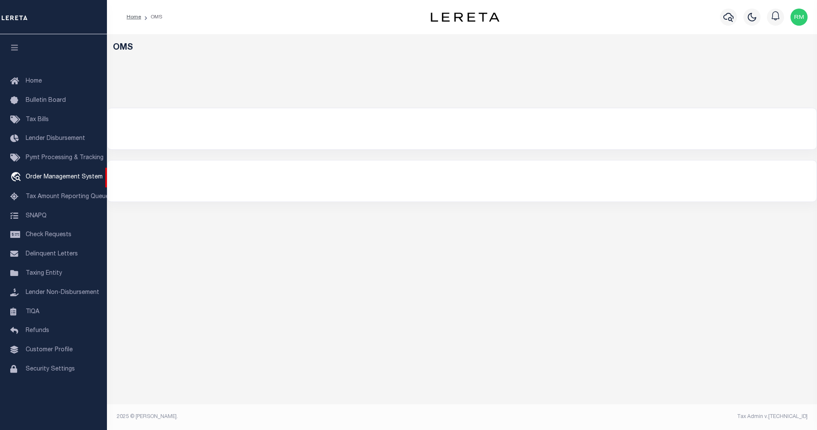
select select "200"
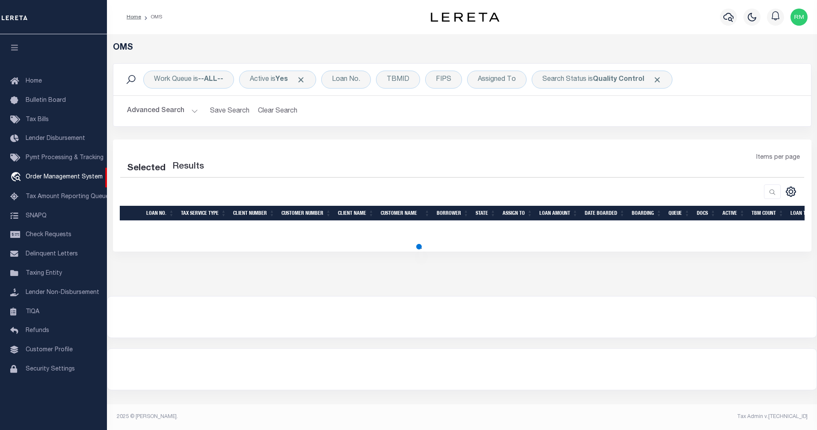
select select "200"
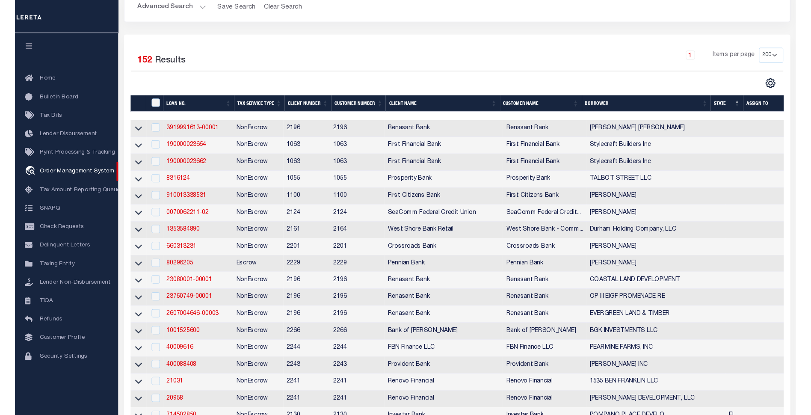
scroll to position [130, 0]
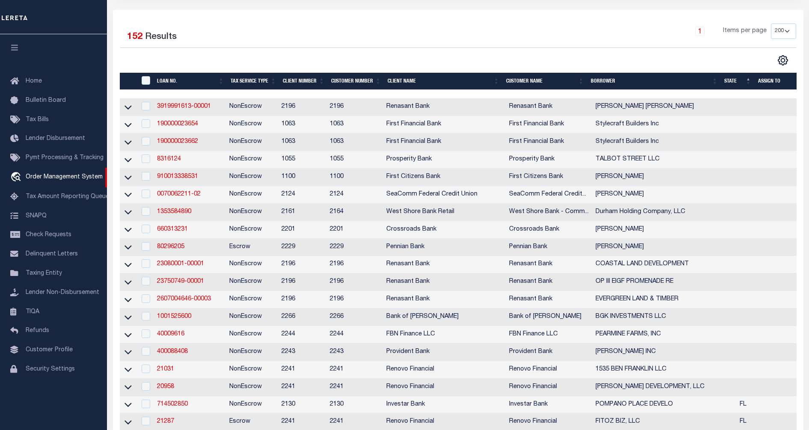
click at [782, 82] on th "ASSIGN TO" at bounding box center [788, 82] width 68 height 18
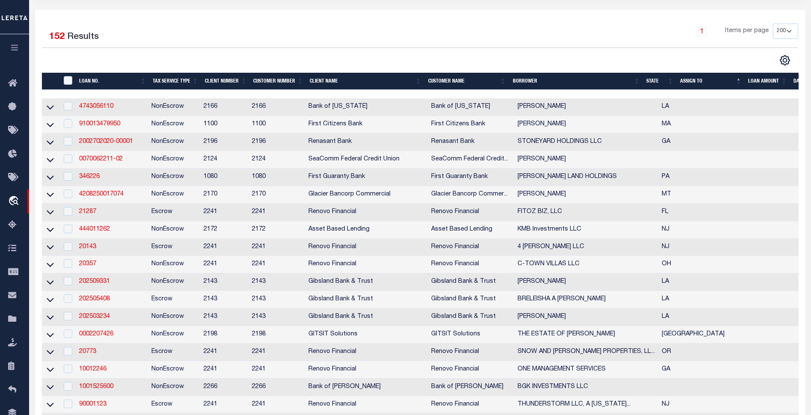
click at [740, 80] on th "ASSIGN TO" at bounding box center [710, 82] width 68 height 18
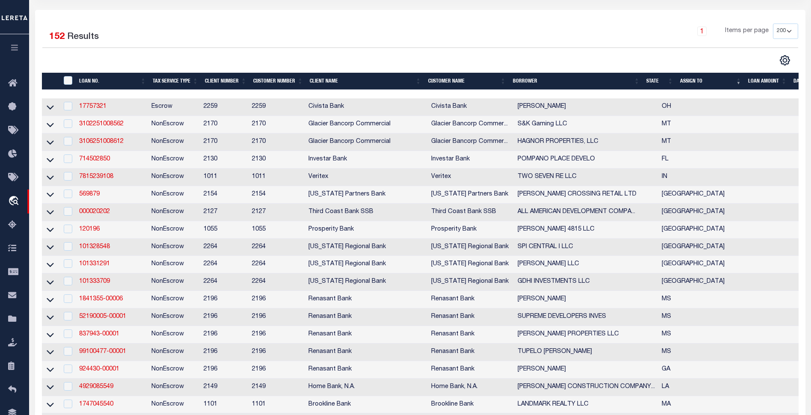
click at [740, 81] on th "ASSIGN TO" at bounding box center [710, 82] width 68 height 18
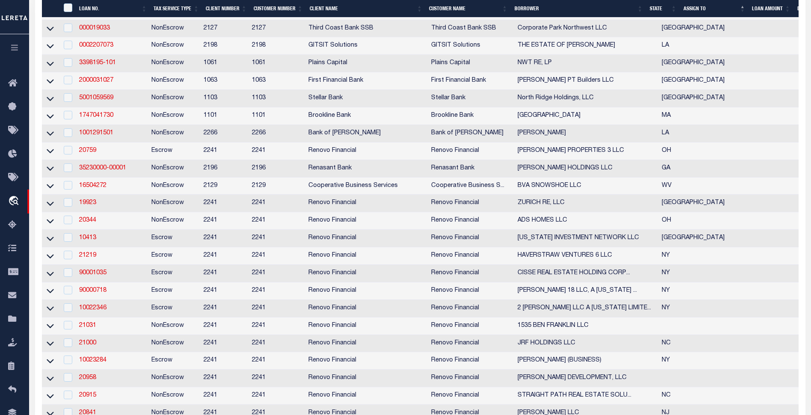
scroll to position [1086, 0]
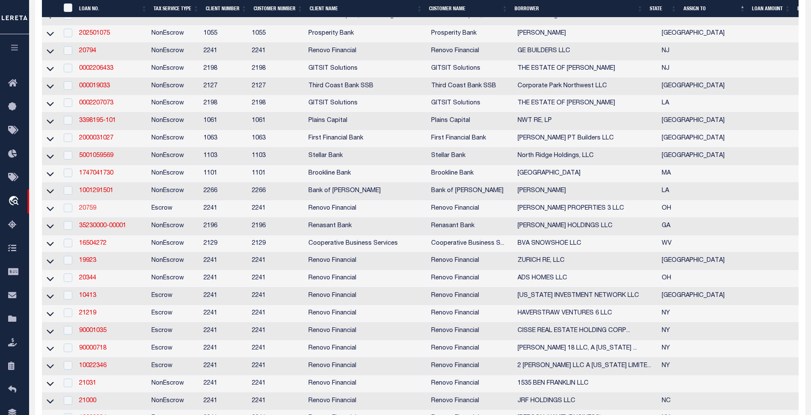
click at [88, 211] on link "20759" at bounding box center [87, 208] width 17 height 6
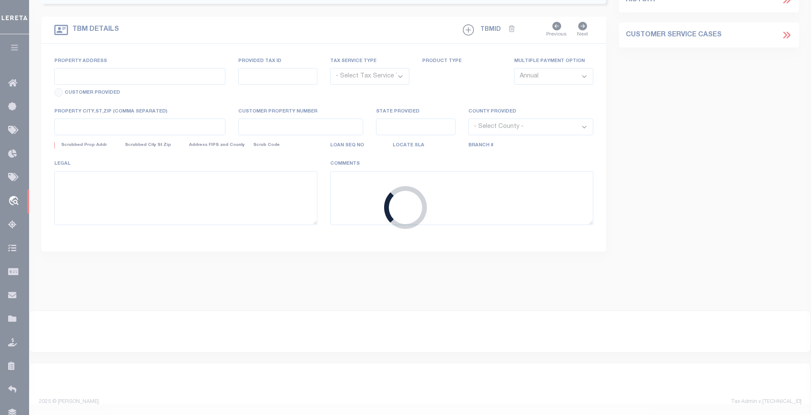
type input "20759"
type input "[PERSON_NAME] PROPERTIES 3 LLC"
select select
type input "[STREET_ADDRESS]"
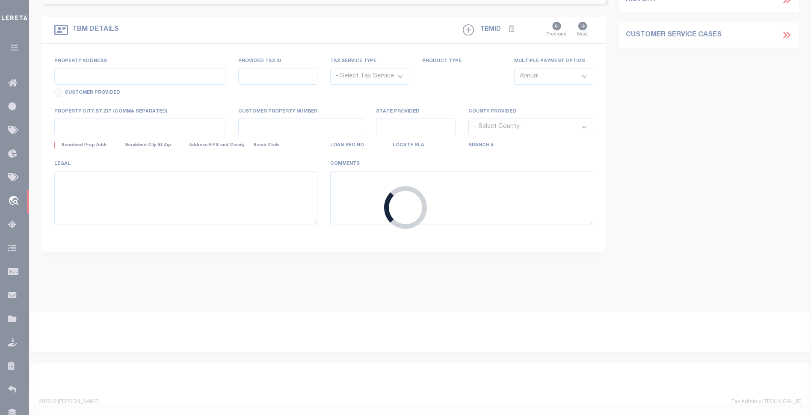
type input "Mentor OH 44060"
select select "400"
select select "Escrow"
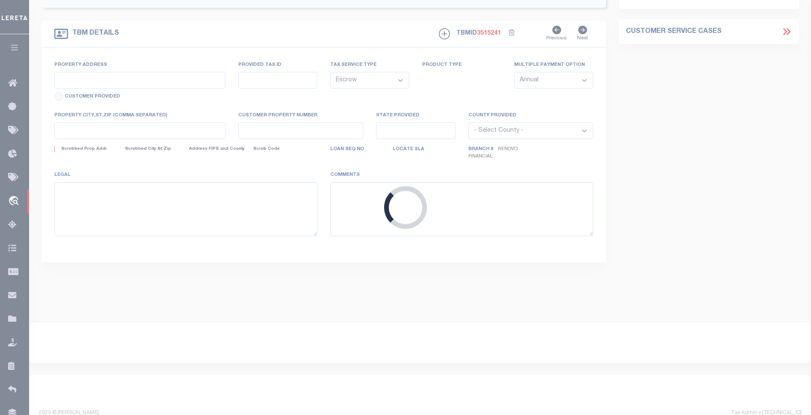
type input "5127 Joseph Street"
select select
type input "Maple Heights, OH 44137"
type input "a0kUS00000CiwSn"
type input "OH"
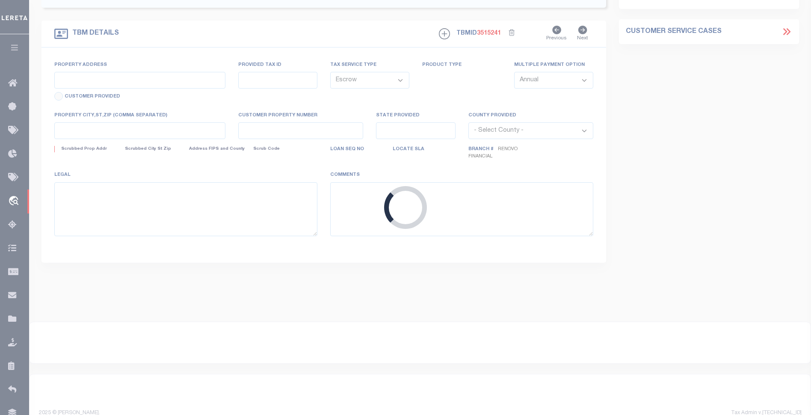
select select
type textarea "LEGAL REQUIRED"
select select "164194"
select select "25066"
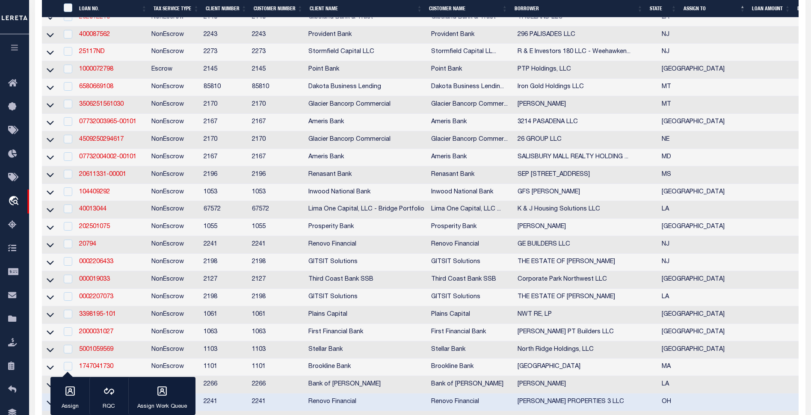
scroll to position [1175, 0]
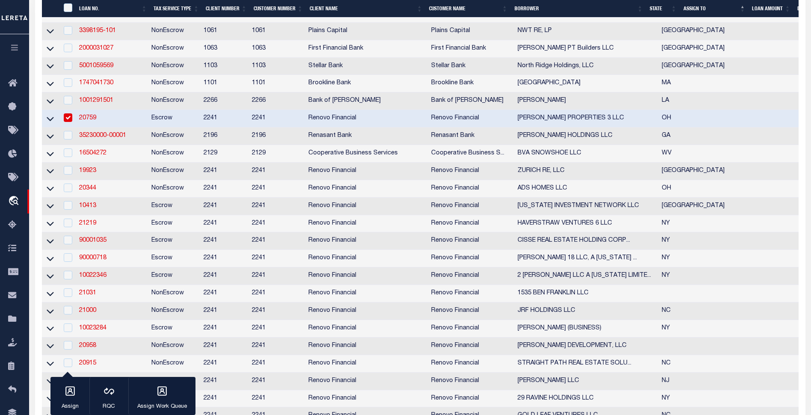
click at [68, 122] on input "checkbox" at bounding box center [68, 117] width 9 height 9
checkbox input "false"
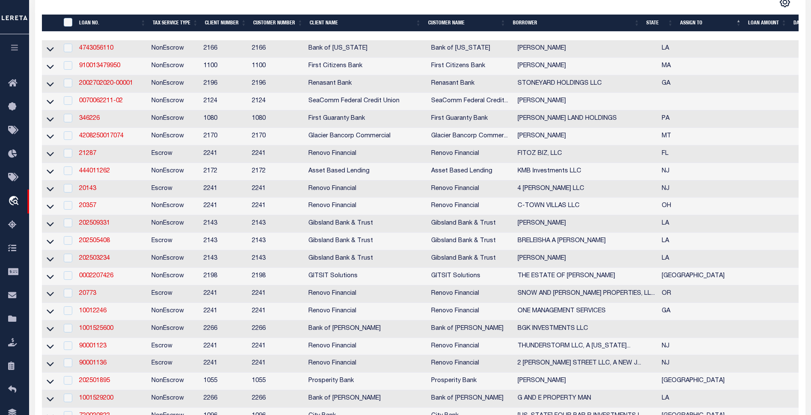
scroll to position [71, 0]
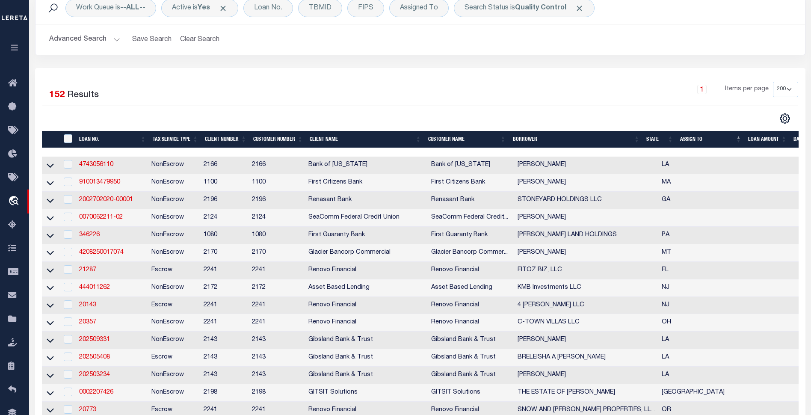
click at [663, 138] on th "State" at bounding box center [660, 140] width 34 height 18
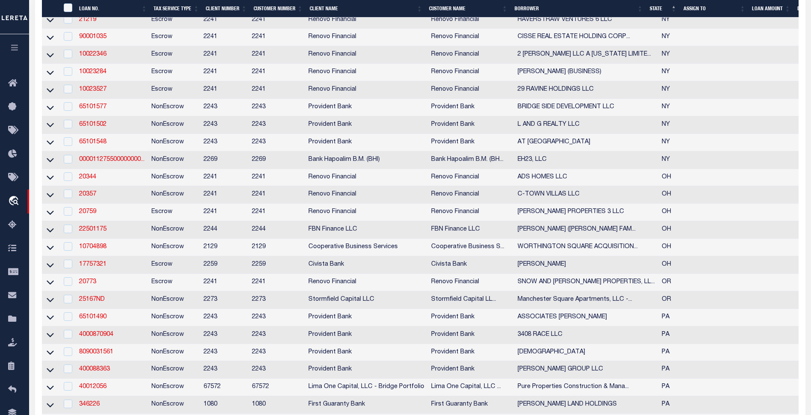
scroll to position [2082, 0]
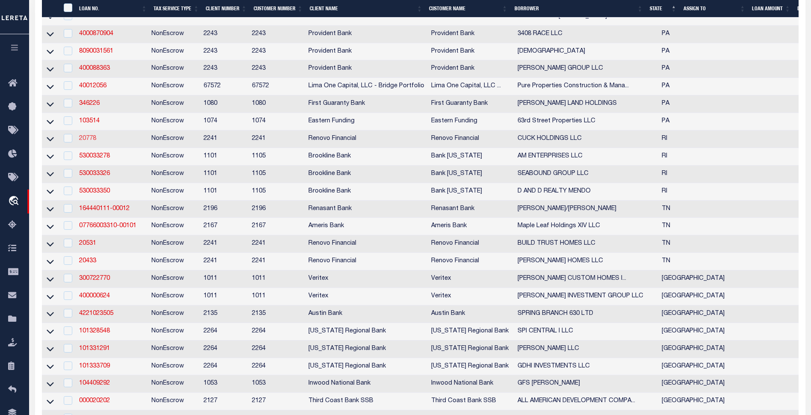
click at [93, 142] on link "20778" at bounding box center [87, 139] width 17 height 6
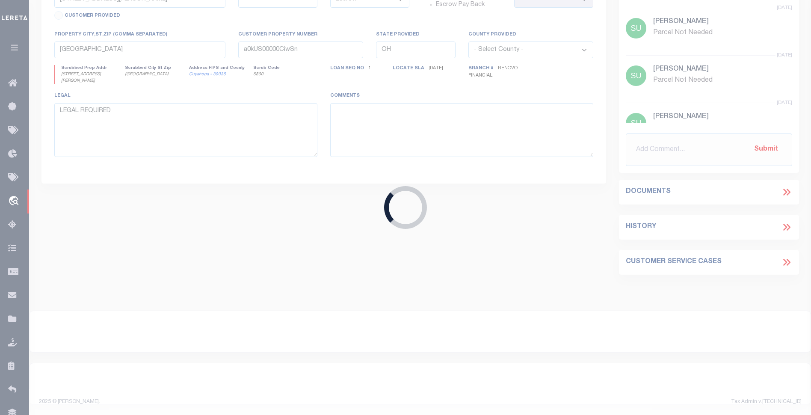
type input "20778"
type input "CUCK HOLDINGS LLC"
type input "249 E Shore Dr"
type input "Coventry RI 02816"
select select "NonEscrow"
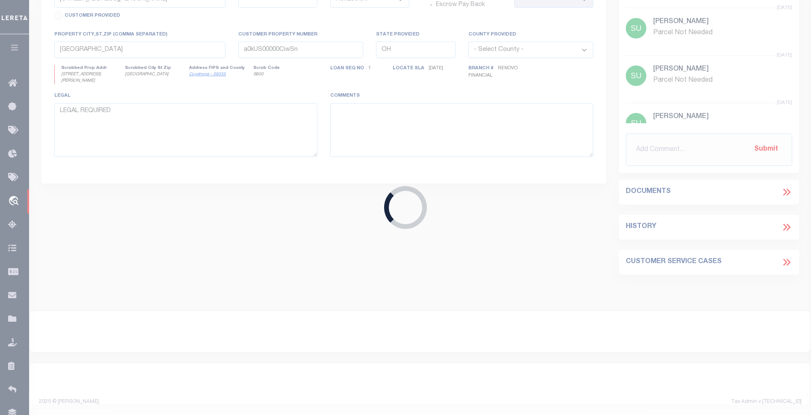
select select "25066"
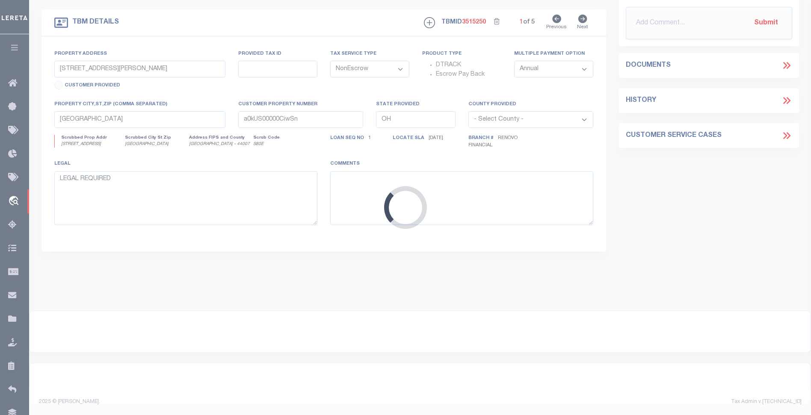
type input "335-339 Broad Street"
select select "4"
type input "Cumberland, RI 02864"
type input "a0kUS00000CW72k"
type input "RI"
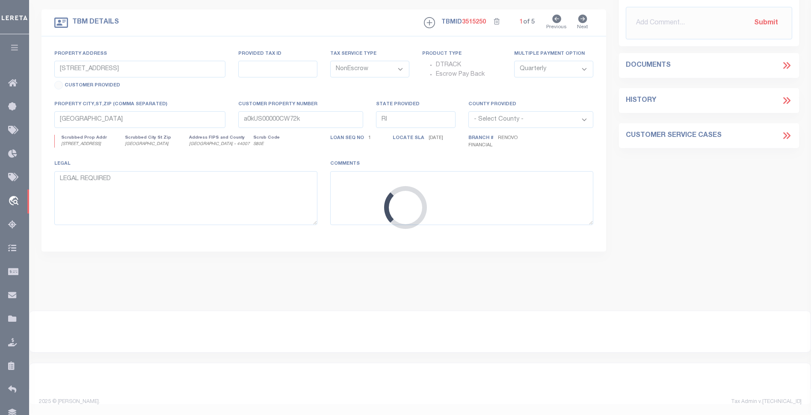
select select
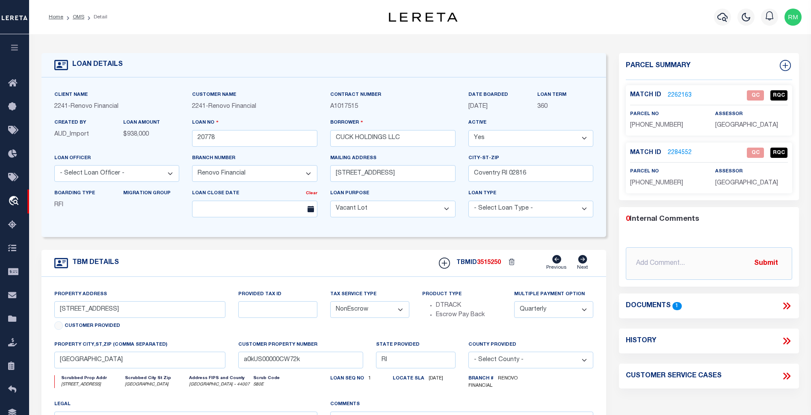
click at [678, 306] on span "1" at bounding box center [676, 306] width 9 height 8
click at [675, 304] on span "1" at bounding box center [676, 306] width 9 height 8
click at [675, 305] on span "1" at bounding box center [676, 306] width 9 height 8
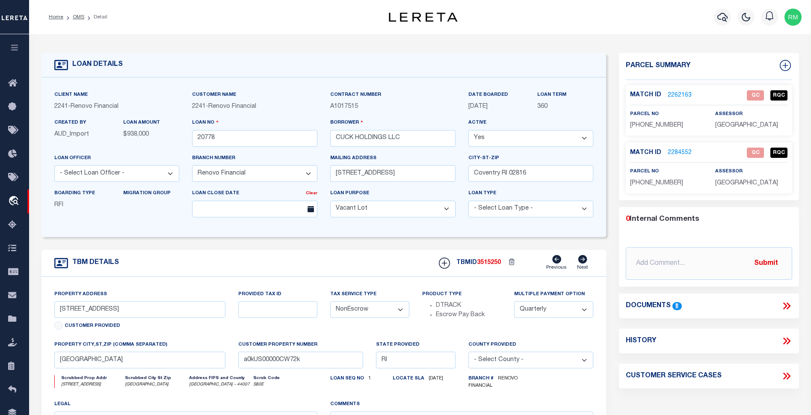
click at [675, 305] on span "1" at bounding box center [676, 306] width 9 height 8
click at [679, 304] on span "1" at bounding box center [676, 306] width 9 height 8
click at [787, 304] on icon at bounding box center [786, 305] width 11 height 11
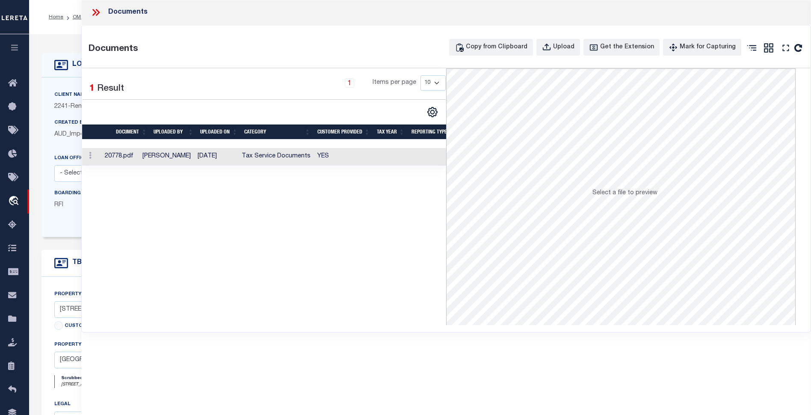
click at [113, 155] on td "20778.pdf" at bounding box center [120, 157] width 38 height 18
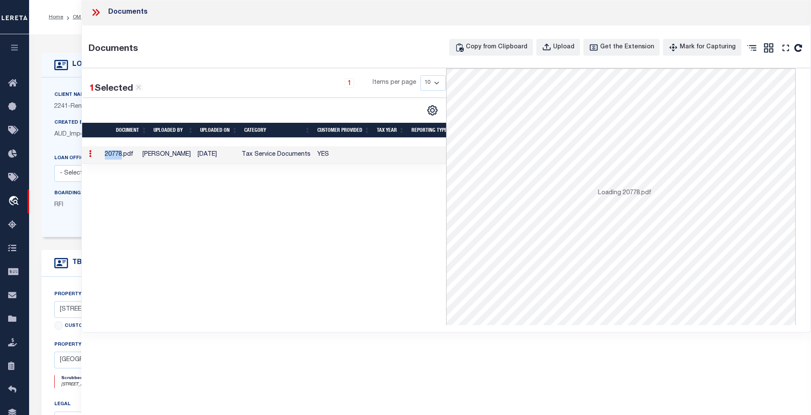
click at [113, 155] on td "20778.pdf" at bounding box center [120, 155] width 38 height 18
click at [96, 9] on icon at bounding box center [98, 12] width 4 height 7
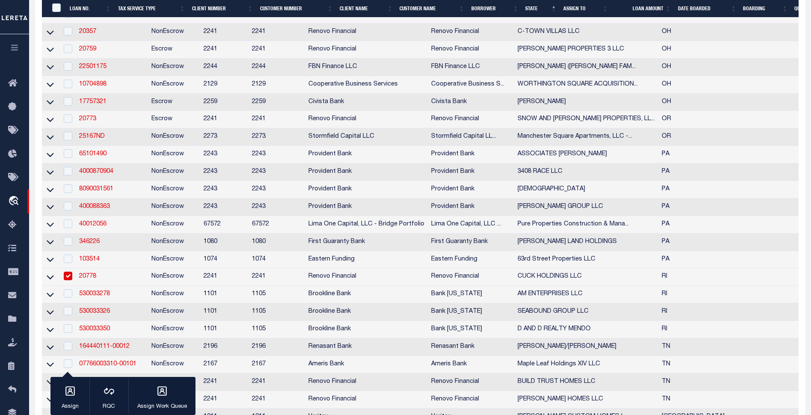
scroll to position [2128, 0]
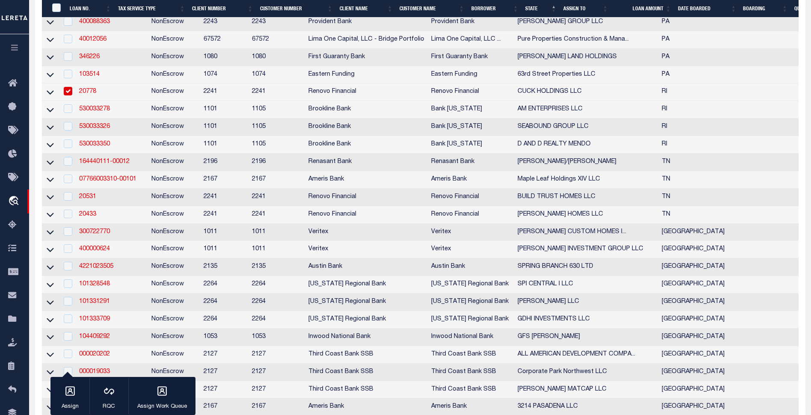
click at [63, 96] on div at bounding box center [67, 91] width 11 height 9
checkbox input "false"
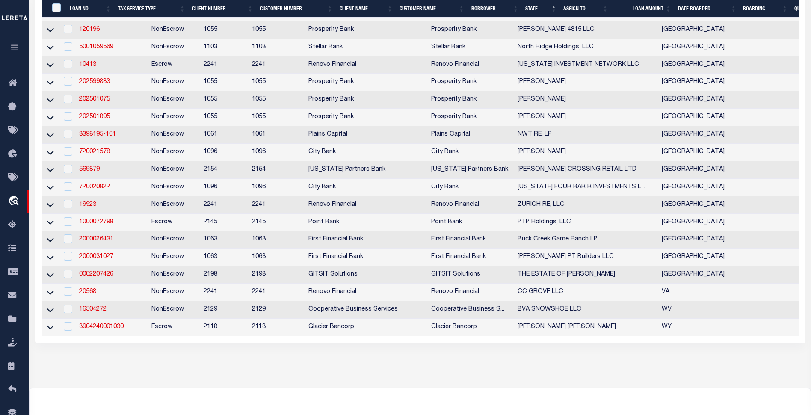
scroll to position [2562, 0]
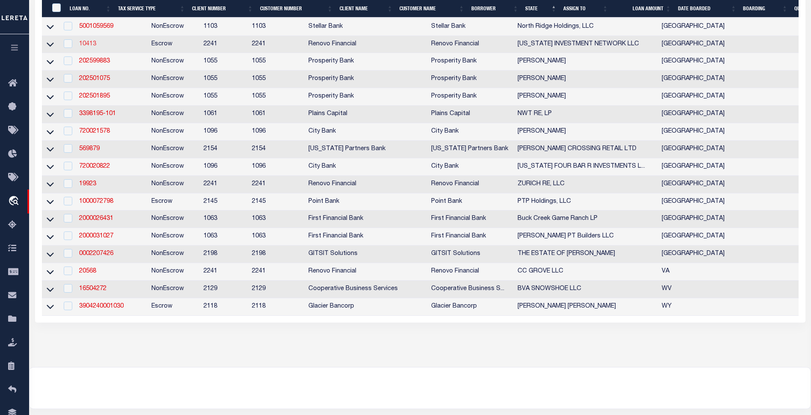
click at [83, 47] on link "10413" at bounding box center [87, 44] width 17 height 6
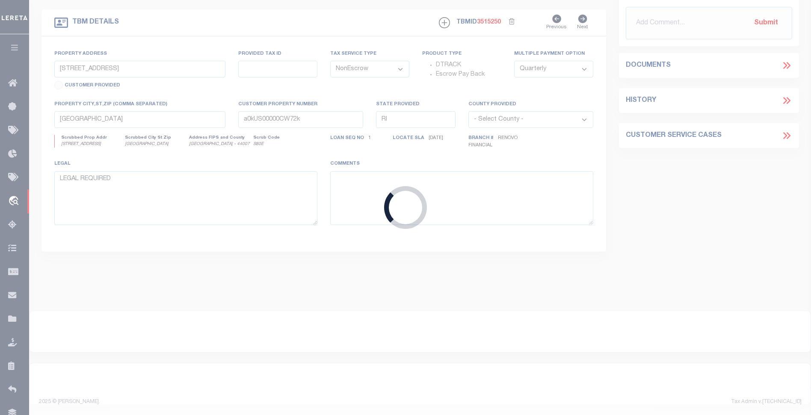
type input "10413"
type input "[US_STATE] INVESTMENT NETWORK LLC"
select select
type input "442 Stephen F Austin Dr"
type input "Conroe TX 77302"
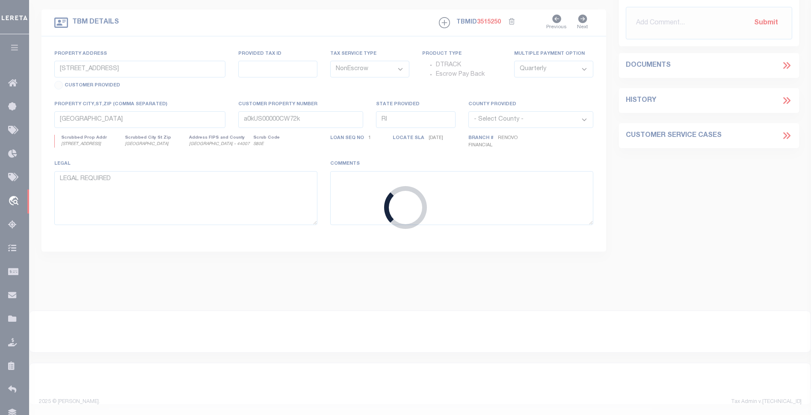
select select
select select "Escrow"
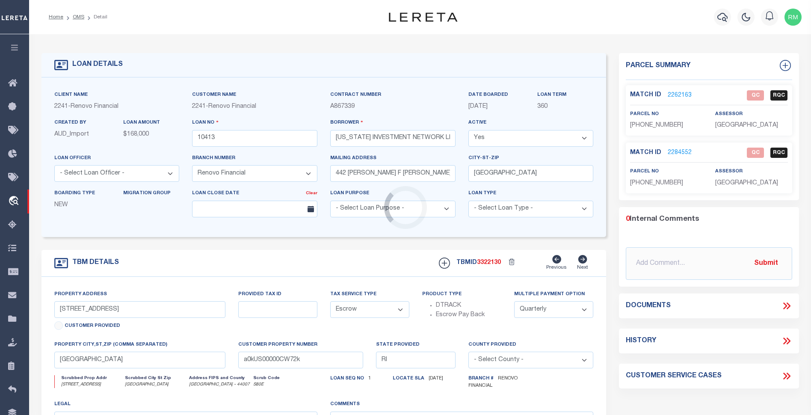
type input "4521 Stassen Street"
select select
type input "Houston, TX 77051"
type input "a0k8Y00000jcdkl"
type input "[GEOGRAPHIC_DATA]"
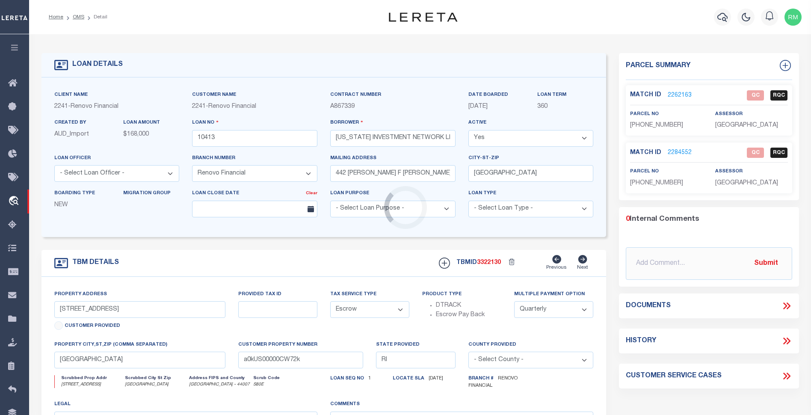
select select
select select "25066"
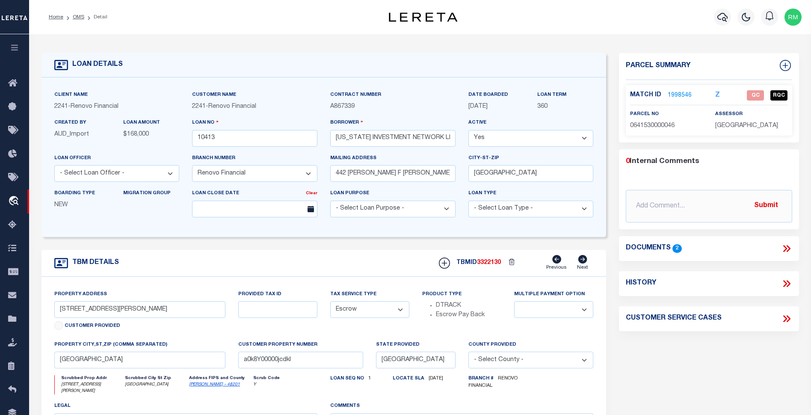
click at [684, 93] on link "1998546" at bounding box center [679, 95] width 24 height 9
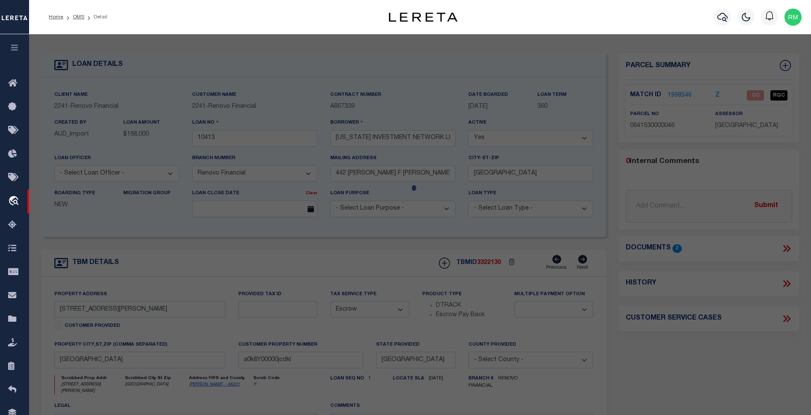
checkbox input "false"
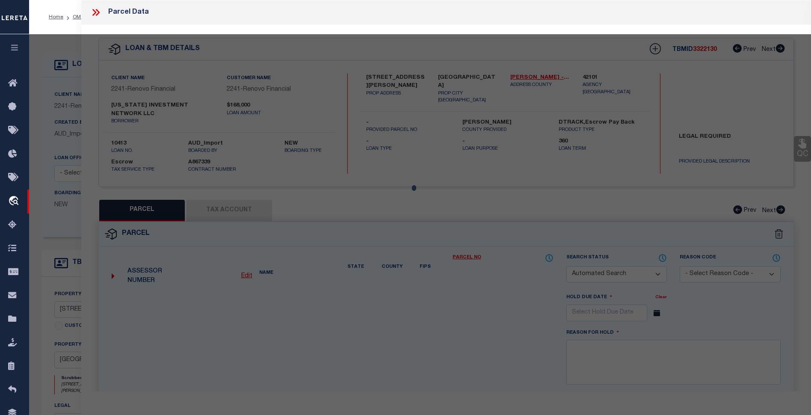
select select "QC"
type input "WILLIAM LE PROPERTIES LLC"
select select "AGW"
select select "ADD"
type input "4521 STASSEN ST"
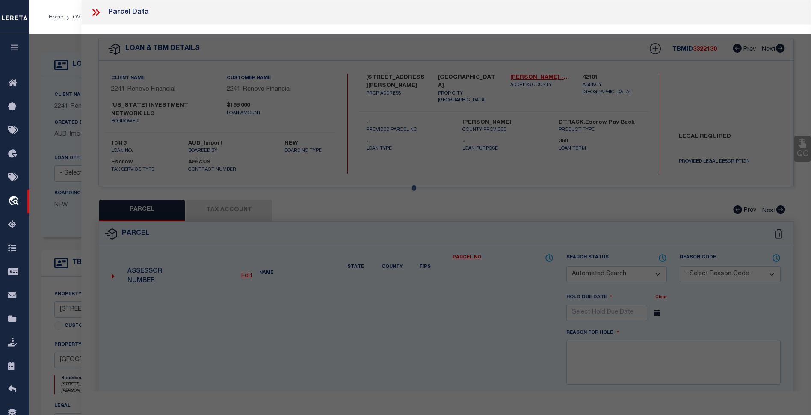
type input "HOUSTON TX 77051"
type textarea "LT 46 BLK 1 SUNNYSIDE COURTS"
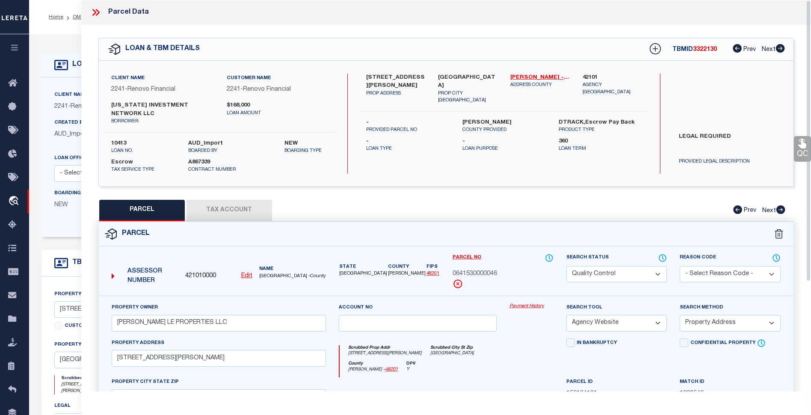
drag, startPoint x: 809, startPoint y: 94, endPoint x: 817, endPoint y: 86, distance: 12.1
click at [811, 86] on html "Home OMS Detail" at bounding box center [405, 328] width 811 height 657
drag, startPoint x: 806, startPoint y: 100, endPoint x: 804, endPoint y: 89, distance: 10.6
click at [804, 89] on div "Parcel Data QC QC QC - Select Status - Ready to QC" at bounding box center [445, 195] width 729 height 391
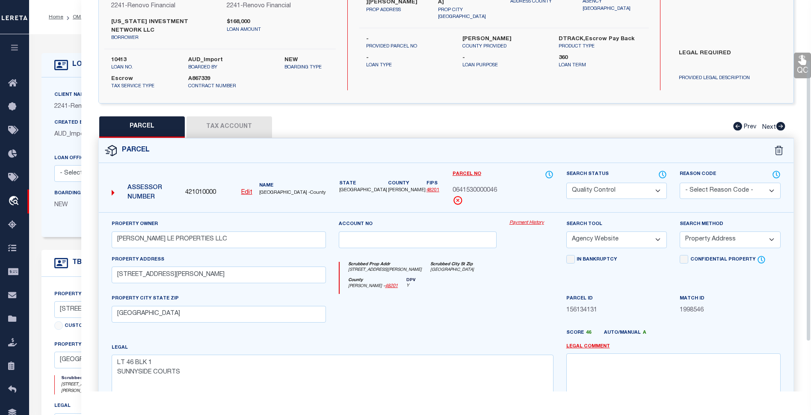
scroll to position [83, 0]
drag, startPoint x: 809, startPoint y: 167, endPoint x: 801, endPoint y: 226, distance: 59.9
click at [801, 226] on div "Parcel Data QC QC QC - Select Status - Ready to QC" at bounding box center [445, 195] width 729 height 391
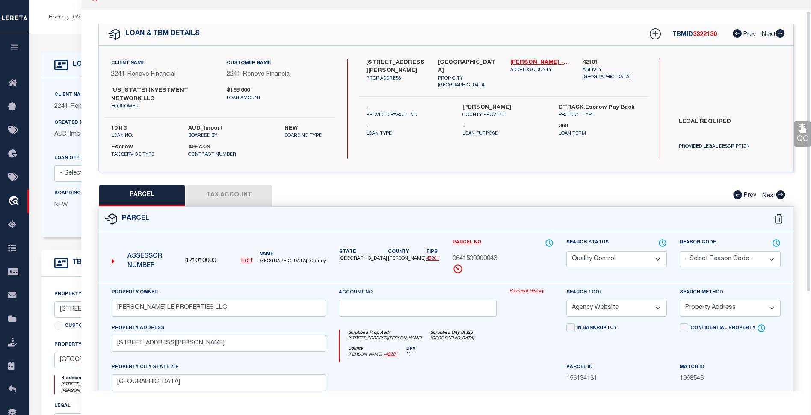
drag, startPoint x: 810, startPoint y: 209, endPoint x: 815, endPoint y: 157, distance: 51.9
click at [811, 159] on html "Home OMS Detail" at bounding box center [405, 328] width 811 height 657
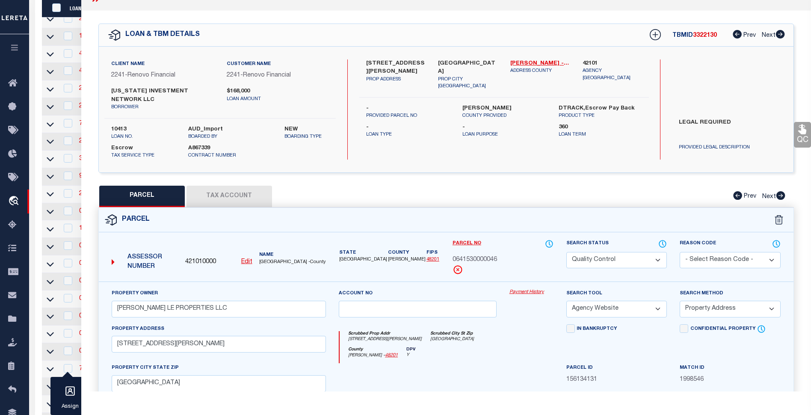
scroll to position [168, 0]
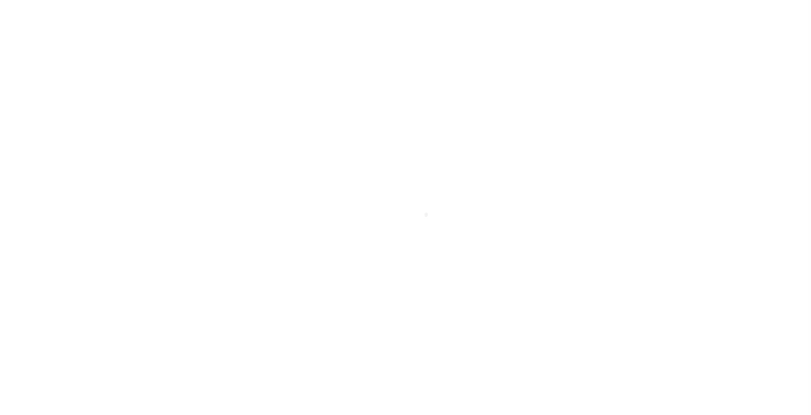
scroll to position [2, 0]
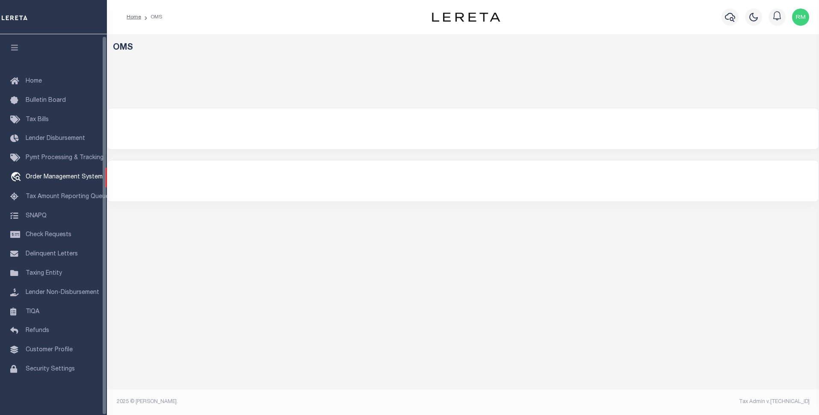
select select "200"
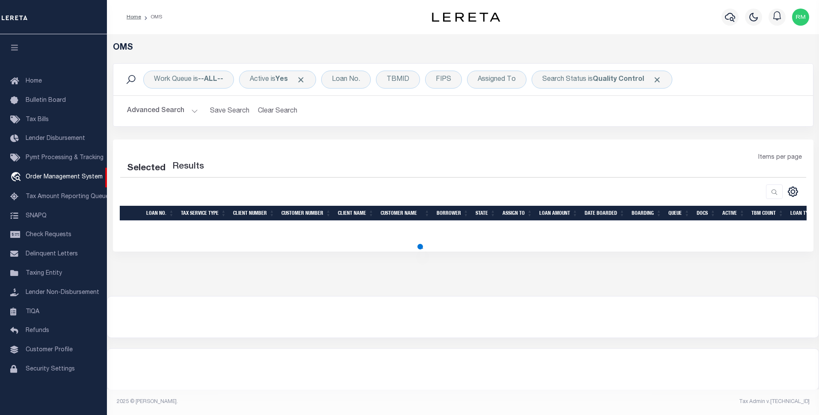
select select "200"
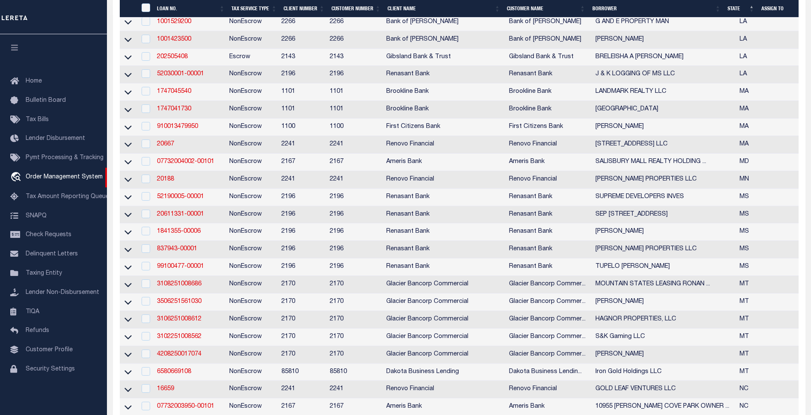
scroll to position [910, 0]
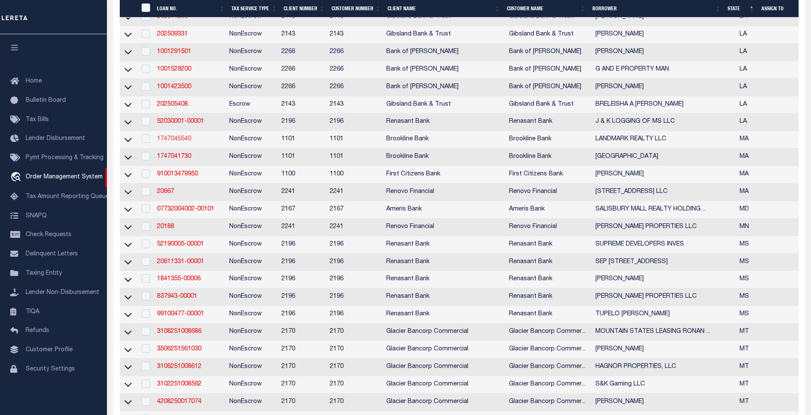
click at [175, 142] on link "1747045540" at bounding box center [174, 139] width 34 height 6
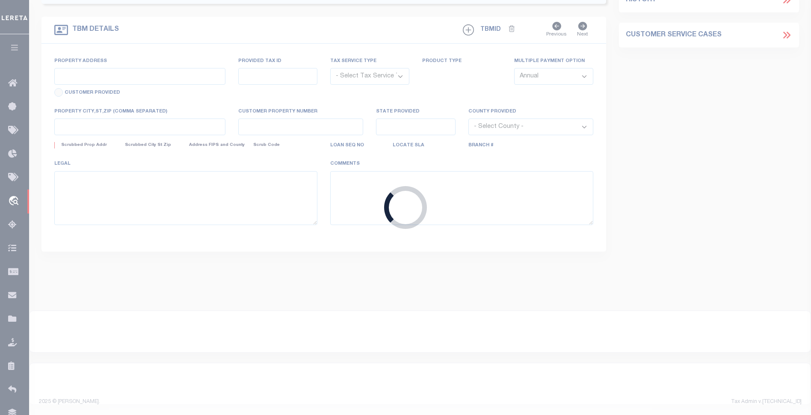
type input "1747045540"
type input "LANDMARK REALTY LLC"
select select
select select "100"
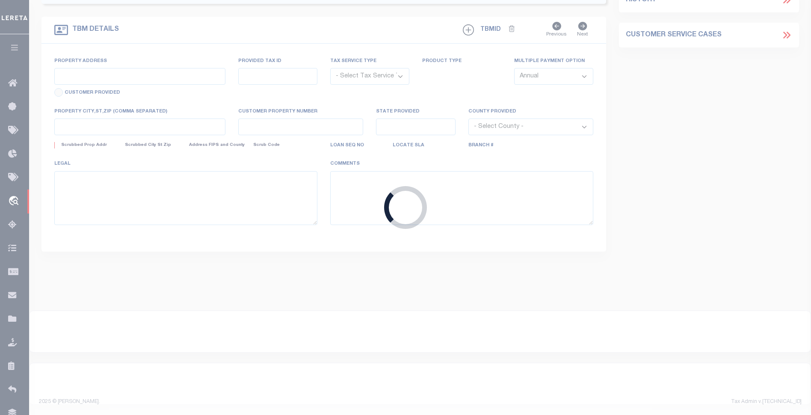
select select "NonEscrow"
select select "3222"
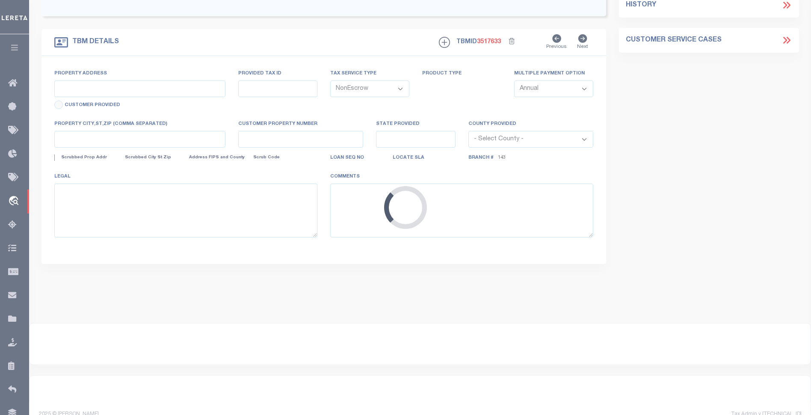
type input "[STREET_ADDRESS]"
type input "R068 014 0007"
select select
type input "WALTHAM MA 02453"
type input "42702"
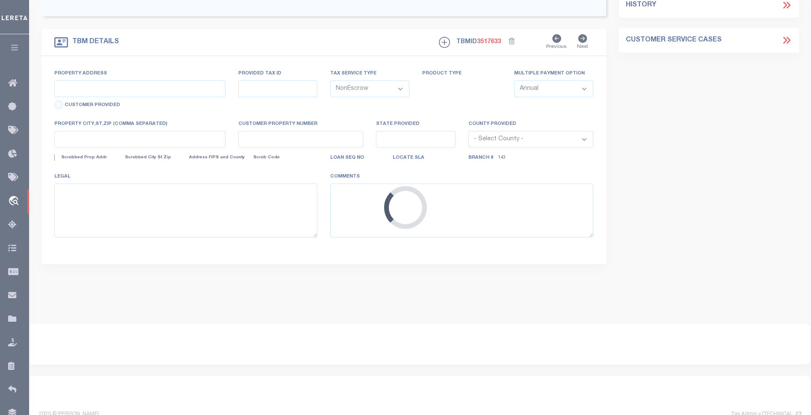
type input "MA"
select select
select select "1512"
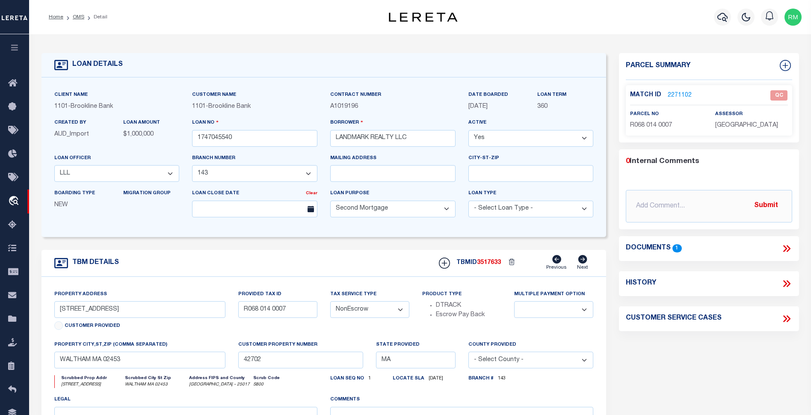
click at [677, 95] on link "2271102" at bounding box center [679, 95] width 24 height 9
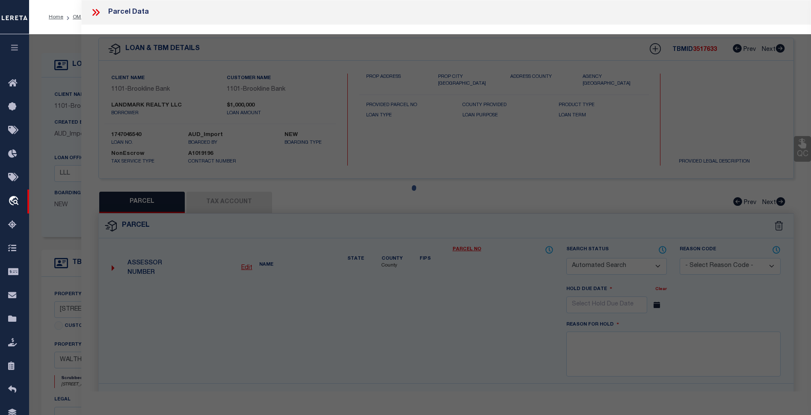
checkbox input "false"
select select "QC"
type input "[PERSON_NAME]"
select select "AGW"
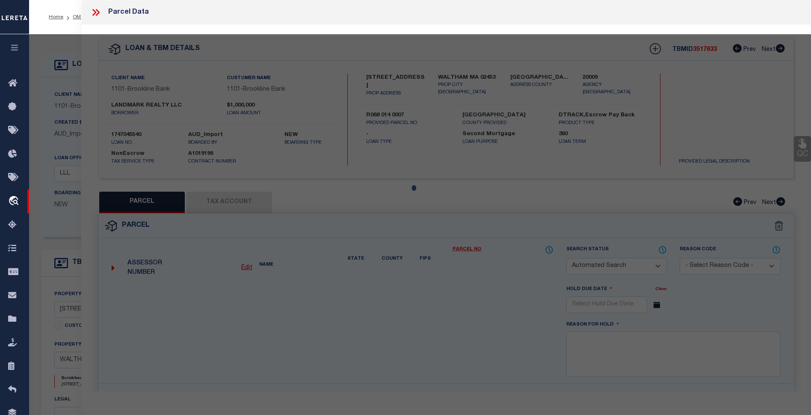
select select "LEG"
type input "[STREET_ADDRESS]"
type textarea "66698-510"
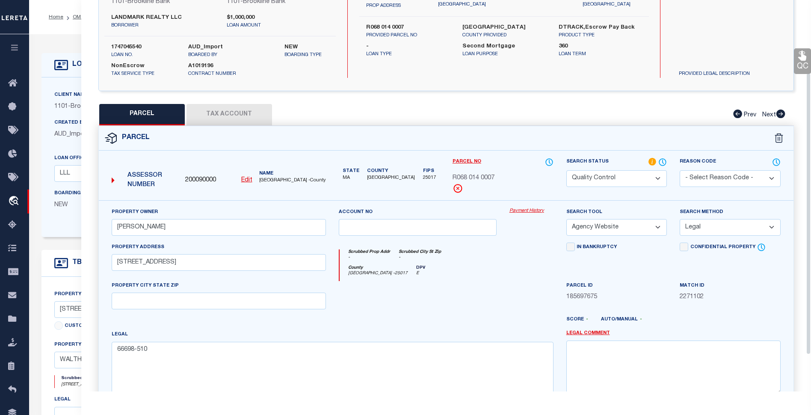
scroll to position [86, 0]
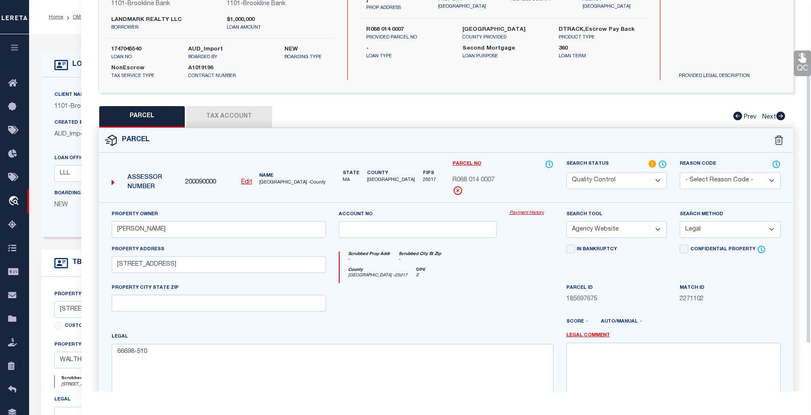
drag, startPoint x: 807, startPoint y: 90, endPoint x: 817, endPoint y: 151, distance: 62.3
click at [811, 151] on html "Home OMS Detail" at bounding box center [405, 325] width 811 height 650
click at [239, 115] on button "Tax Account" at bounding box center [229, 116] width 86 height 21
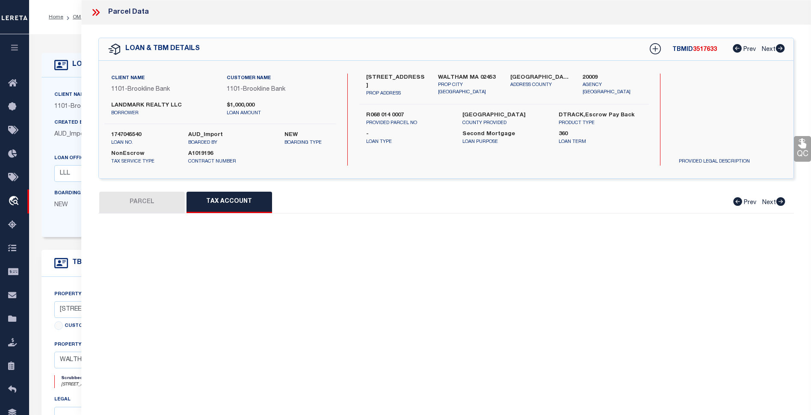
scroll to position [0, 0]
select select "100"
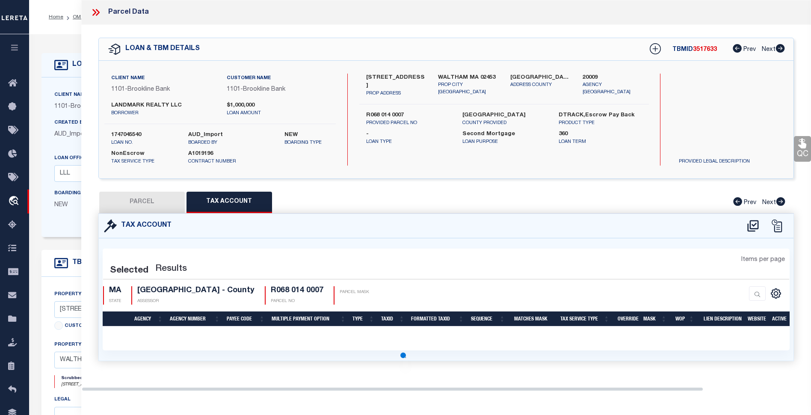
select select "100"
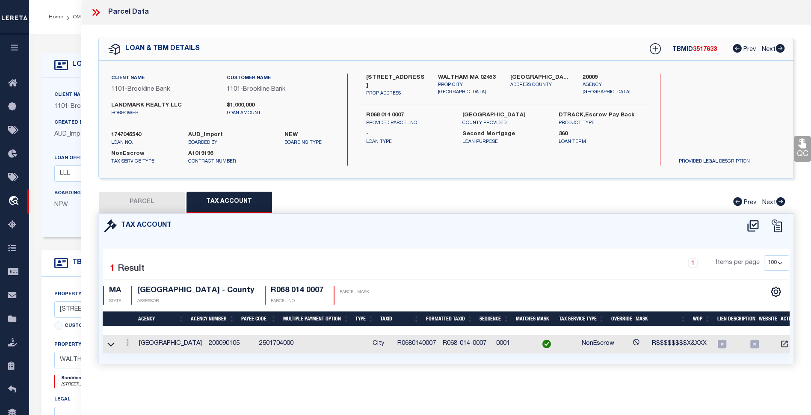
click at [94, 13] on icon at bounding box center [95, 12] width 11 height 11
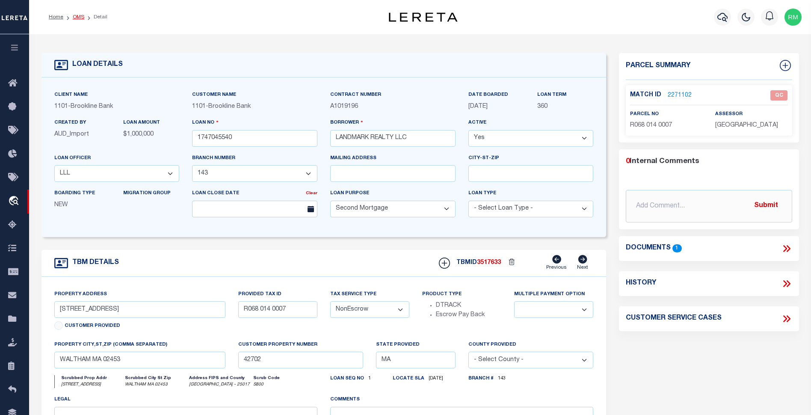
click at [80, 15] on link "OMS" at bounding box center [79, 17] width 12 height 5
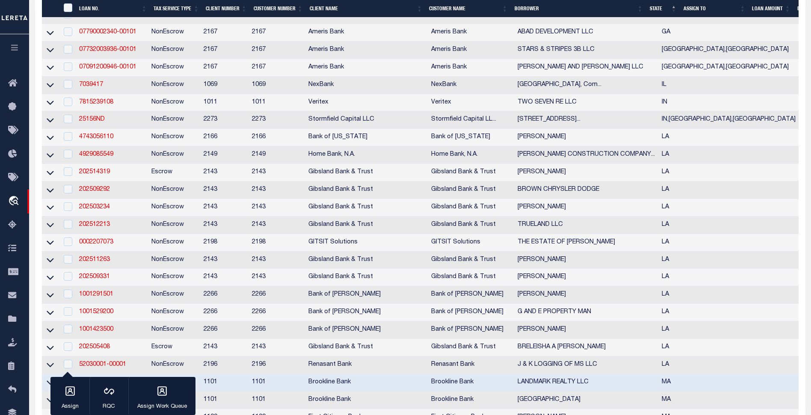
scroll to position [1224, 0]
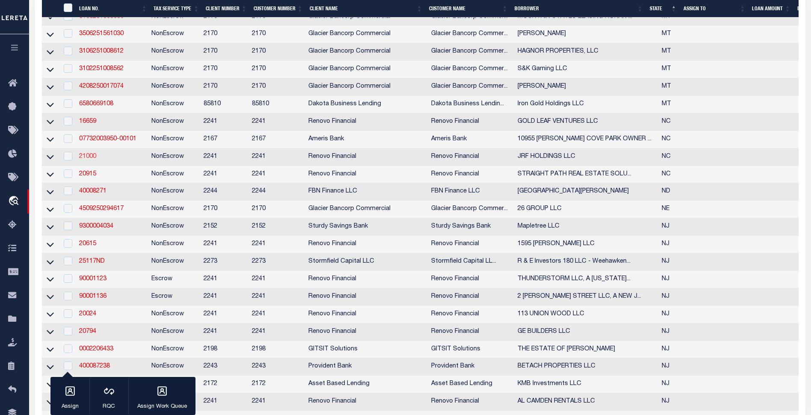
click at [84, 159] on link "21000" at bounding box center [87, 156] width 17 height 6
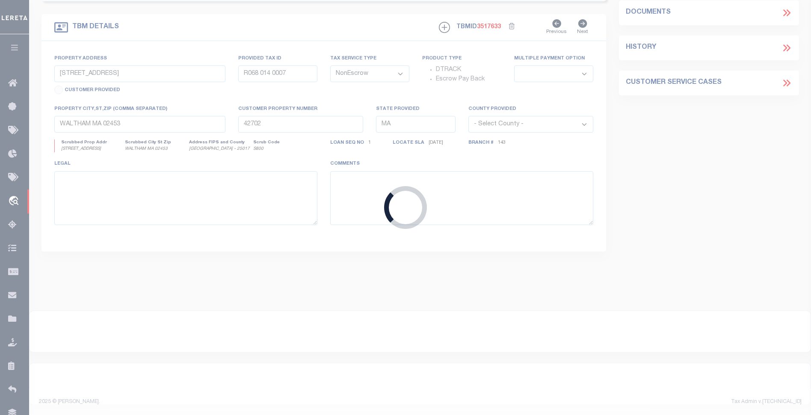
type input "21000"
type input "JRF HOLDINGS LLC"
select select
type input "[STREET_ADDRESS]"
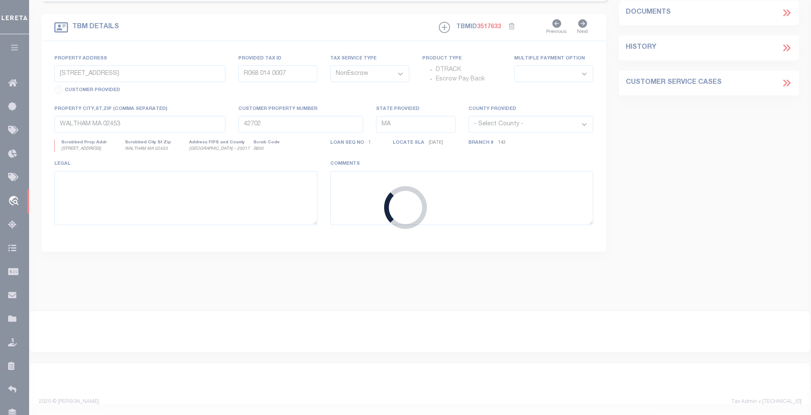
type input "[PERSON_NAME][GEOGRAPHIC_DATA]"
select select "400"
type input "[STREET_ADDRESS]"
select select
type input "[GEOGRAPHIC_DATA], NC 28208"
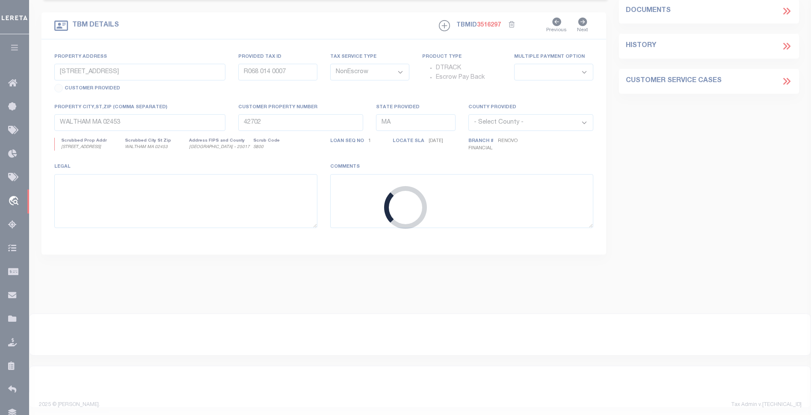
type input "a0kUS00000CyDoH"
type input "NC"
select select
type textarea "LEGAL REQUIRED"
select select "164194"
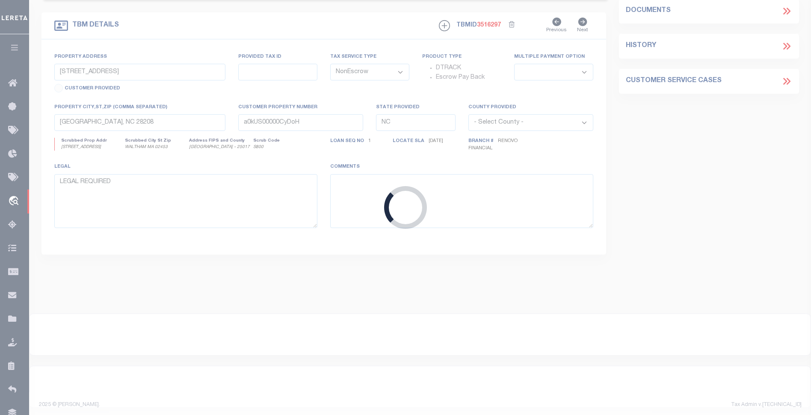
select select "25066"
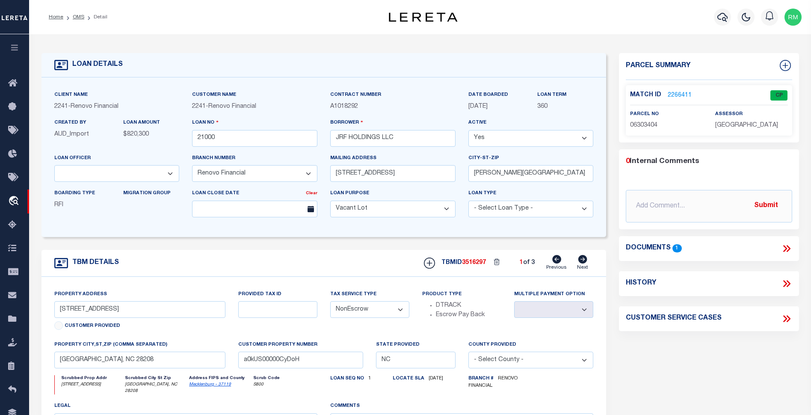
click at [676, 252] on span "1" at bounding box center [676, 248] width 9 height 8
click at [788, 254] on icon at bounding box center [786, 248] width 11 height 11
click at [784, 252] on icon at bounding box center [785, 248] width 4 height 7
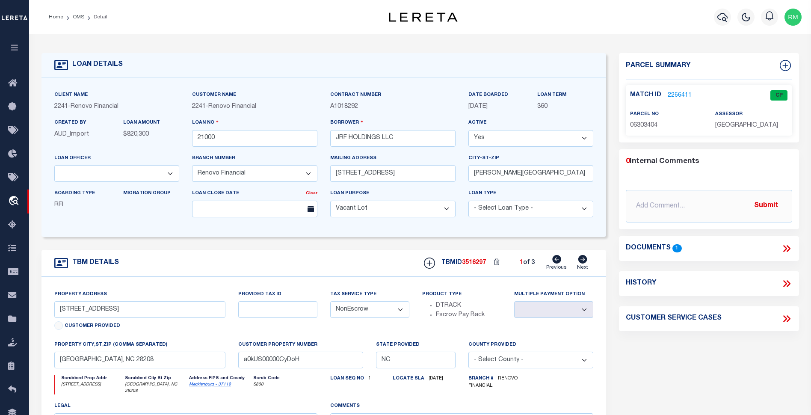
click at [784, 254] on icon at bounding box center [786, 248] width 11 height 11
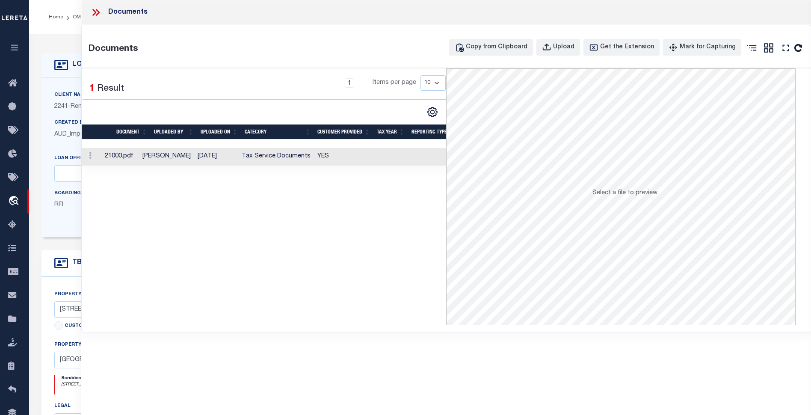
click at [101, 154] on td at bounding box center [91, 157] width 19 height 18
click at [89, 10] on div "Documents" at bounding box center [445, 12] width 729 height 25
click at [92, 10] on icon at bounding box center [95, 12] width 11 height 11
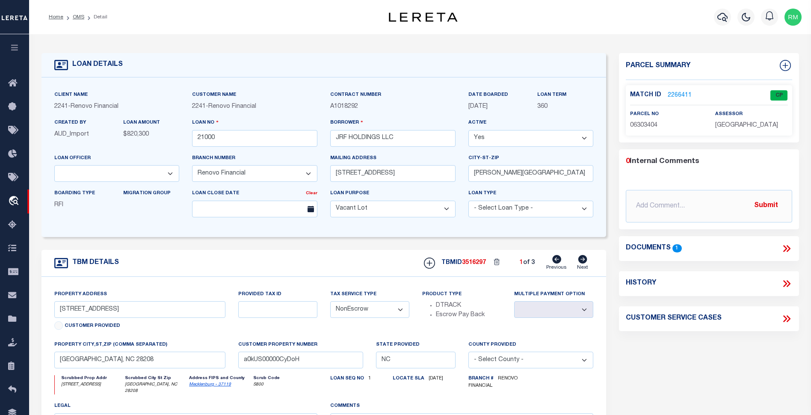
click at [788, 254] on icon at bounding box center [786, 248] width 11 height 11
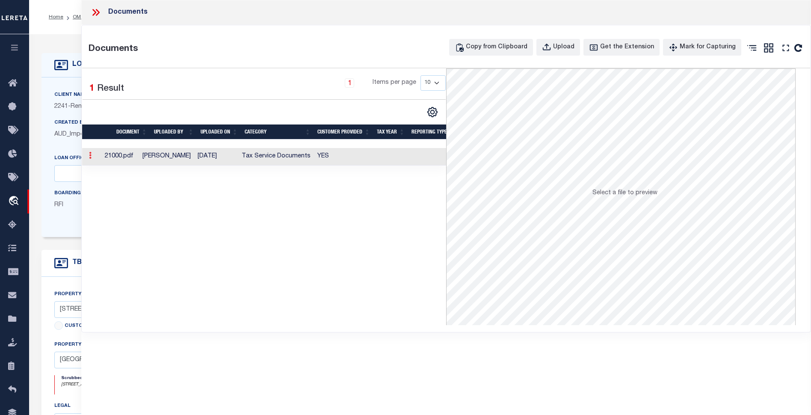
click at [93, 153] on link at bounding box center [90, 156] width 9 height 7
click at [94, 154] on link at bounding box center [90, 156] width 9 height 7
click at [139, 156] on td "21000.pdf" at bounding box center [120, 157] width 38 height 18
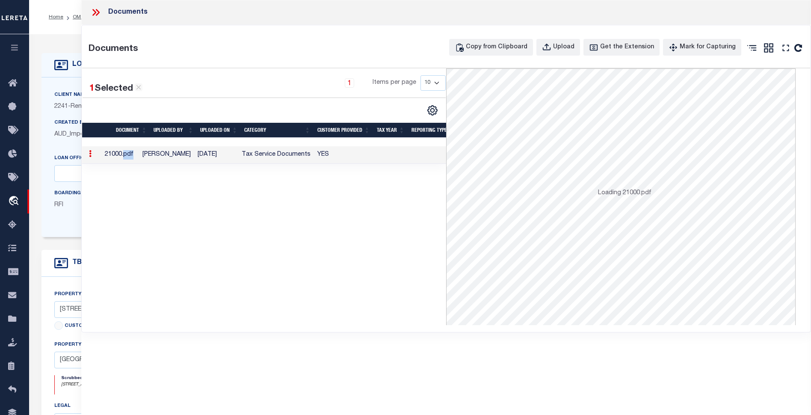
click at [139, 156] on td "21000.pdf" at bounding box center [120, 155] width 38 height 18
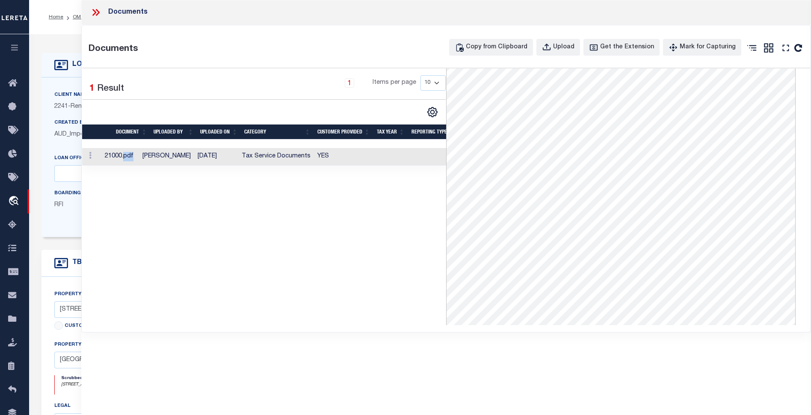
scroll to position [2, 0]
click at [96, 13] on icon at bounding box center [95, 12] width 11 height 11
